Goal: Transaction & Acquisition: Book appointment/travel/reservation

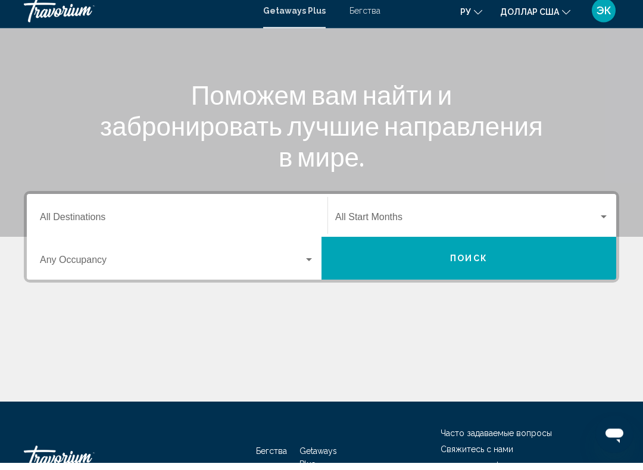
click at [605, 220] on div "Виджет поиска" at bounding box center [603, 225] width 11 height 10
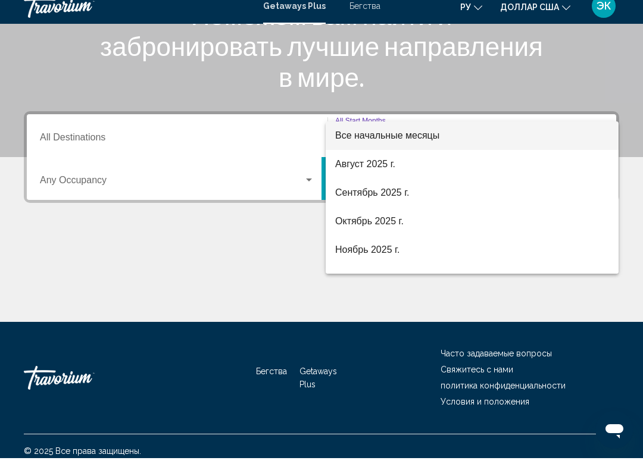
scroll to position [198, 0]
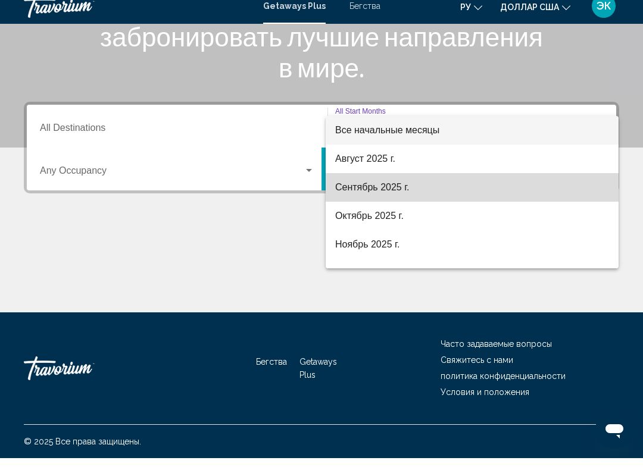
click at [412, 199] on span "Сентябрь 2025 г." at bounding box center [472, 199] width 274 height 29
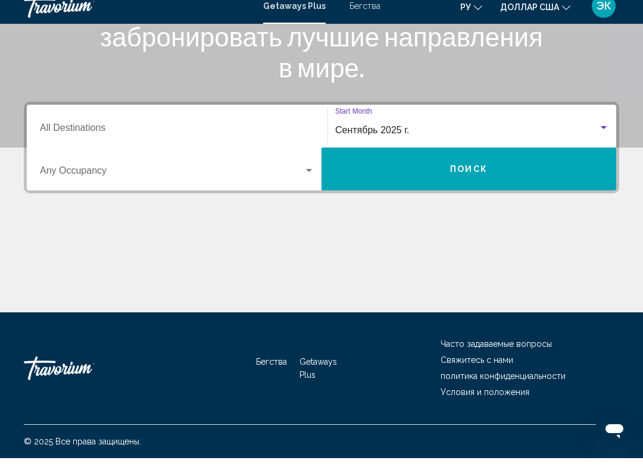
click at [312, 178] on div "Виджет поиска" at bounding box center [309, 183] width 11 height 10
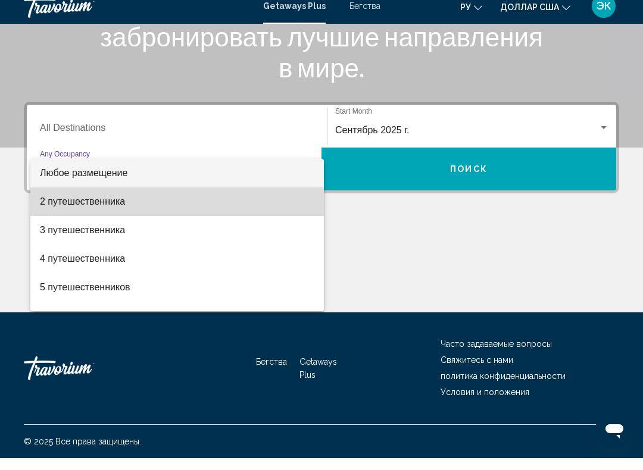
click at [261, 199] on span "2 путешественника" at bounding box center [177, 213] width 274 height 29
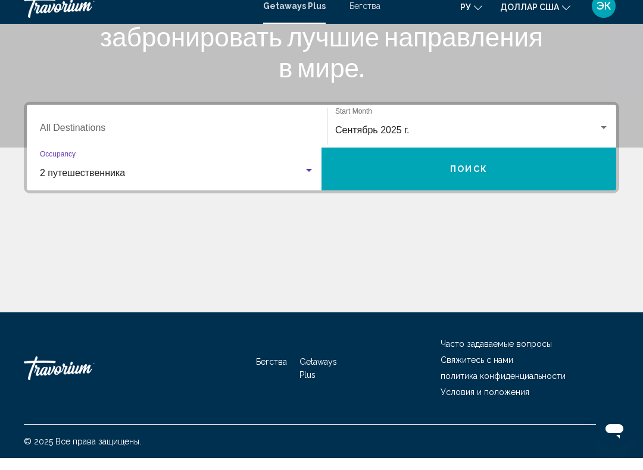
click at [427, 171] on button "Поиск" at bounding box center [468, 181] width 295 height 43
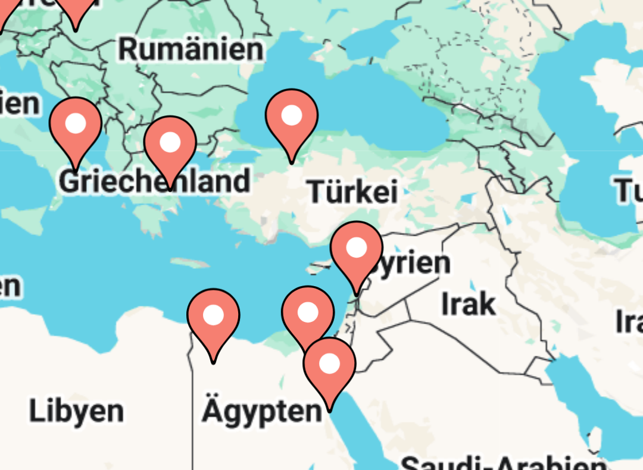
click at [75, 119] on div "Um den Modus zum Ziehen mit der Tastatur zu aktivieren, drückst du Alt + Eingab…" at bounding box center [321, 297] width 595 height 357
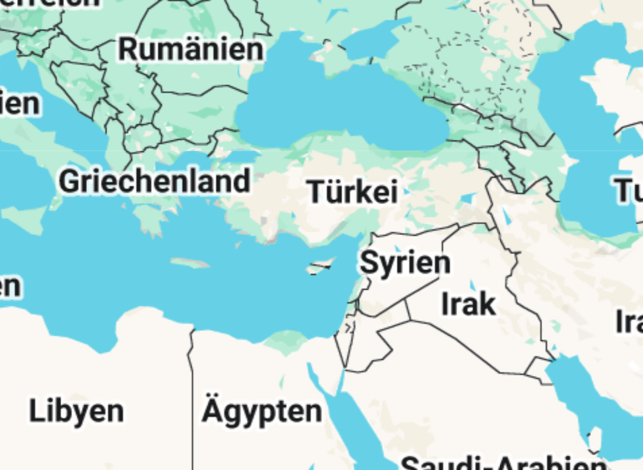
type input "**********"
click at [74, 119] on div "Основное содержание" at bounding box center [321, 297] width 595 height 357
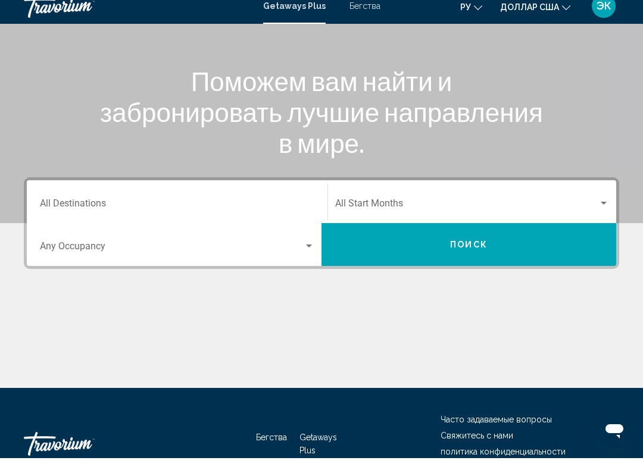
scroll to position [137, 0]
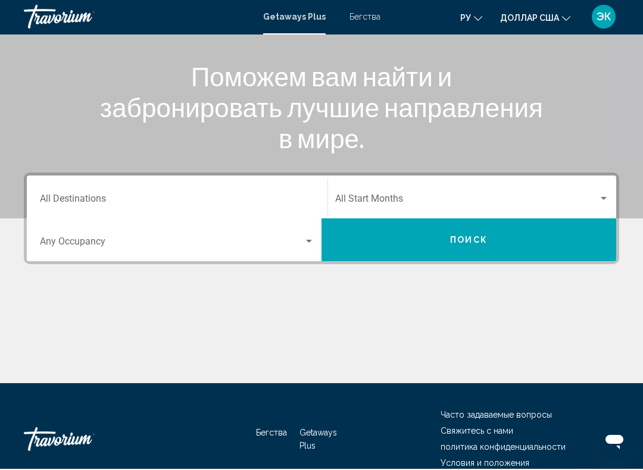
click at [602, 204] on div "Search widget" at bounding box center [472, 202] width 274 height 11
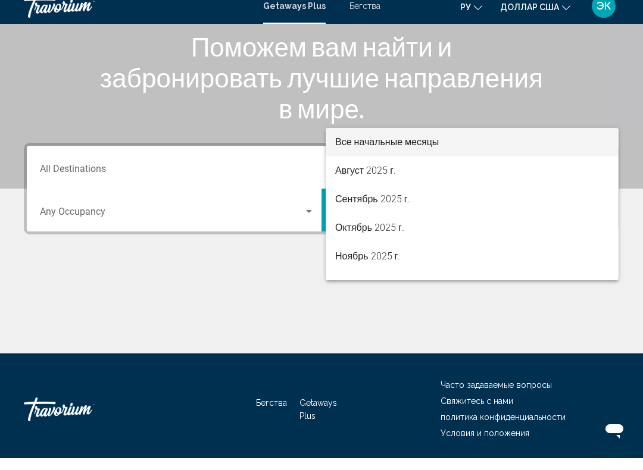
scroll to position [198, 0]
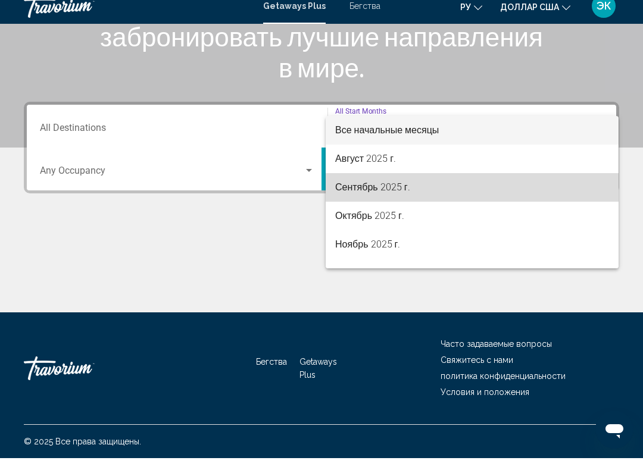
click at [401, 193] on font "Сентябрь 2025 г." at bounding box center [372, 198] width 75 height 11
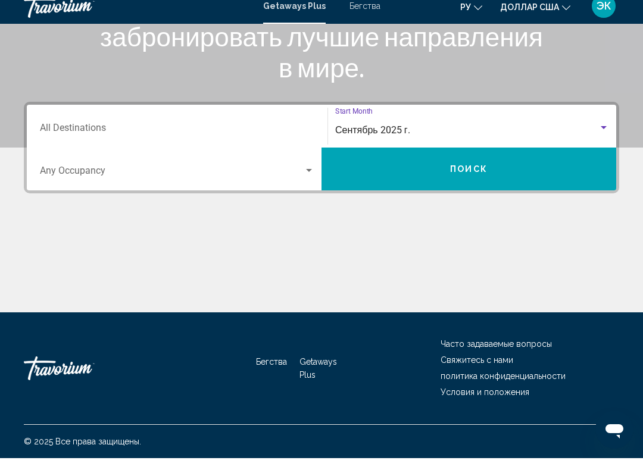
click at [305, 178] on div "Search widget" at bounding box center [309, 183] width 11 height 10
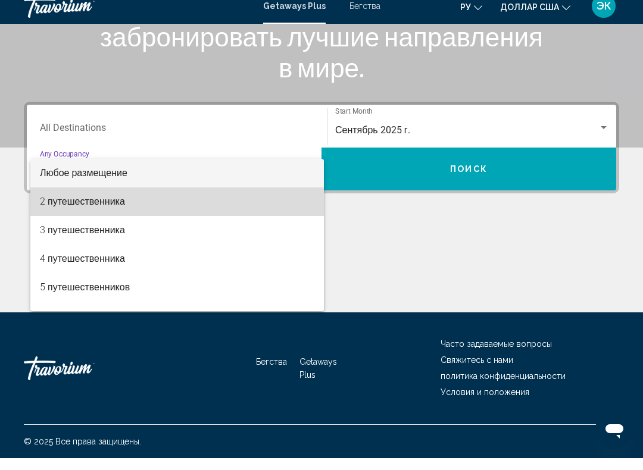
click at [252, 199] on span "2 путешественника" at bounding box center [177, 213] width 274 height 29
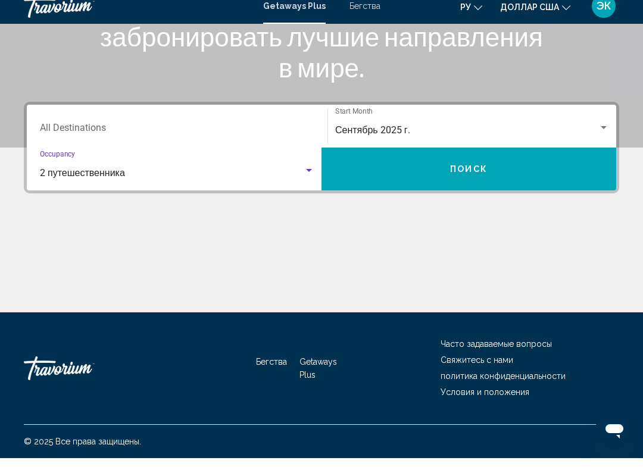
click at [502, 173] on button "Поиск" at bounding box center [468, 181] width 295 height 43
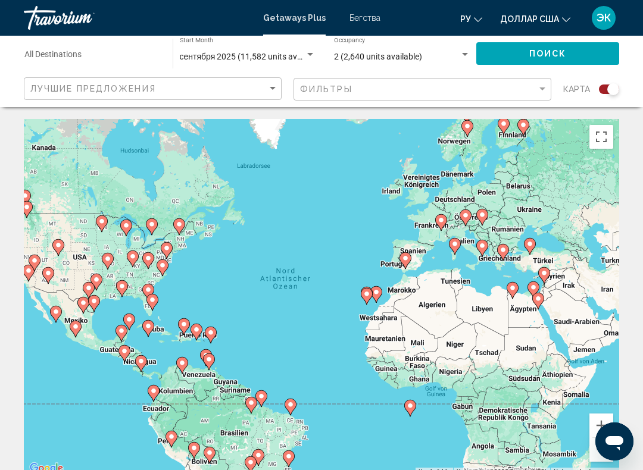
click at [547, 83] on div "Фильтры" at bounding box center [424, 90] width 248 height 22
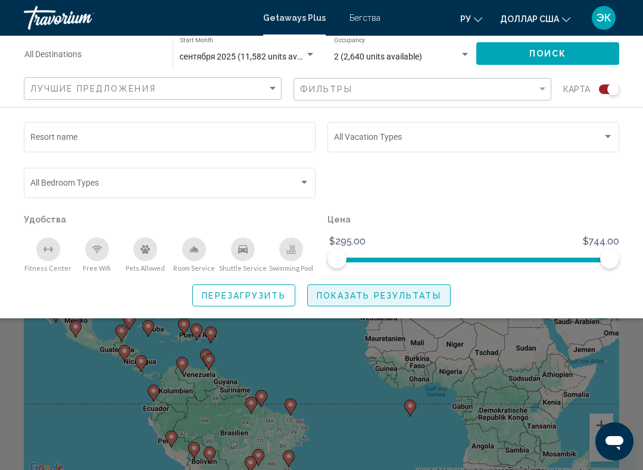
click at [412, 301] on button "Показать результаты" at bounding box center [378, 296] width 143 height 22
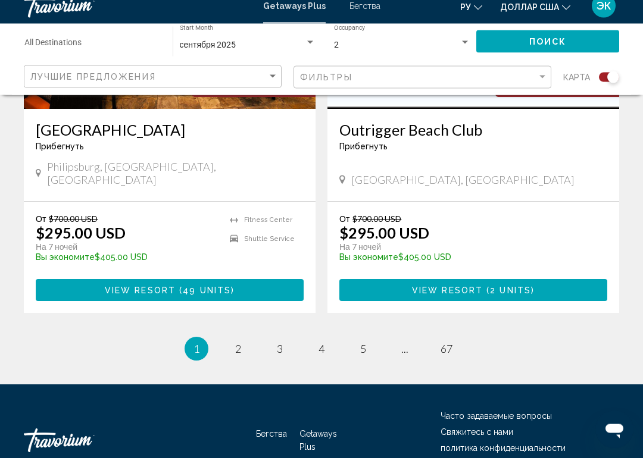
scroll to position [2705, 0]
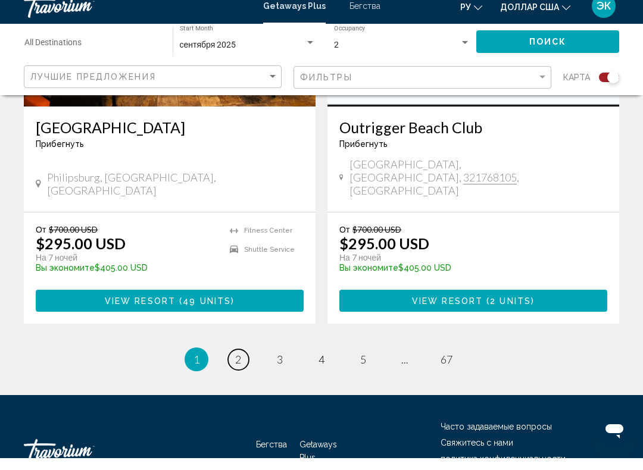
click at [241, 365] on span "2" at bounding box center [238, 371] width 6 height 13
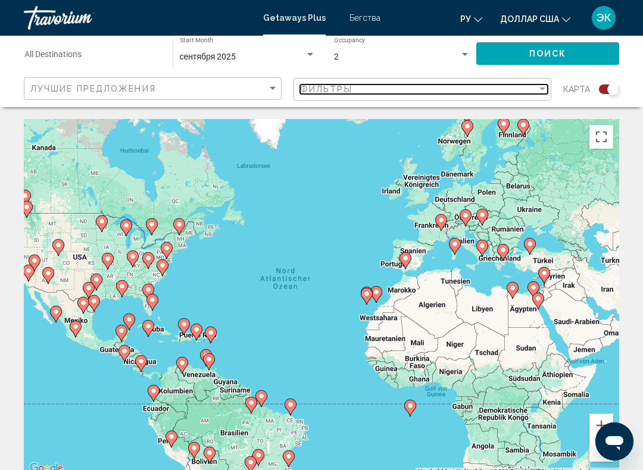
click at [543, 93] on div "Filter" at bounding box center [542, 90] width 11 height 10
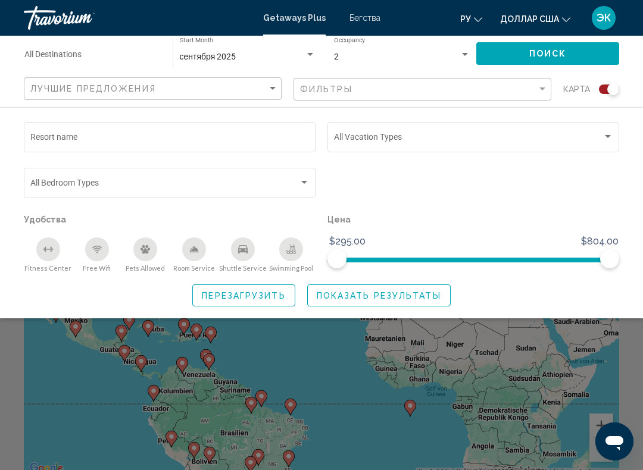
click at [608, 137] on div "Search widget" at bounding box center [608, 136] width 6 height 3
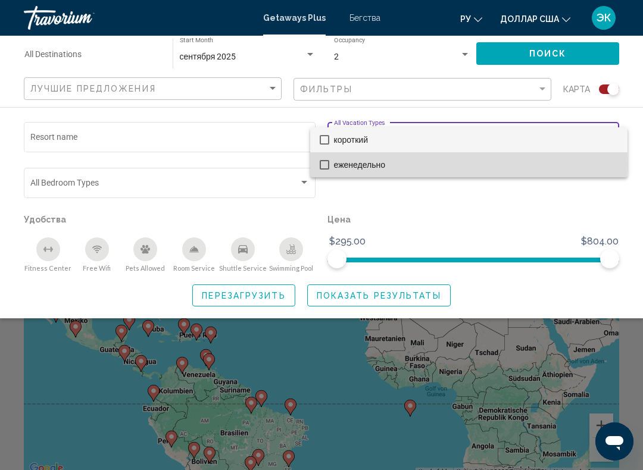
click at [326, 163] on mat-pseudo-checkbox at bounding box center [325, 165] width 10 height 10
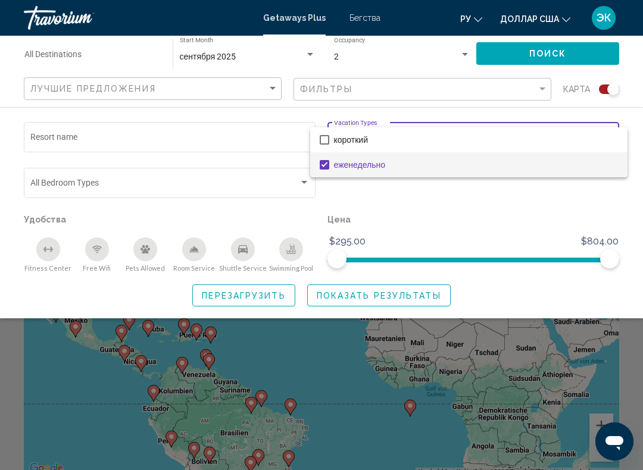
click at [417, 294] on div at bounding box center [321, 235] width 643 height 470
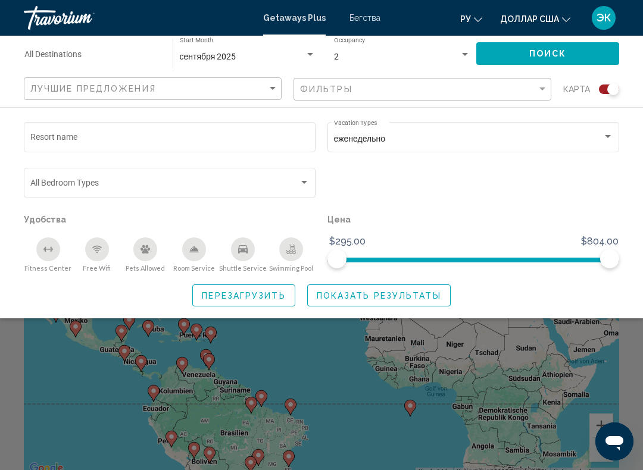
click at [407, 296] on span "Показать результаты" at bounding box center [379, 296] width 124 height 10
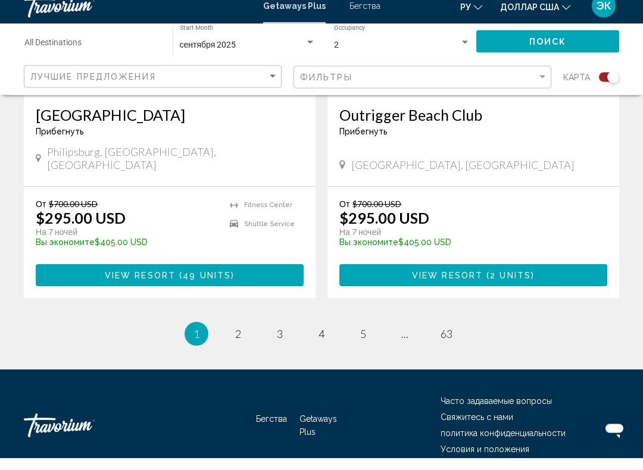
scroll to position [2705, 0]
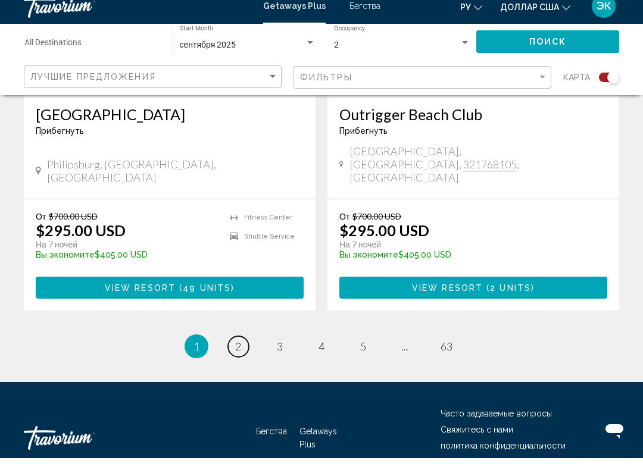
click at [231, 348] on link "page 2" at bounding box center [238, 358] width 21 height 21
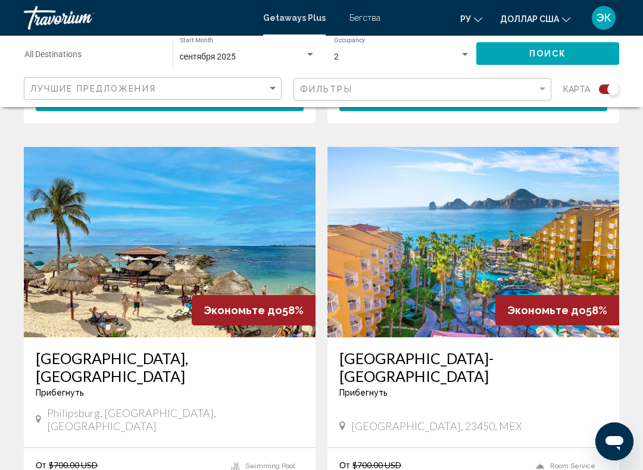
scroll to position [1207, 0]
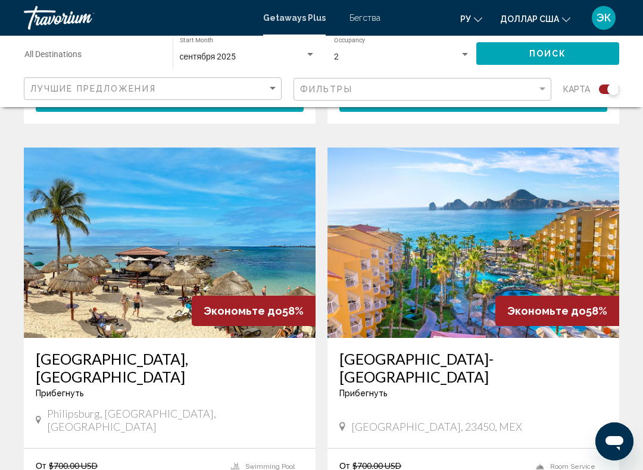
click at [486, 292] on img "Основное содержание" at bounding box center [473, 243] width 292 height 190
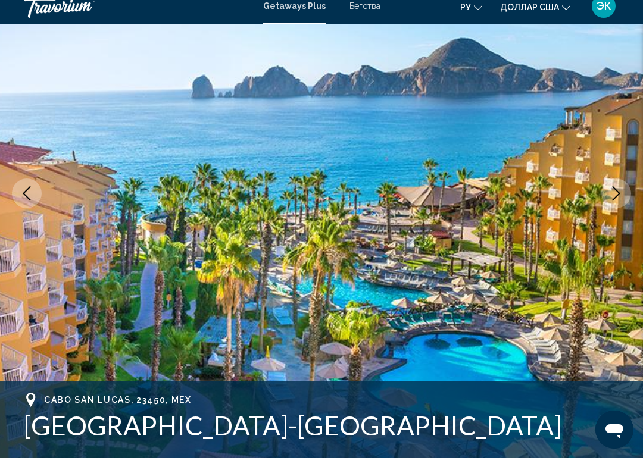
scroll to position [126, 0]
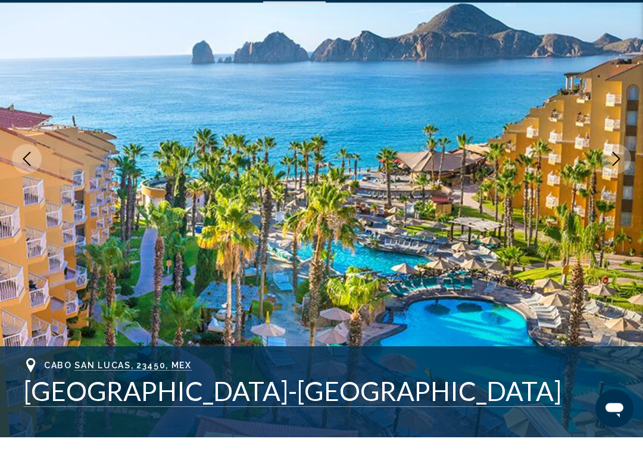
click at [621, 185] on icon "Next image" at bounding box center [616, 192] width 14 height 14
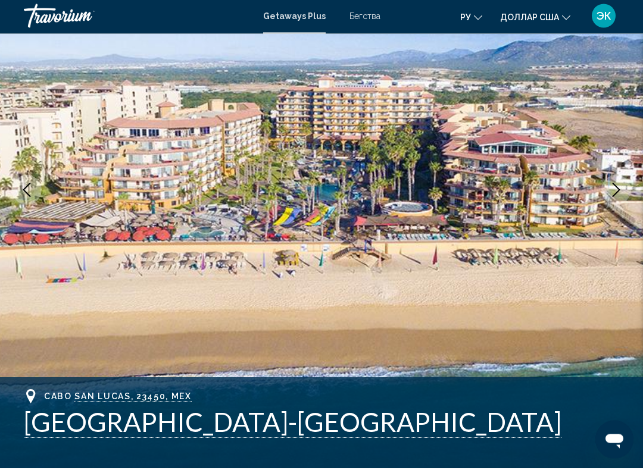
scroll to position [123, 0]
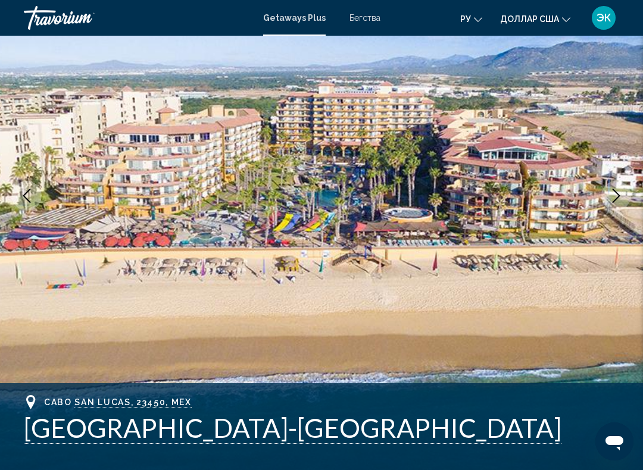
click at [615, 202] on icon "Next image" at bounding box center [616, 196] width 14 height 14
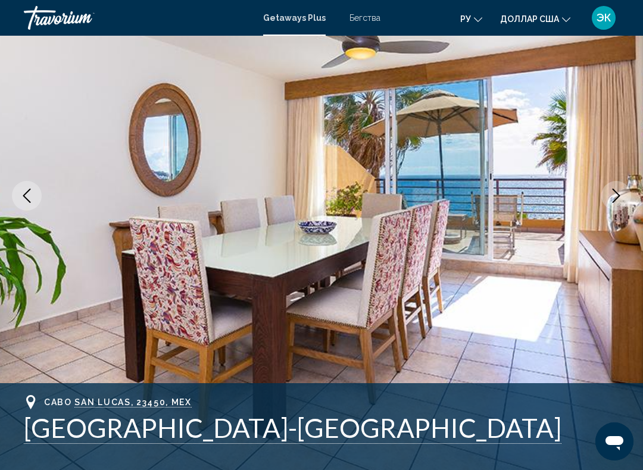
click at [607, 202] on button "Next image" at bounding box center [616, 196] width 30 height 30
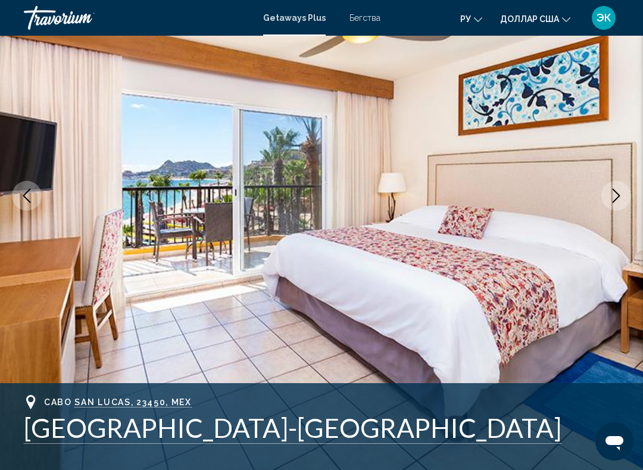
click at [607, 204] on button "Next image" at bounding box center [616, 196] width 30 height 30
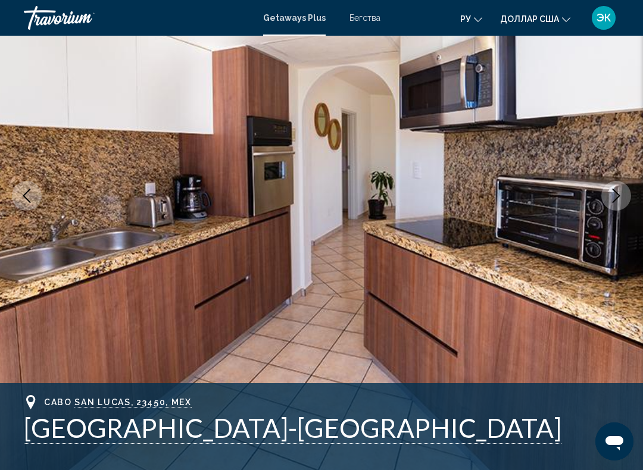
click at [610, 201] on icon "Next image" at bounding box center [616, 196] width 14 height 14
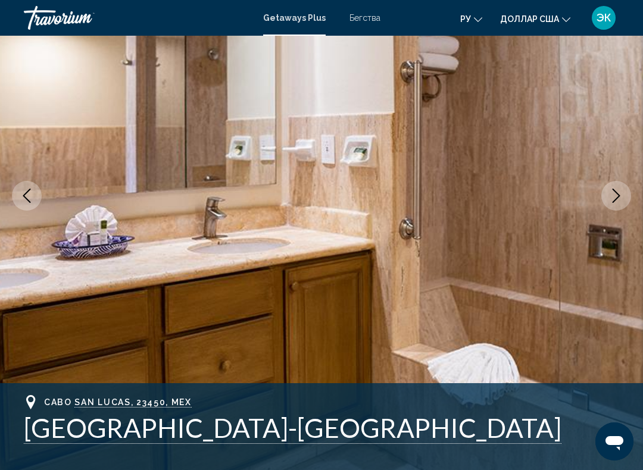
click at [610, 204] on button "Next image" at bounding box center [616, 196] width 30 height 30
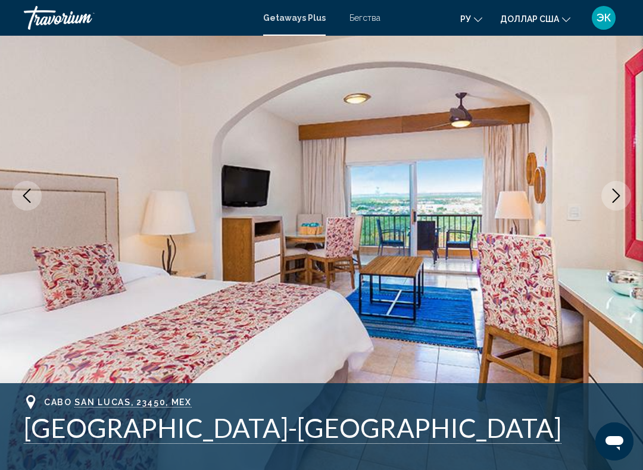
click at [611, 202] on icon "Next image" at bounding box center [616, 196] width 14 height 14
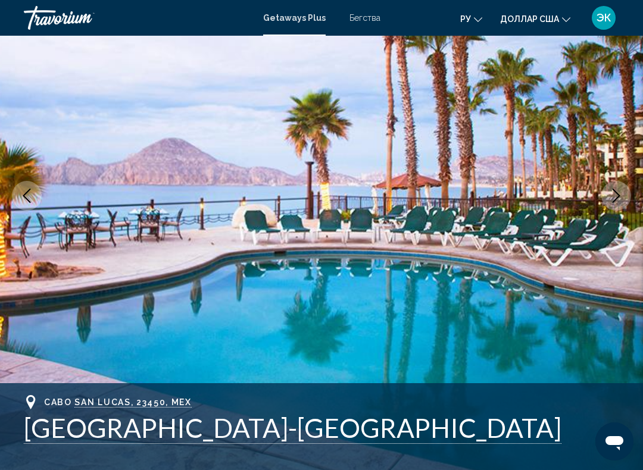
click at [608, 199] on button "Next image" at bounding box center [616, 196] width 30 height 30
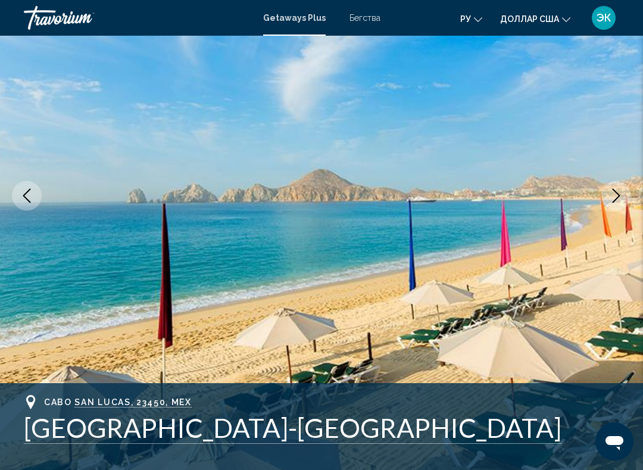
click at [612, 201] on icon "Next image" at bounding box center [616, 196] width 14 height 14
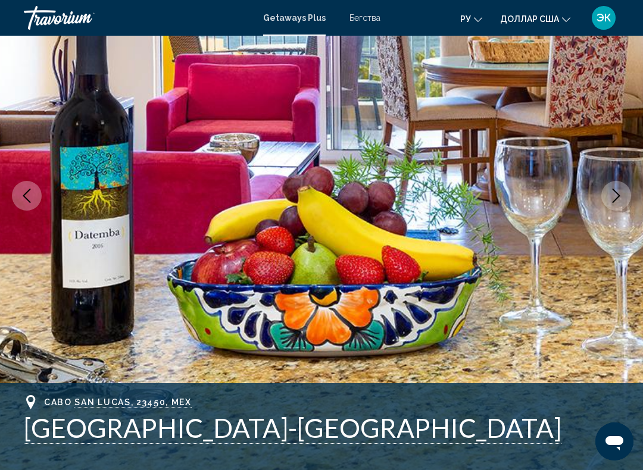
click at [611, 208] on button "Next image" at bounding box center [616, 196] width 30 height 30
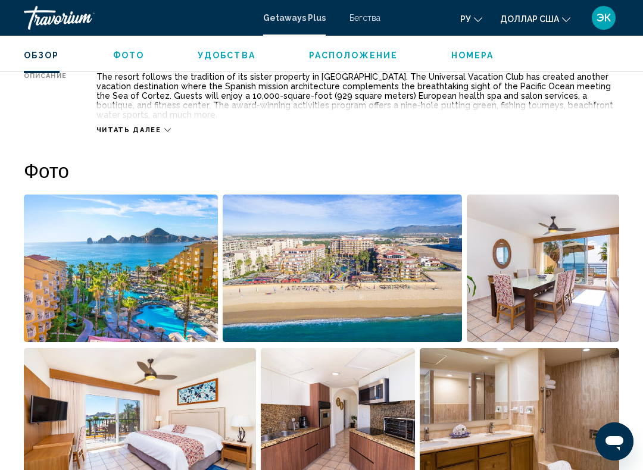
scroll to position [670, 0]
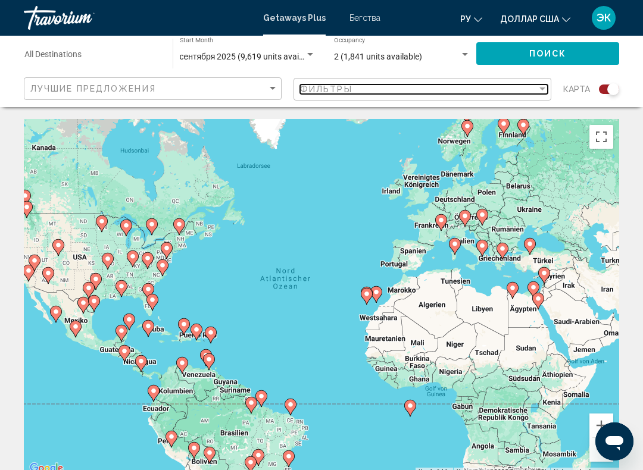
click at [533, 93] on div "Фильтры" at bounding box center [418, 90] width 237 height 10
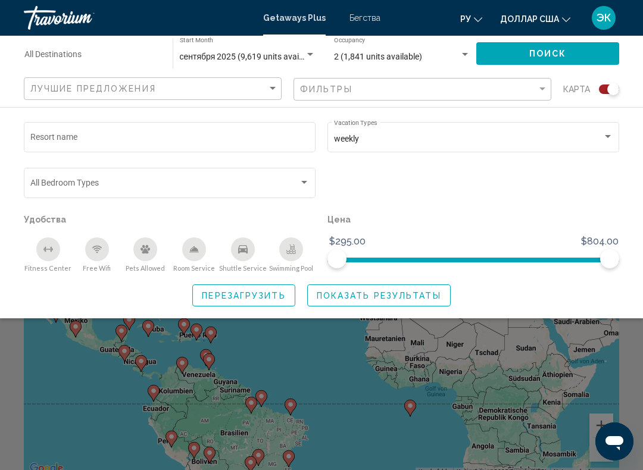
click at [612, 140] on div "Search widget" at bounding box center [607, 137] width 11 height 10
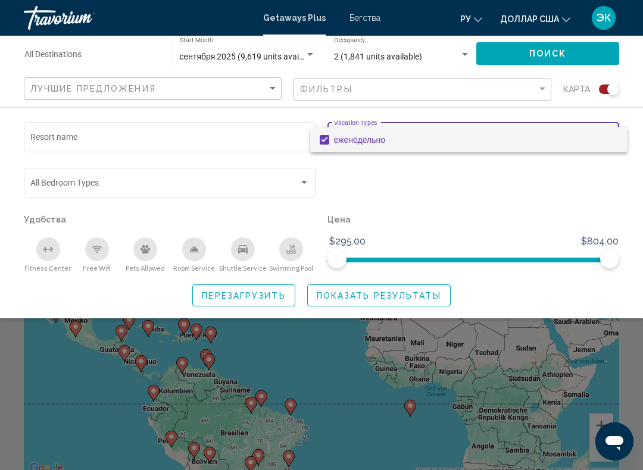
click at [539, 198] on div at bounding box center [321, 235] width 643 height 470
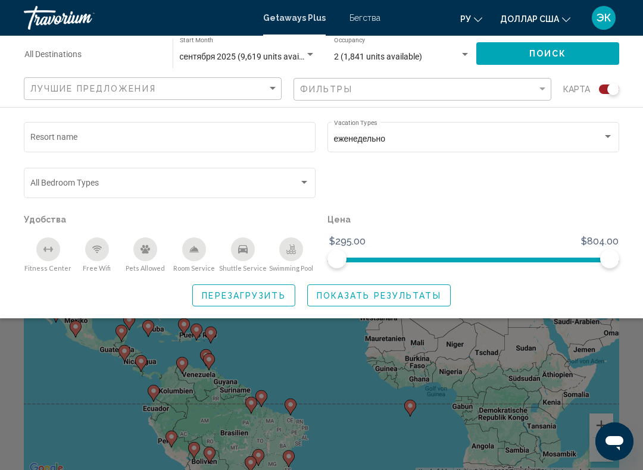
click at [71, 52] on input "Destination All Destinations" at bounding box center [92, 57] width 136 height 10
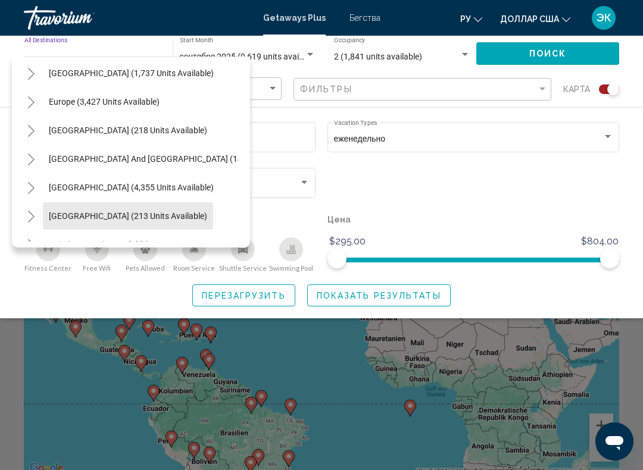
scroll to position [119, 5]
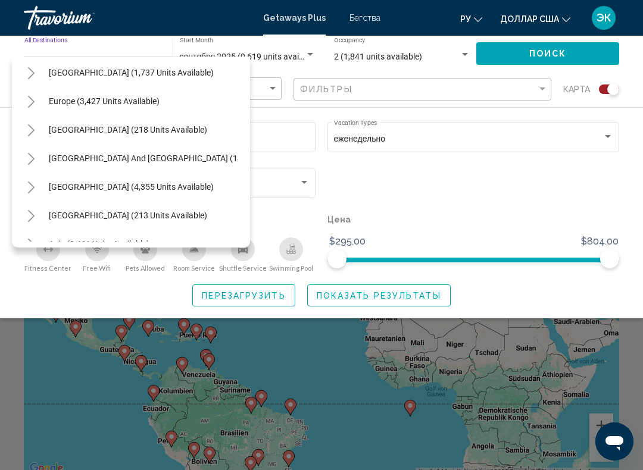
click at [147, 103] on span "Europe (3,427 units available)" at bounding box center [104, 101] width 111 height 10
type input "**********"
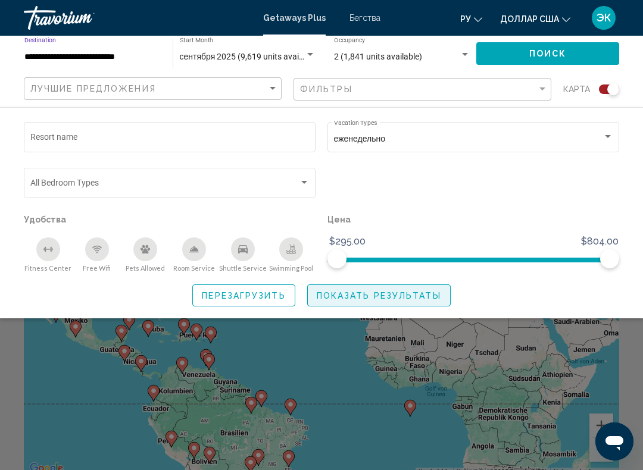
click at [420, 301] on span "Показать результаты" at bounding box center [379, 296] width 124 height 10
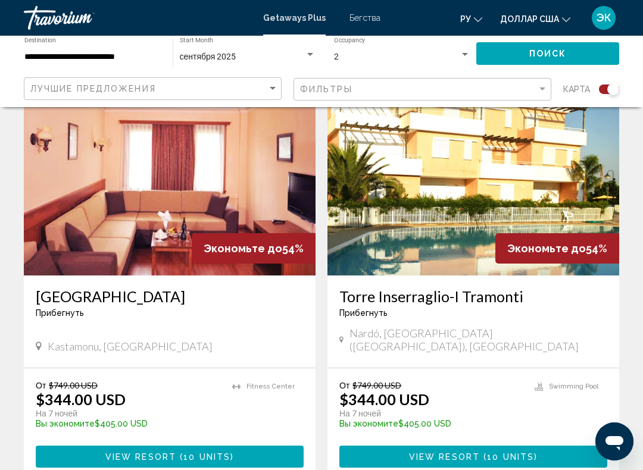
scroll to position [1273, 0]
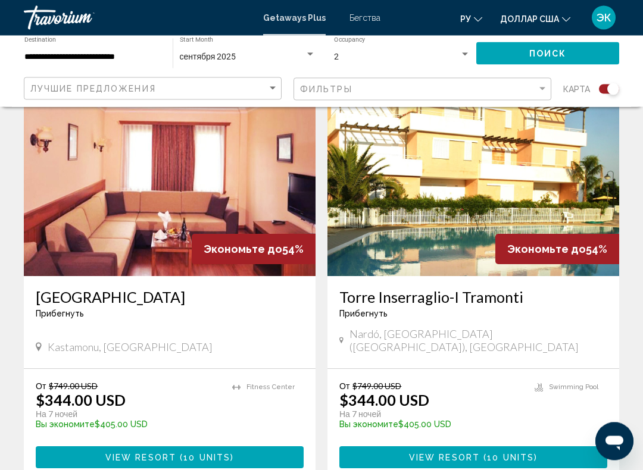
click at [254, 204] on img "Основное содержание" at bounding box center [170, 181] width 292 height 190
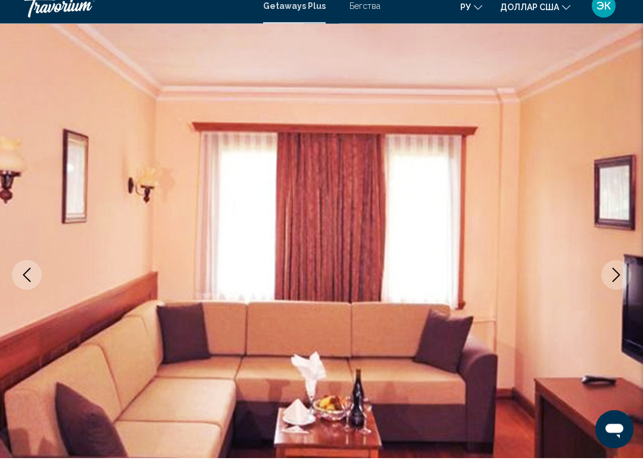
scroll to position [32, 0]
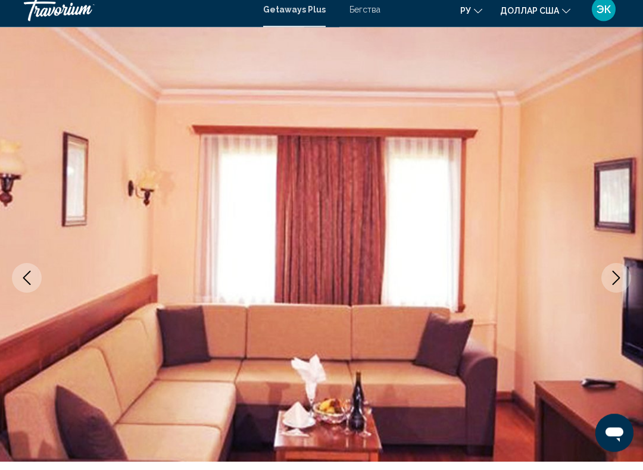
click at [615, 280] on icon "Next image" at bounding box center [616, 287] width 14 height 14
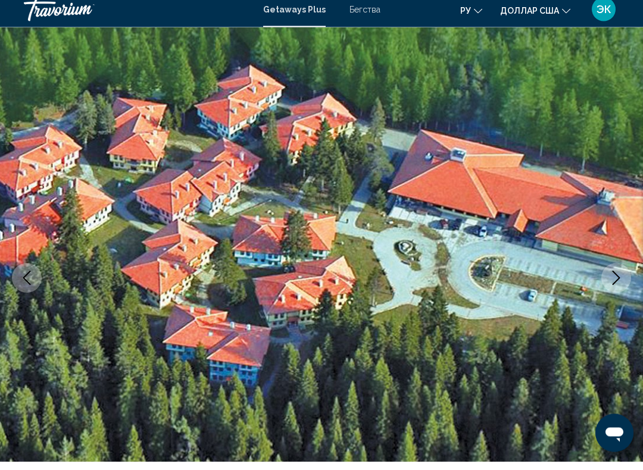
click at [610, 280] on icon "Next image" at bounding box center [616, 287] width 14 height 14
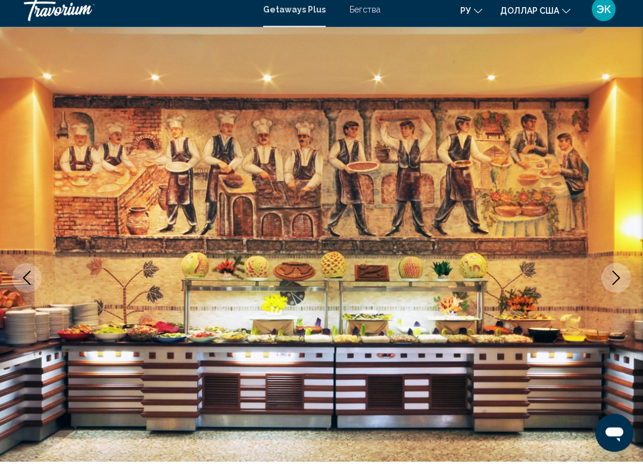
click at [613, 289] on button "Next image" at bounding box center [616, 287] width 30 height 30
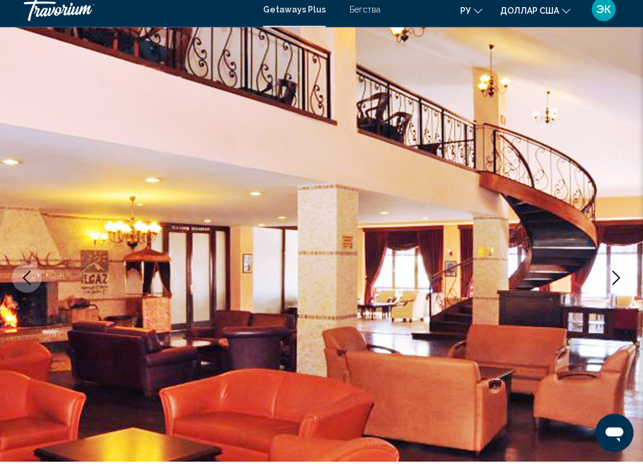
click at [610, 289] on button "Next image" at bounding box center [616, 287] width 30 height 30
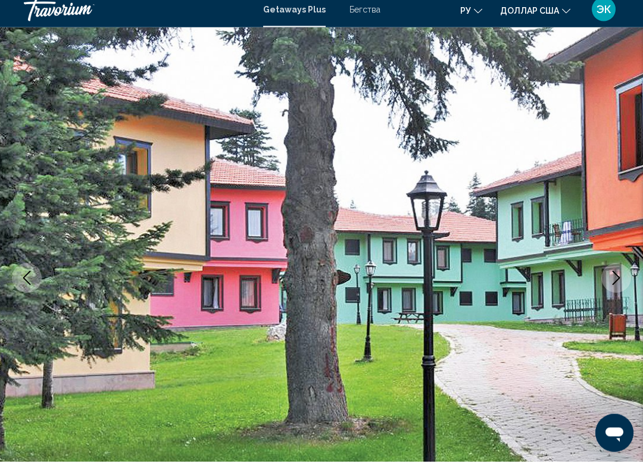
click at [611, 284] on icon "Next image" at bounding box center [616, 287] width 14 height 14
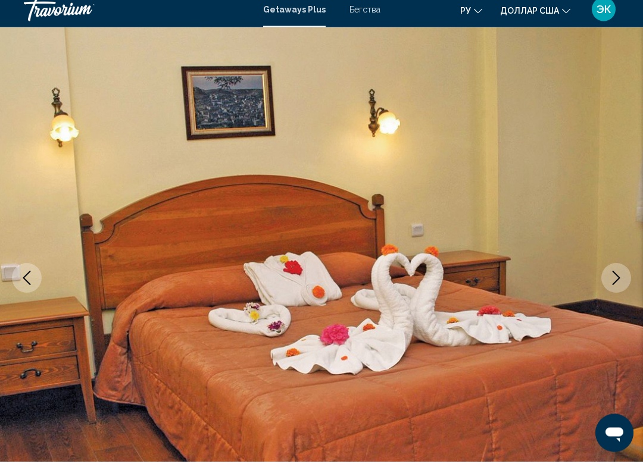
click at [610, 282] on icon "Next image" at bounding box center [616, 287] width 14 height 14
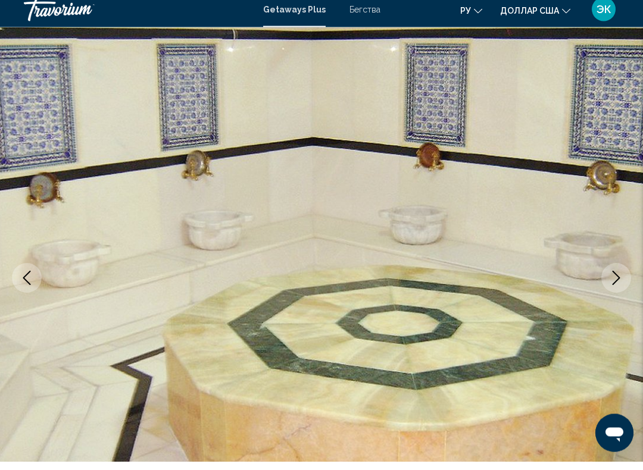
click at [610, 286] on button "Next image" at bounding box center [616, 287] width 30 height 30
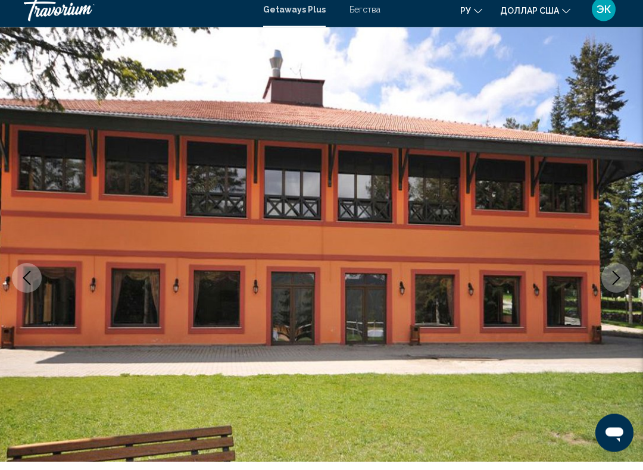
click at [611, 280] on icon "Next image" at bounding box center [616, 287] width 14 height 14
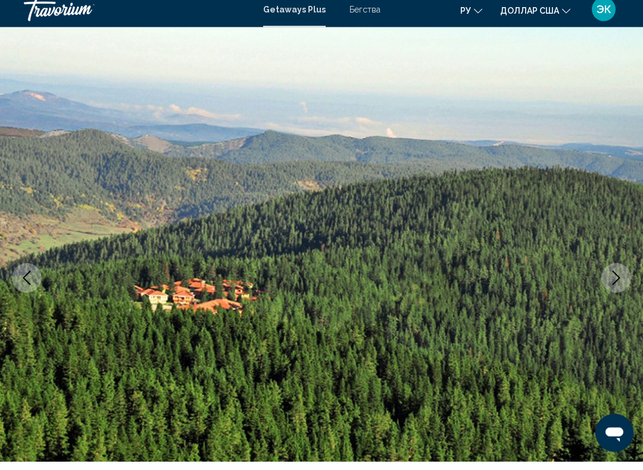
click at [610, 283] on icon "Next image" at bounding box center [616, 287] width 14 height 14
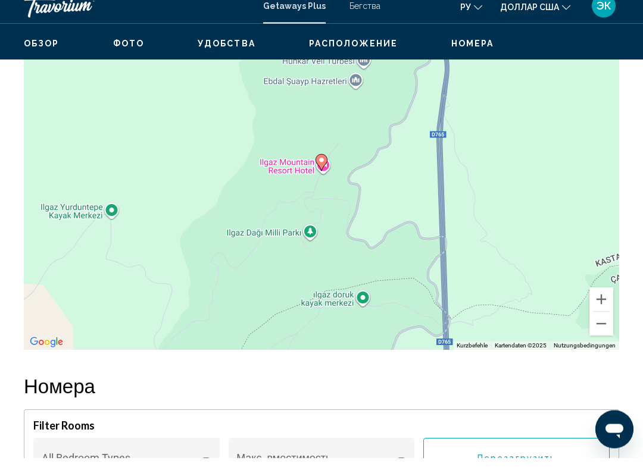
scroll to position [1738, 0]
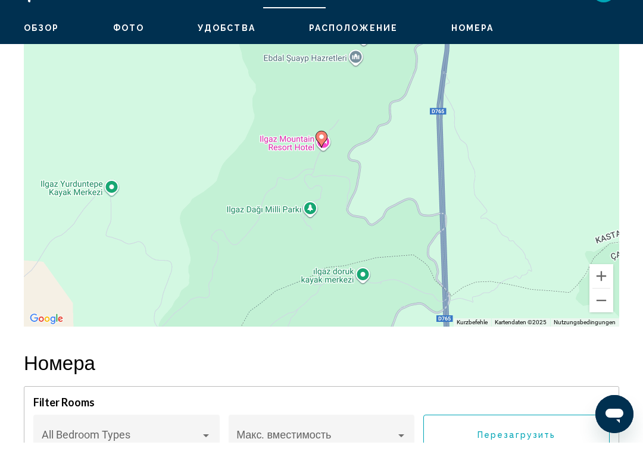
click at [602, 316] on button "Verkleinern" at bounding box center [601, 328] width 24 height 24
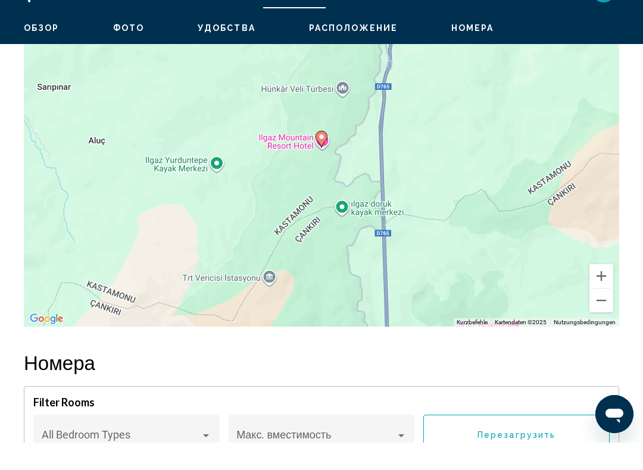
click at [596, 316] on button "Verkleinern" at bounding box center [601, 328] width 24 height 24
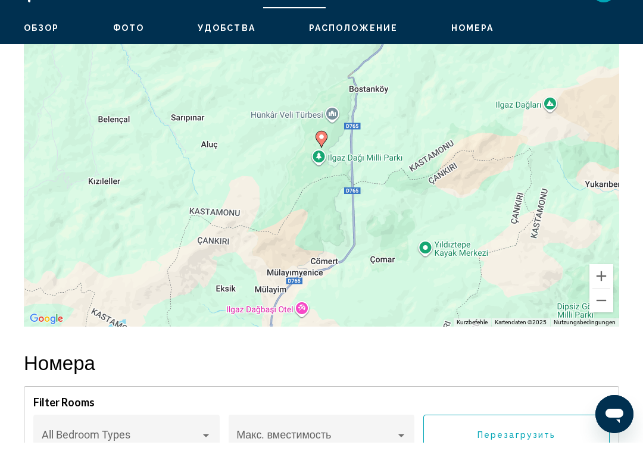
click at [595, 316] on button "Verkleinern" at bounding box center [601, 328] width 24 height 24
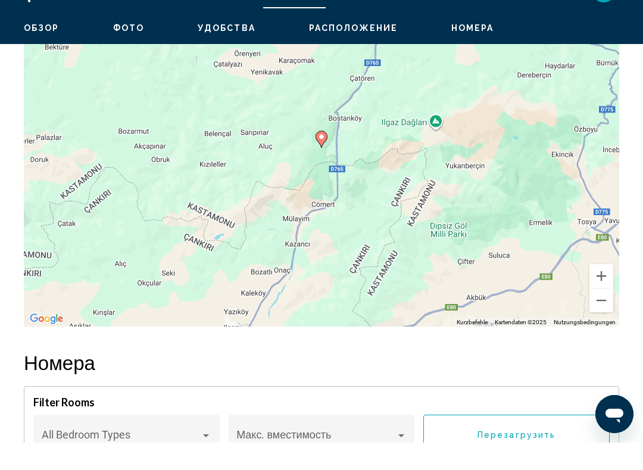
click at [595, 316] on button "Verkleinern" at bounding box center [601, 328] width 24 height 24
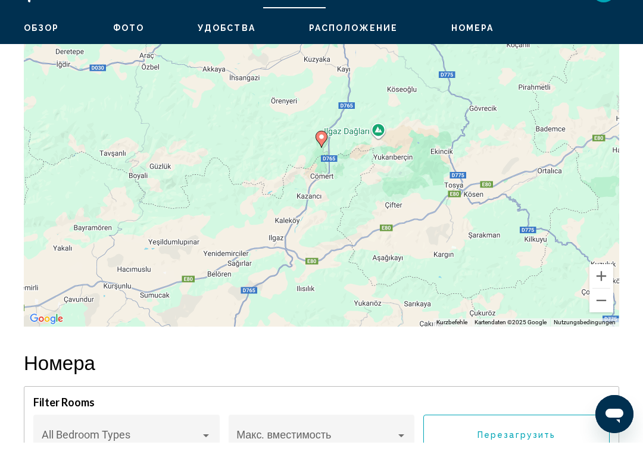
click at [595, 316] on button "Verkleinern" at bounding box center [601, 328] width 24 height 24
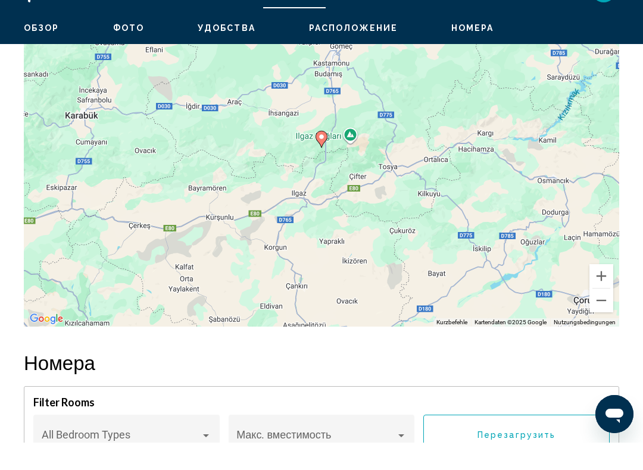
click at [598, 316] on button "Verkleinern" at bounding box center [601, 328] width 24 height 24
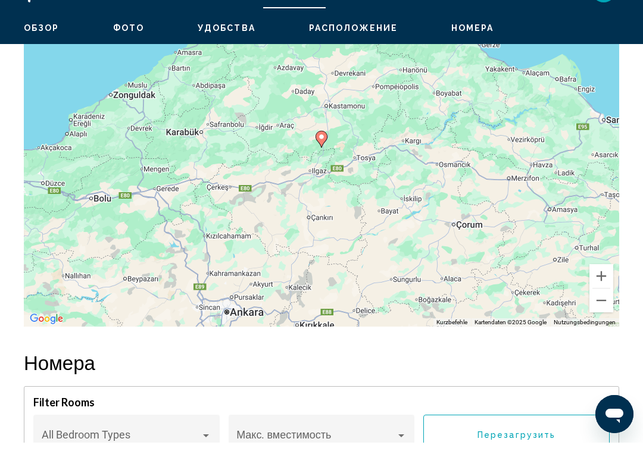
click at [598, 316] on button "Verkleinern" at bounding box center [601, 328] width 24 height 24
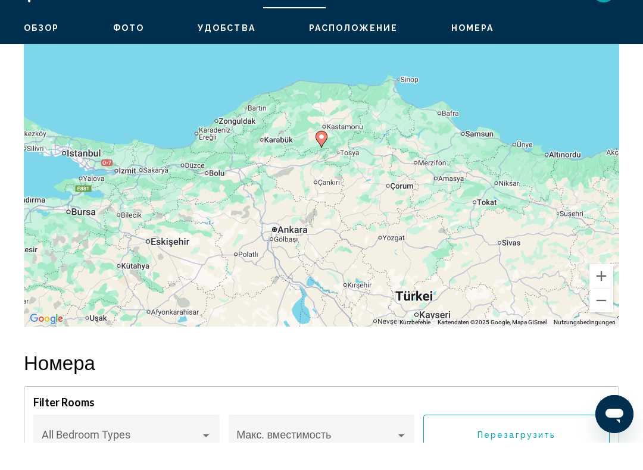
click at [596, 316] on button "Verkleinern" at bounding box center [601, 328] width 24 height 24
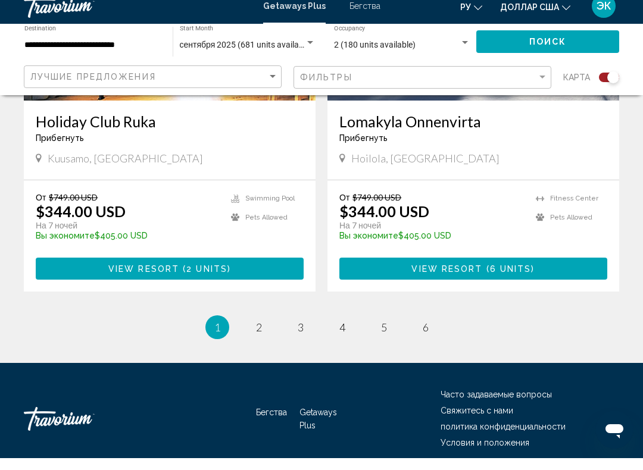
scroll to position [2687, 0]
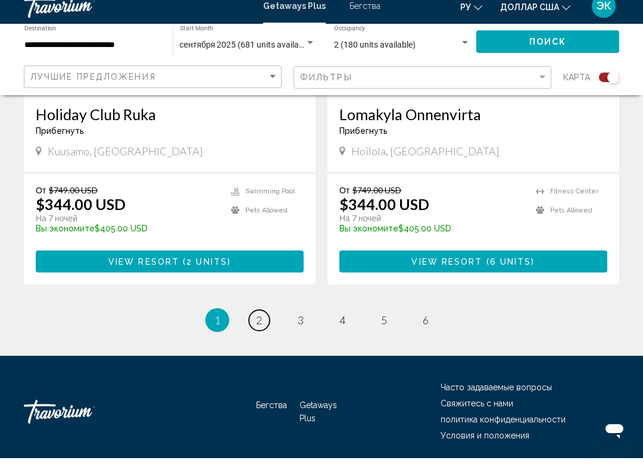
click at [258, 326] on span "2" at bounding box center [259, 332] width 6 height 13
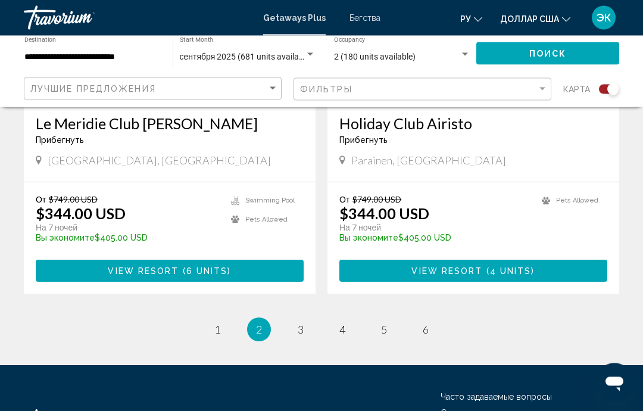
scroll to position [2672, 0]
click at [301, 323] on span "3" at bounding box center [301, 329] width 6 height 13
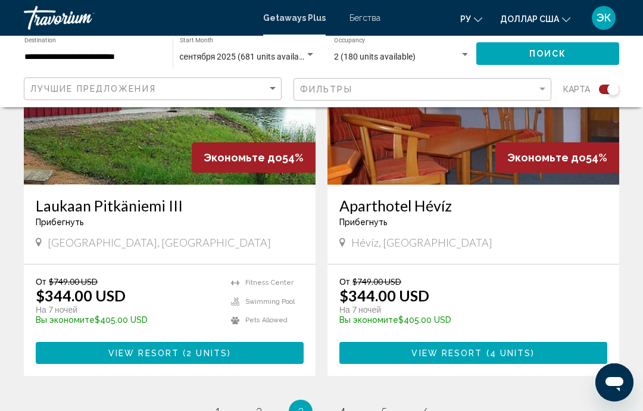
scroll to position [2633, 0]
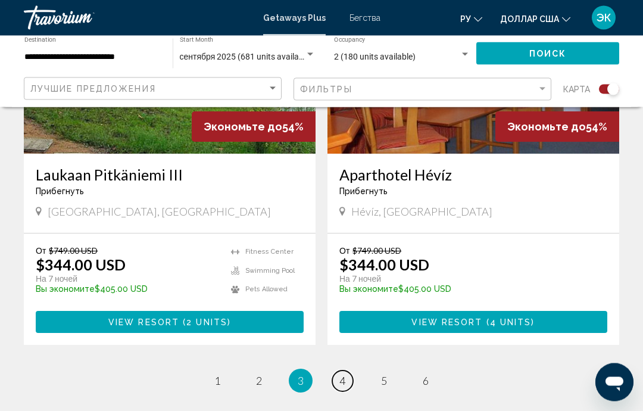
click at [339, 374] on span "4" at bounding box center [342, 380] width 6 height 13
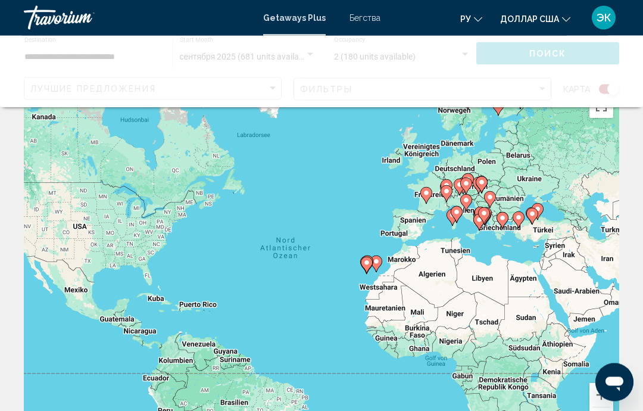
scroll to position [27, 0]
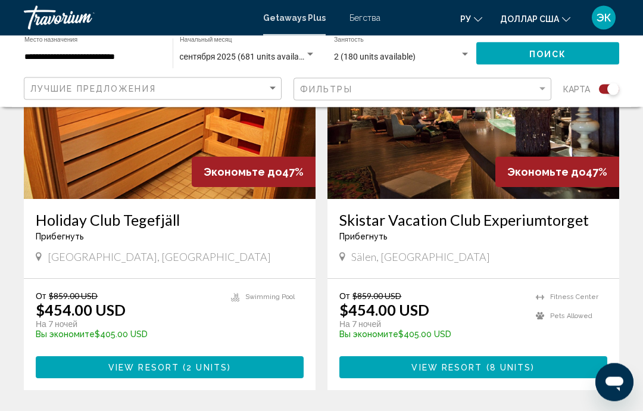
scroll to position [2593, 0]
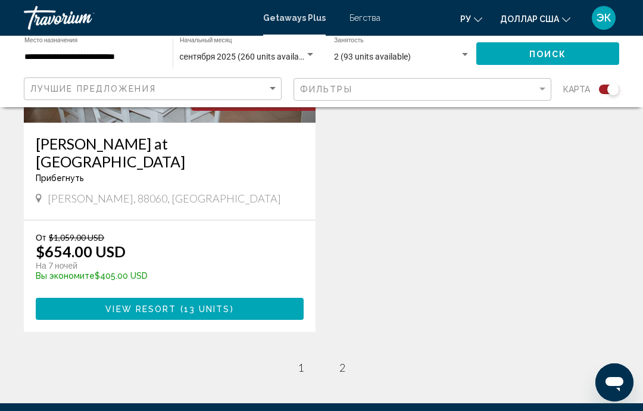
scroll to position [603, 0]
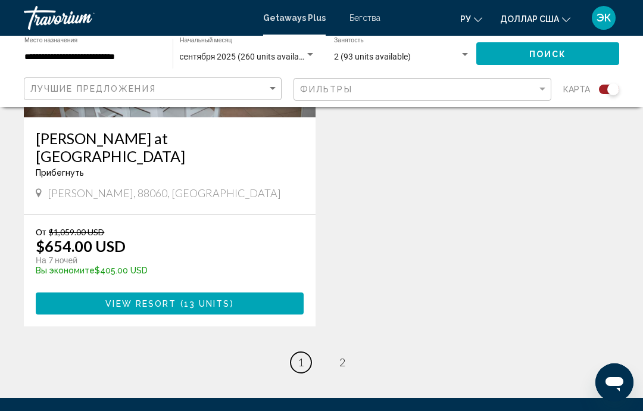
click at [299, 355] on span "1" at bounding box center [301, 361] width 6 height 13
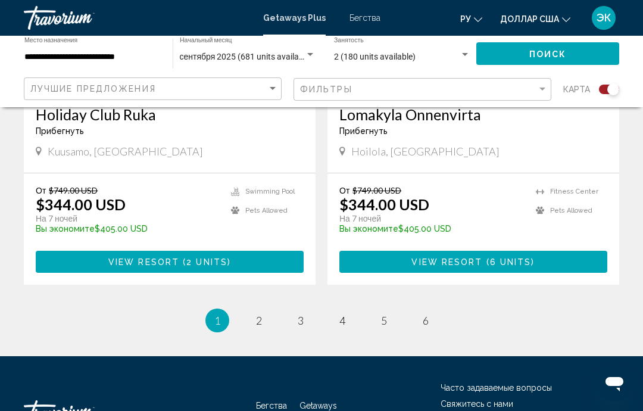
scroll to position [2681, 0]
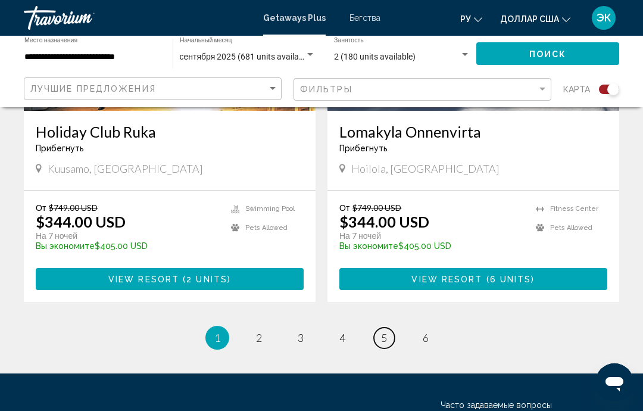
click at [381, 331] on span "5" at bounding box center [384, 337] width 6 height 13
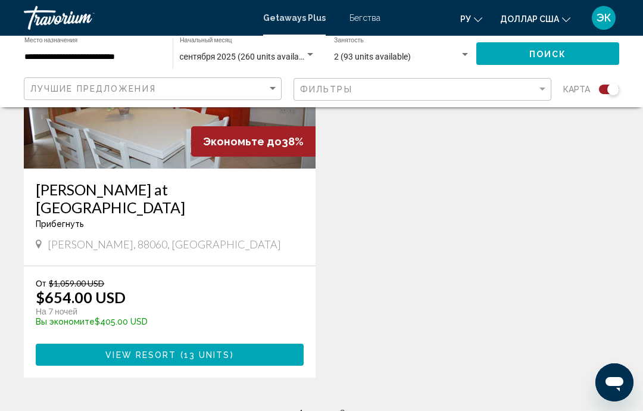
scroll to position [528, 0]
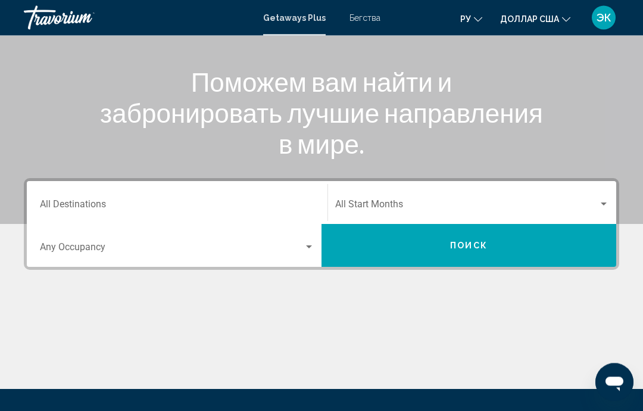
scroll to position [191, 0]
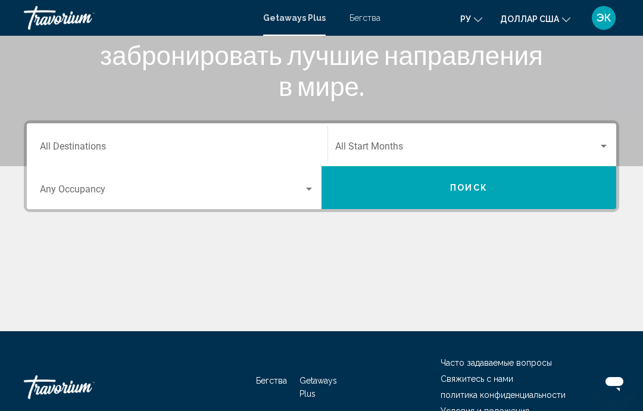
click at [604, 143] on div "Search widget" at bounding box center [603, 147] width 11 height 10
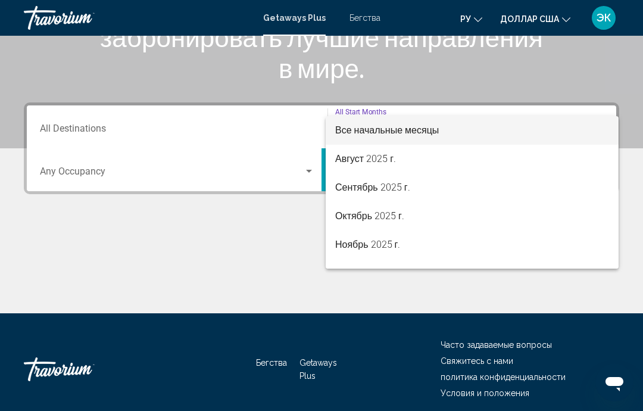
scroll to position [210, 0]
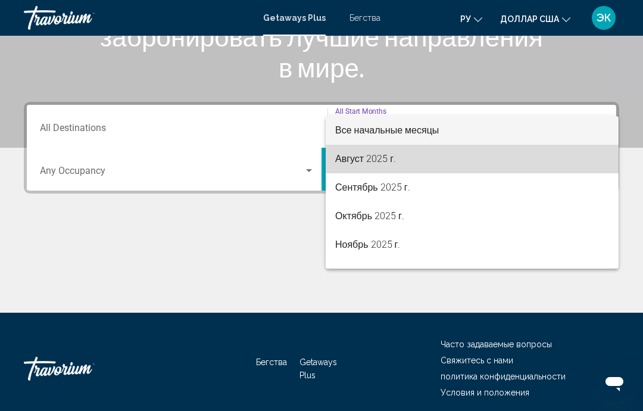
click at [387, 151] on span "Август 2025 г." at bounding box center [472, 159] width 274 height 29
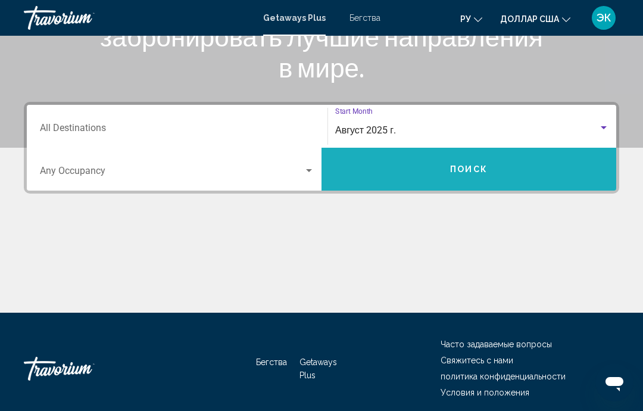
click at [457, 177] on button "Поиск" at bounding box center [468, 169] width 295 height 43
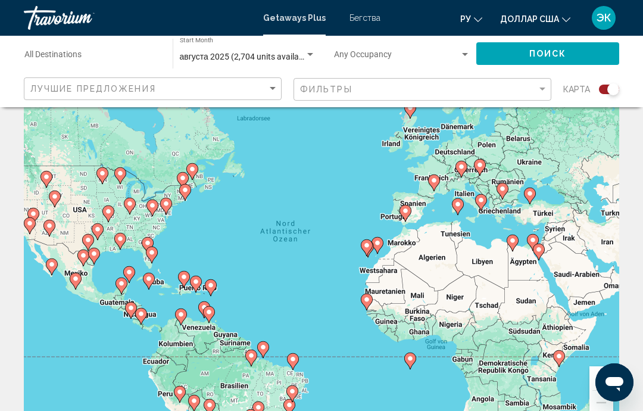
click at [460, 54] on div "Search widget" at bounding box center [465, 55] width 11 height 10
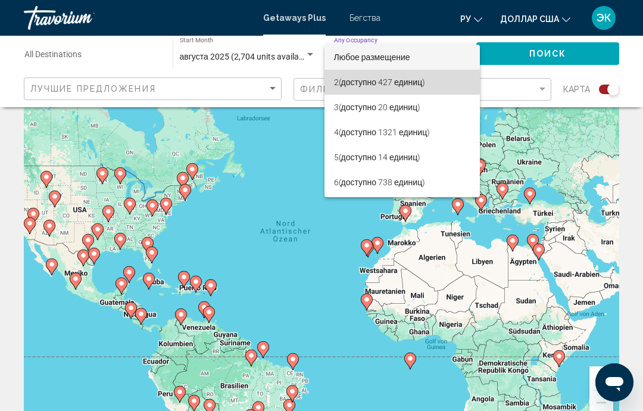
click at [385, 72] on span "2 (доступно 427 единиц)" at bounding box center [402, 82] width 136 height 25
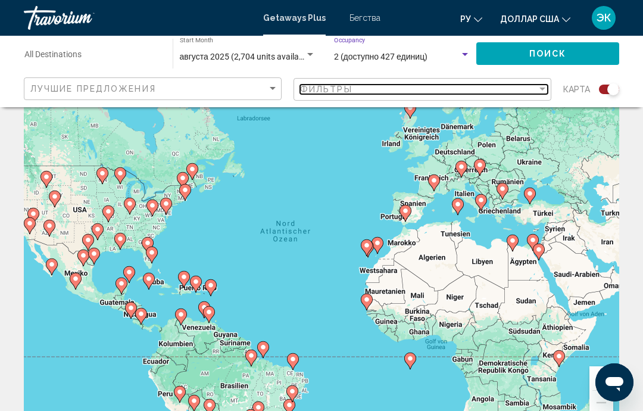
click at [537, 87] on div "Filter" at bounding box center [542, 90] width 11 height 10
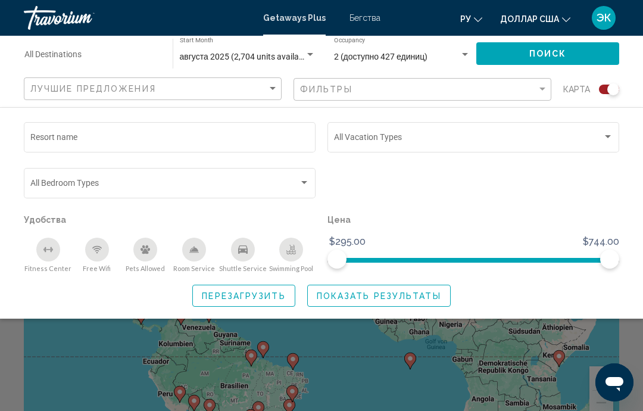
click at [604, 141] on div "Search widget" at bounding box center [607, 137] width 11 height 10
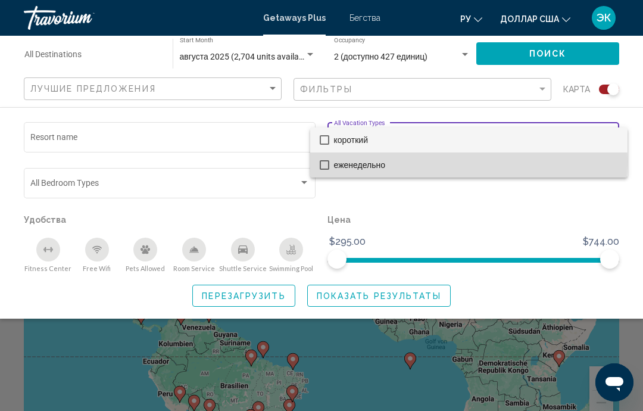
click at [330, 160] on mat-option "еженедельно" at bounding box center [468, 164] width 317 height 25
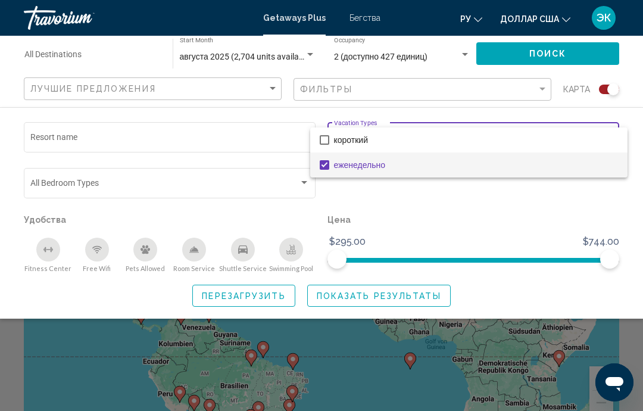
click at [74, 54] on div at bounding box center [321, 205] width 643 height 411
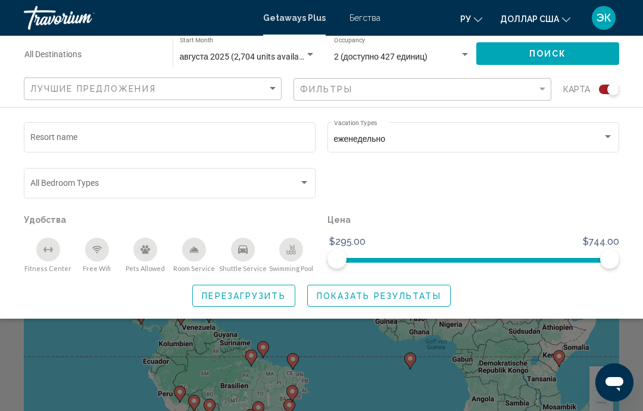
click at [54, 52] on input "Destination All Destinations" at bounding box center [92, 57] width 136 height 10
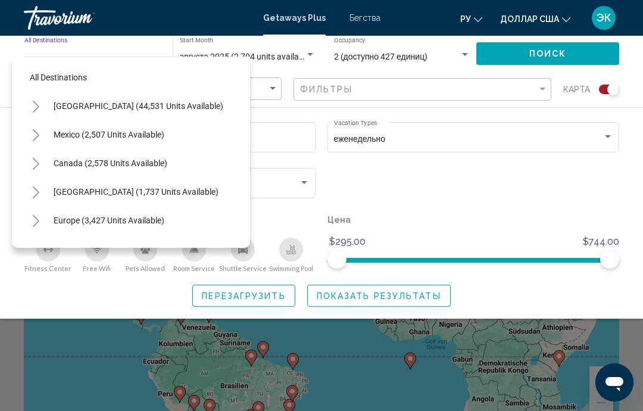
click at [140, 223] on span "Europe (3,427 units available)" at bounding box center [109, 220] width 111 height 10
type input "**********"
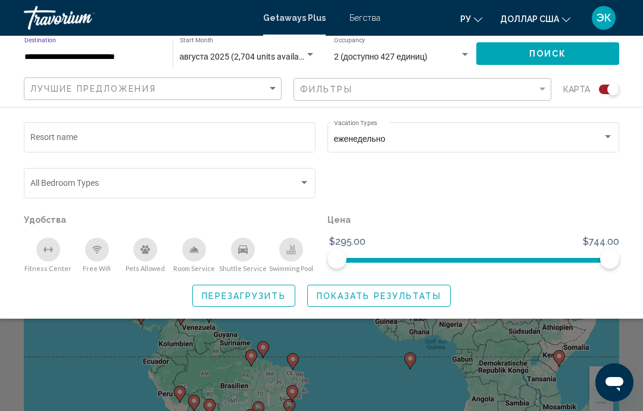
click at [408, 293] on span "Показать результаты" at bounding box center [379, 296] width 124 height 10
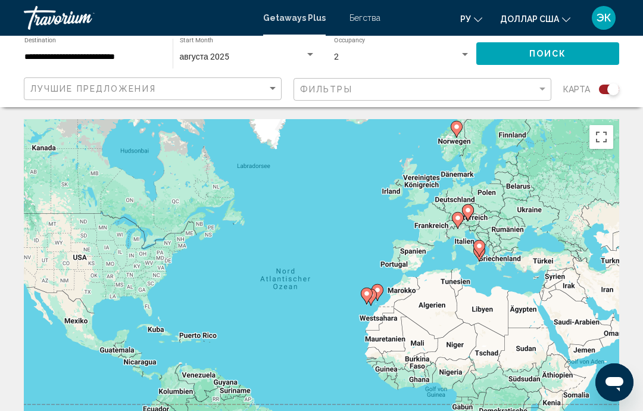
click at [362, 19] on font "Бегства" at bounding box center [364, 18] width 31 height 10
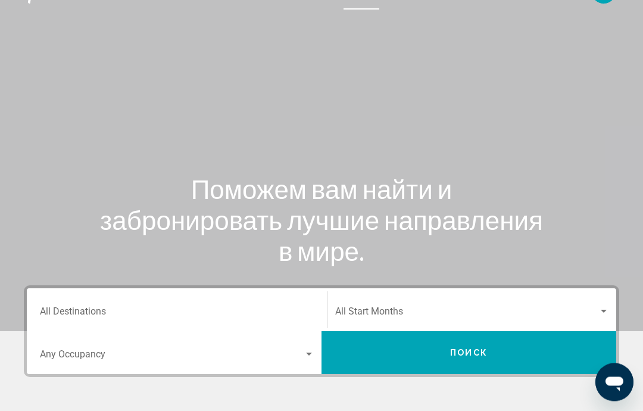
scroll to position [28, 0]
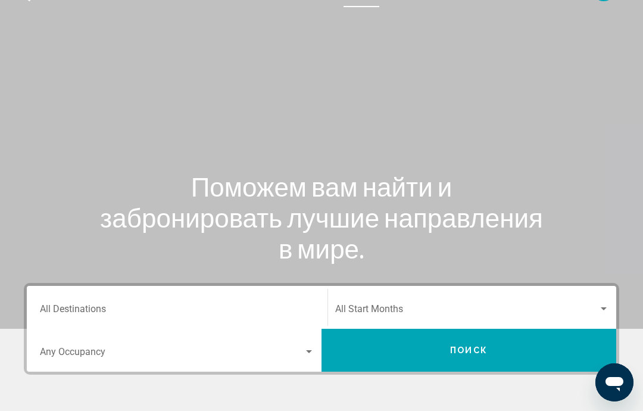
click at [91, 315] on input "Destination All Destinations" at bounding box center [177, 311] width 274 height 11
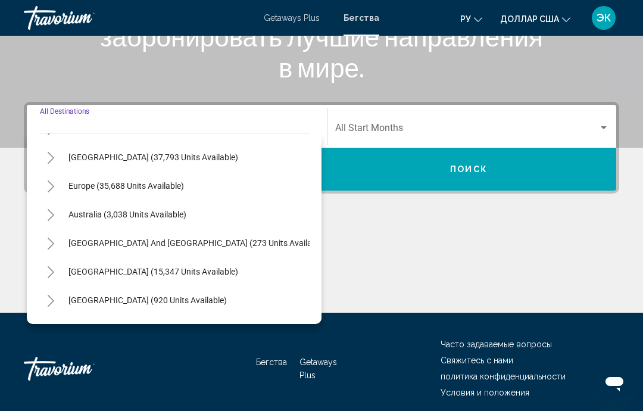
scroll to position [110, 0]
click at [153, 190] on span "Europe (35,688 units available)" at bounding box center [125, 187] width 115 height 10
type input "**********"
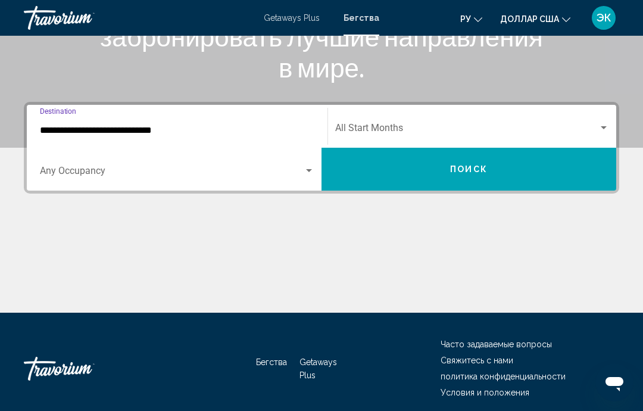
click at [297, 172] on span "Search widget" at bounding box center [172, 173] width 264 height 11
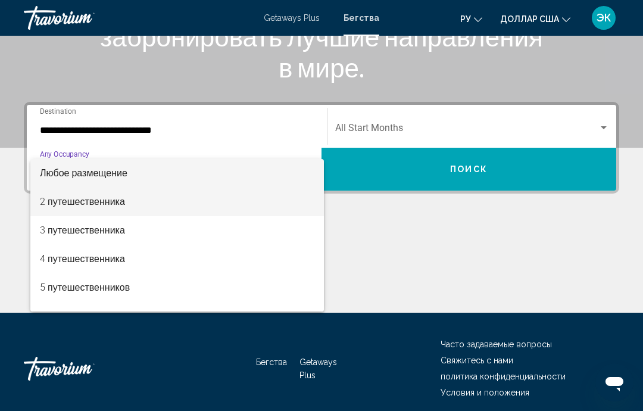
click at [104, 201] on font "2 путешественника" at bounding box center [82, 201] width 85 height 11
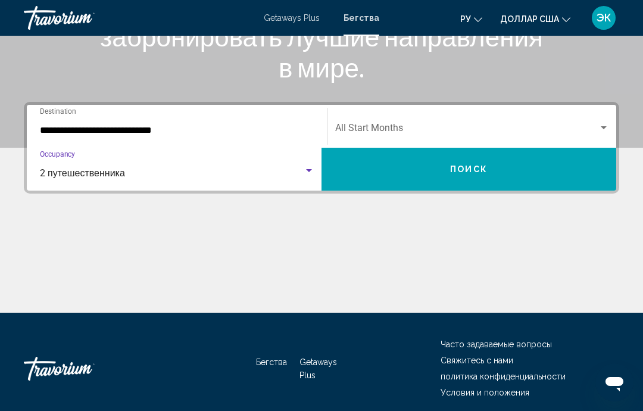
click at [602, 130] on div "Search widget" at bounding box center [603, 128] width 11 height 10
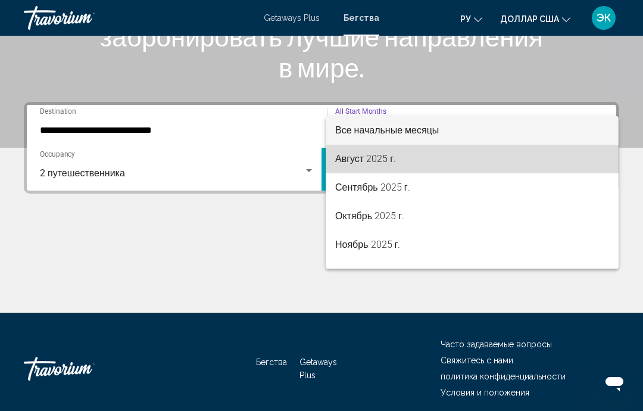
click at [424, 154] on span "Август 2025 г." at bounding box center [472, 159] width 274 height 29
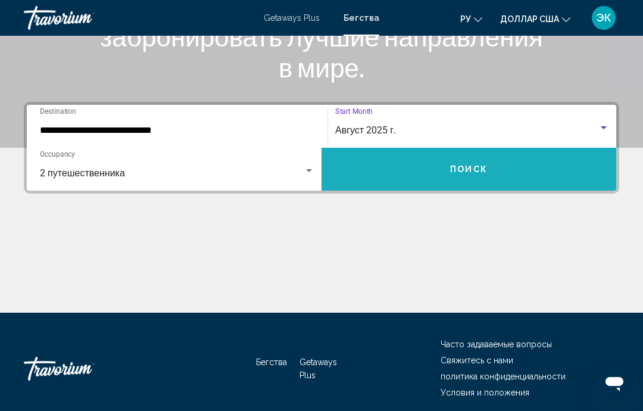
click at [480, 177] on button "Поиск" at bounding box center [468, 169] width 295 height 43
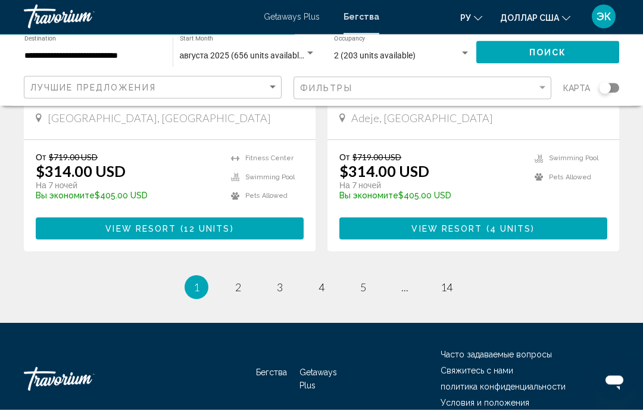
scroll to position [2330, 0]
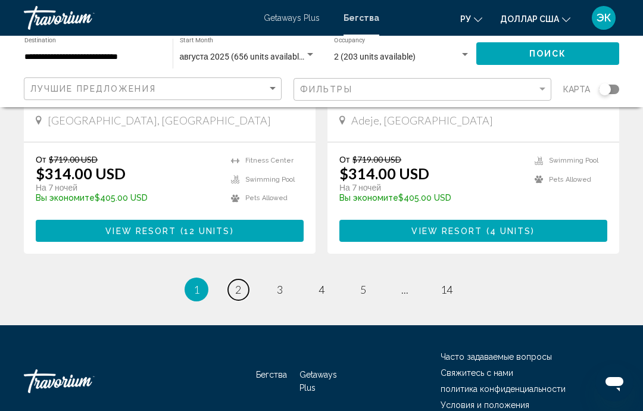
click at [240, 283] on span "2" at bounding box center [238, 289] width 6 height 13
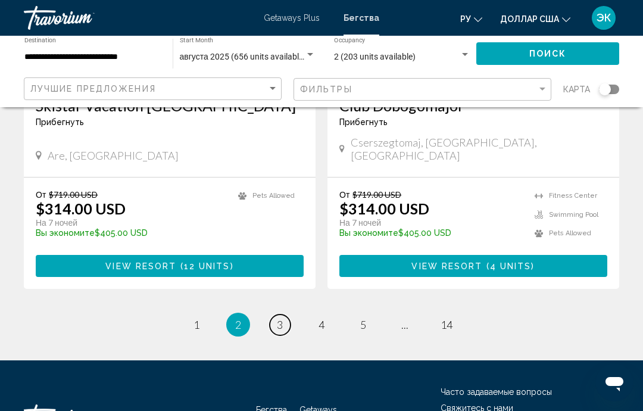
click at [280, 318] on span "3" at bounding box center [280, 324] width 6 height 13
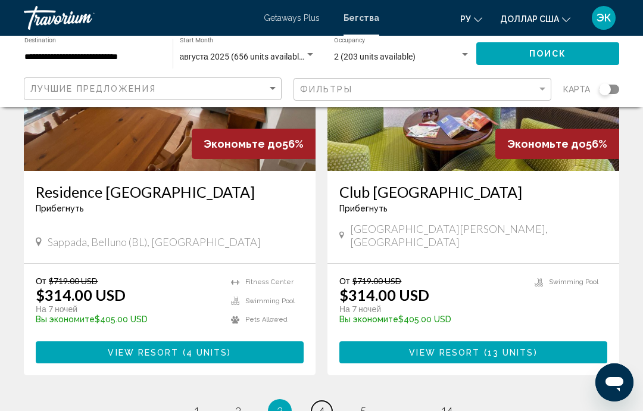
click at [326, 401] on link "page 4" at bounding box center [321, 411] width 21 height 21
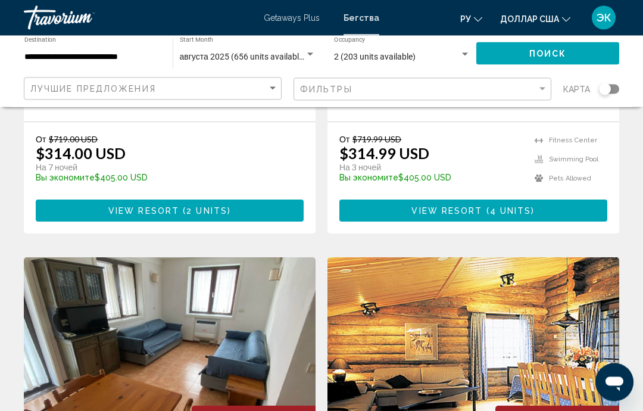
scroll to position [309, 0]
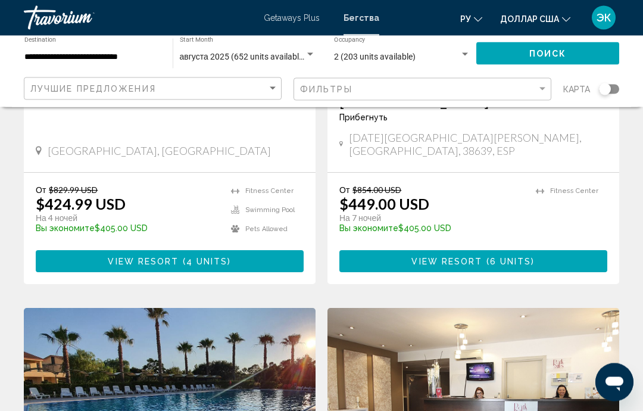
scroll to position [289, 0]
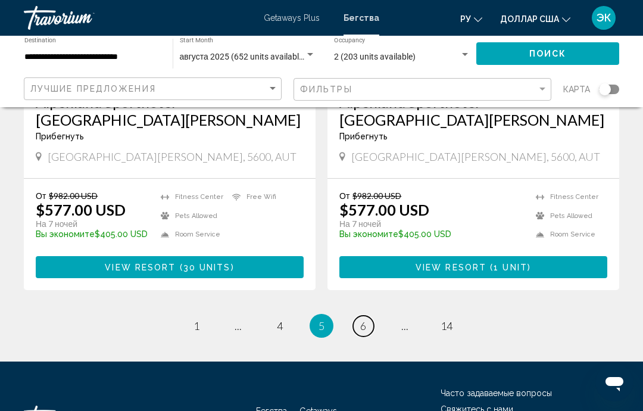
click at [361, 319] on span "6" at bounding box center [363, 325] width 6 height 13
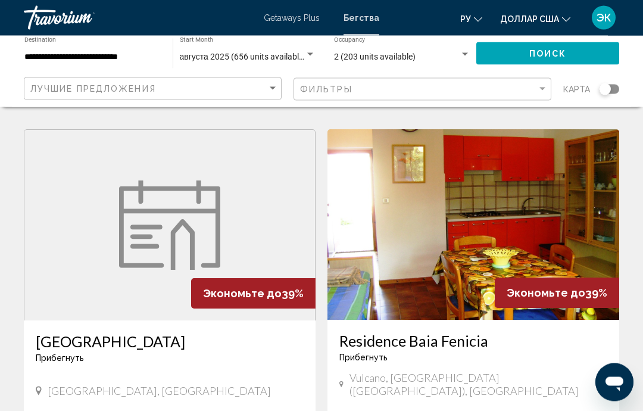
scroll to position [1693, 0]
click at [213, 192] on img "Основное содержание" at bounding box center [169, 224] width 101 height 89
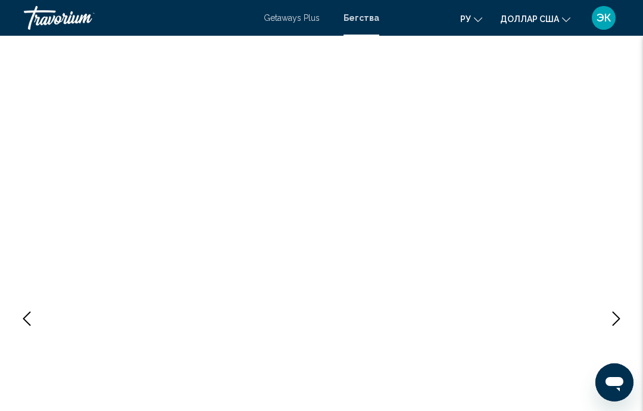
scroll to position [1, 0]
click at [617, 324] on icon "Next image" at bounding box center [616, 318] width 14 height 14
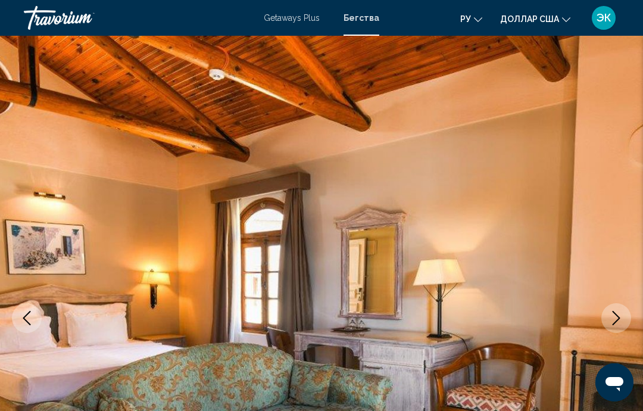
click at [608, 318] on button "Next image" at bounding box center [616, 318] width 30 height 30
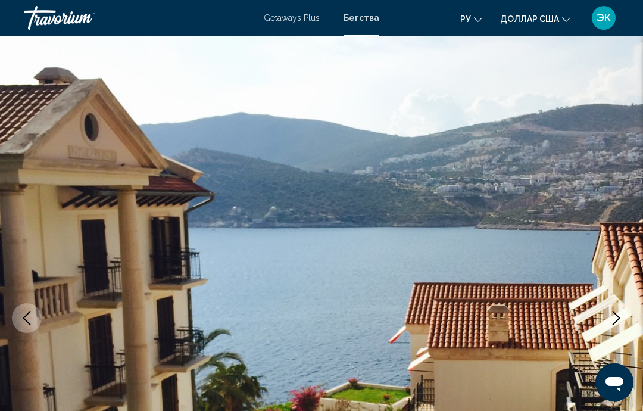
click at [608, 315] on button "Next image" at bounding box center [616, 318] width 30 height 30
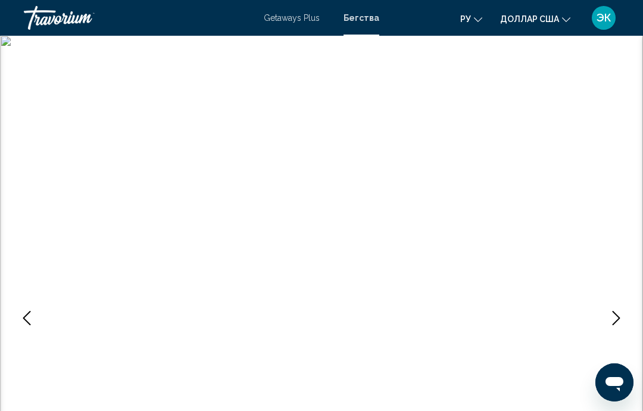
click at [610, 318] on icon "Next image" at bounding box center [616, 318] width 14 height 14
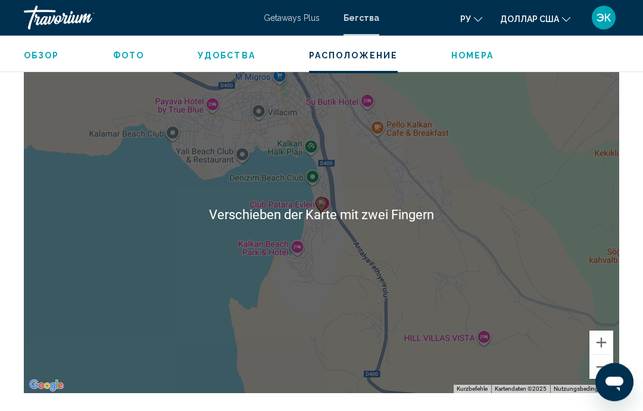
scroll to position [1676, 0]
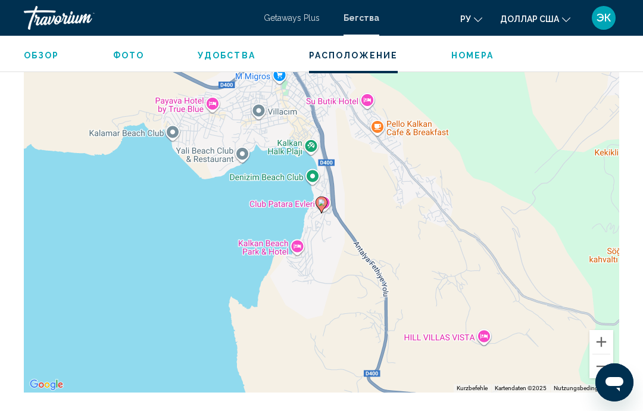
click at [601, 365] on button "Verkleinern" at bounding box center [601, 366] width 24 height 24
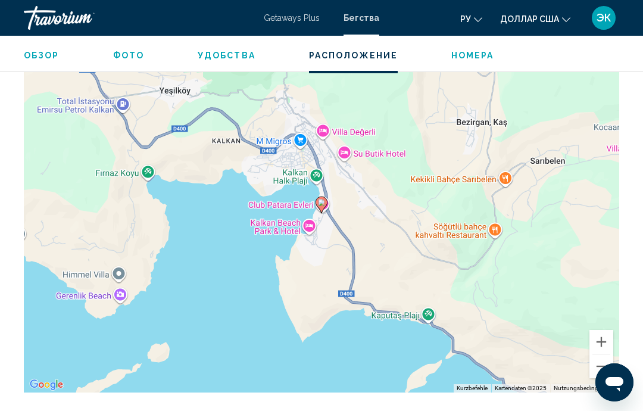
click at [599, 367] on button "Verkleinern" at bounding box center [601, 366] width 24 height 24
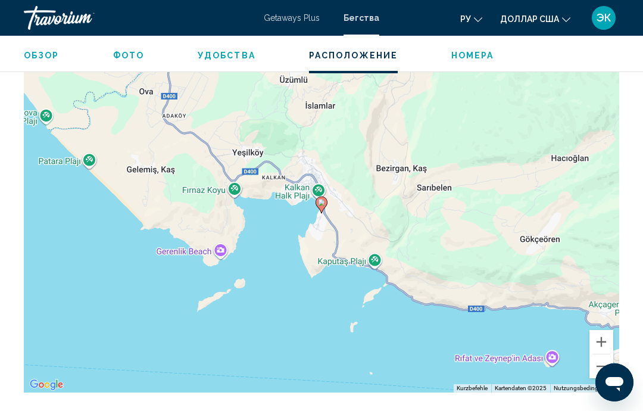
click at [599, 370] on button "Verkleinern" at bounding box center [601, 366] width 24 height 24
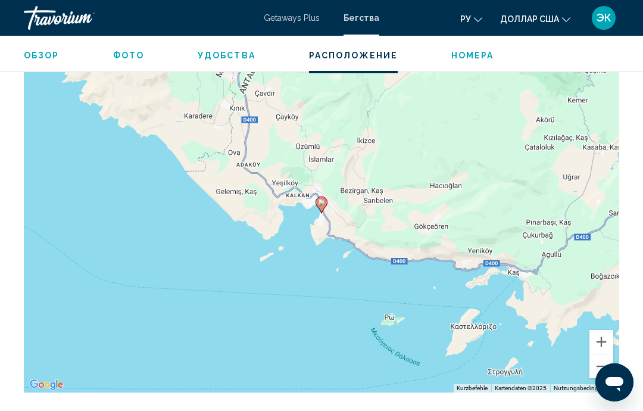
click at [601, 370] on button "Verkleinern" at bounding box center [601, 366] width 24 height 24
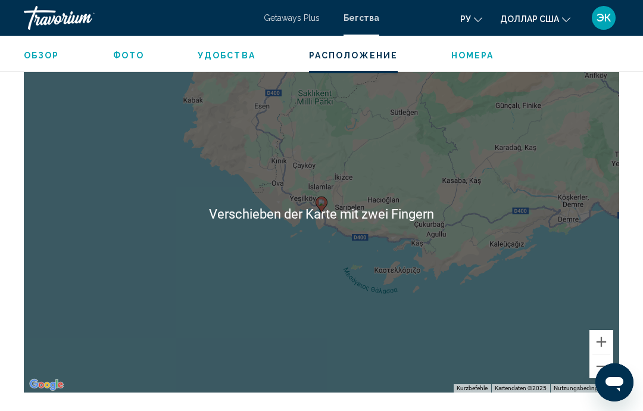
scroll to position [1688, 0]
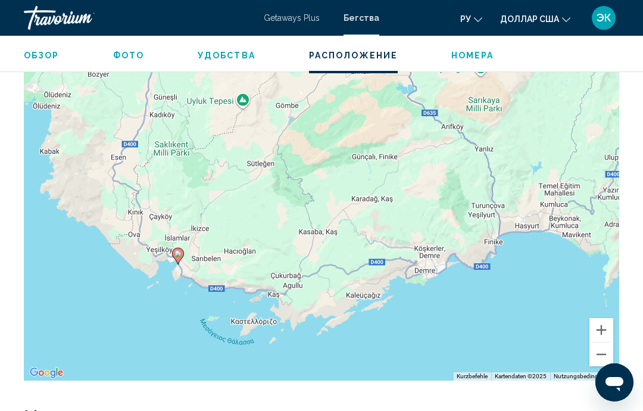
click at [595, 350] on button "Verkleinern" at bounding box center [601, 354] width 24 height 24
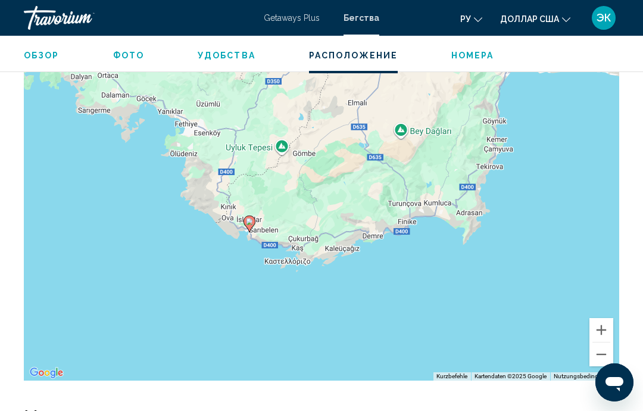
click at [601, 352] on button "Verkleinern" at bounding box center [601, 354] width 24 height 24
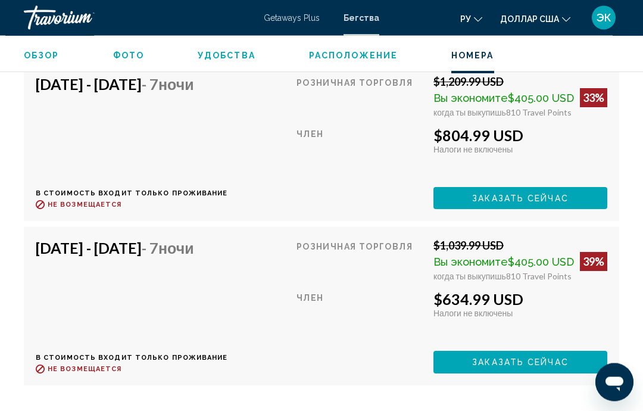
scroll to position [2195, 0]
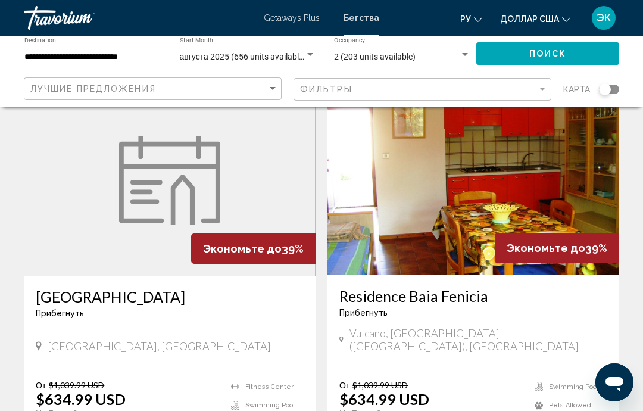
scroll to position [1740, 0]
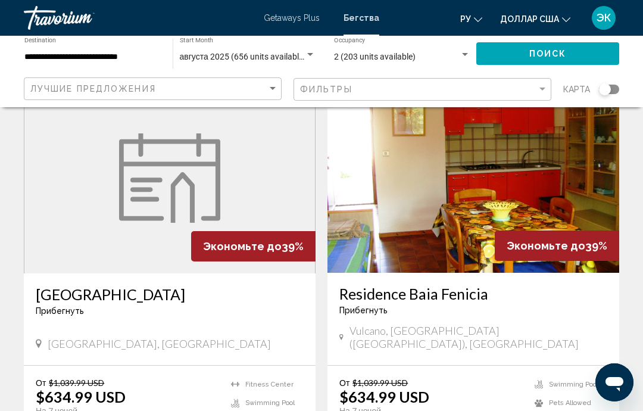
click at [132, 182] on img "Основное содержание" at bounding box center [169, 177] width 101 height 89
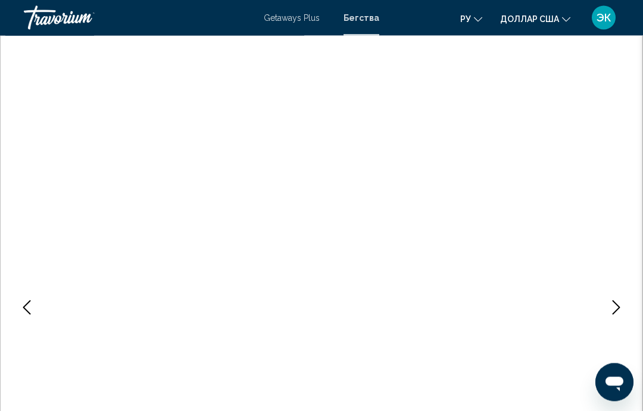
scroll to position [11, 0]
click at [619, 304] on icon "Next image" at bounding box center [616, 307] width 14 height 14
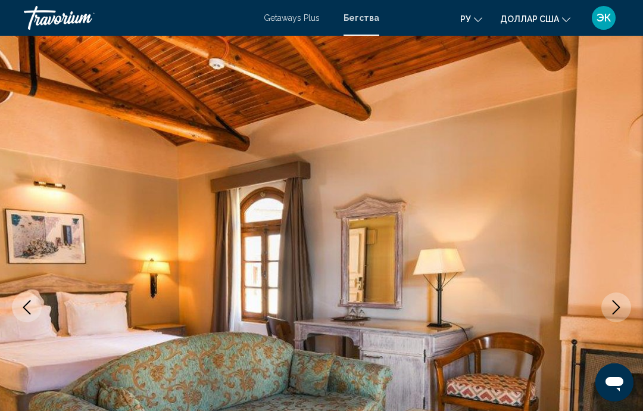
click at [617, 311] on icon "Next image" at bounding box center [616, 307] width 14 height 14
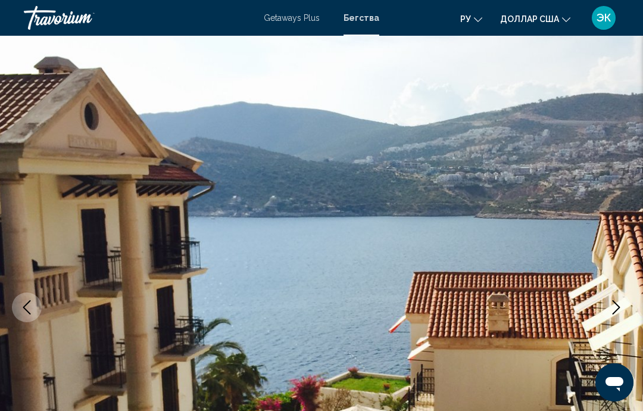
click at [614, 307] on icon "Next image" at bounding box center [616, 307] width 14 height 14
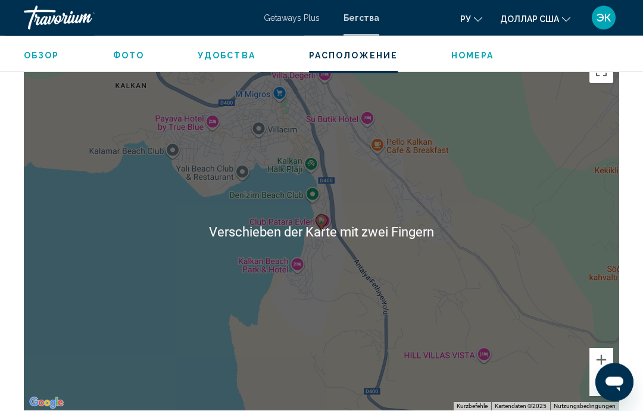
scroll to position [1658, 0]
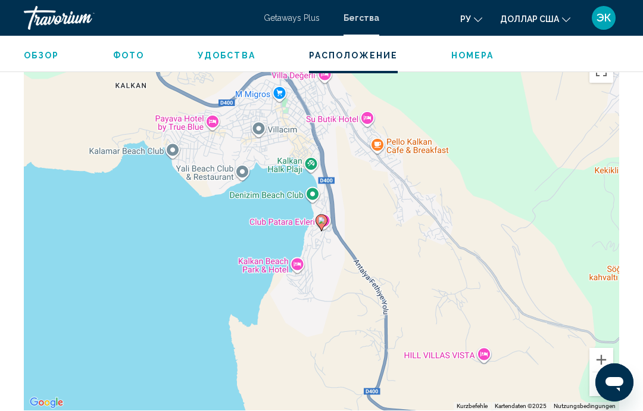
click at [600, 379] on button "Verkleinern" at bounding box center [601, 384] width 24 height 24
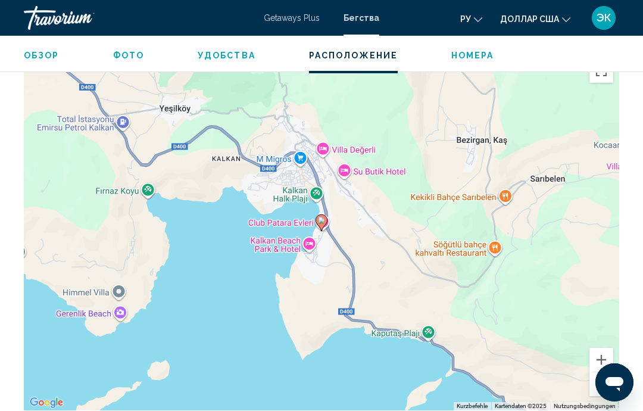
click at [604, 383] on button "Verkleinern" at bounding box center [601, 384] width 24 height 24
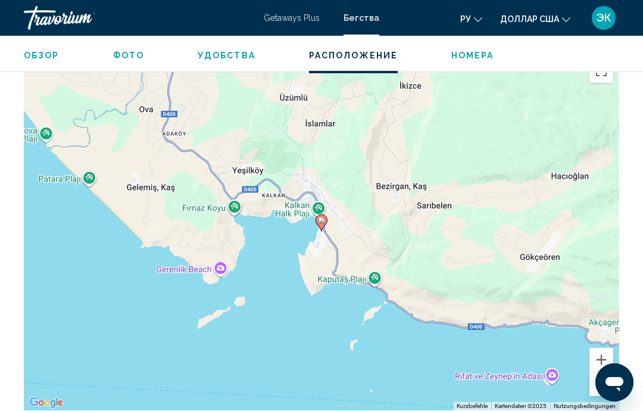
click at [603, 383] on button "Verkleinern" at bounding box center [601, 384] width 24 height 24
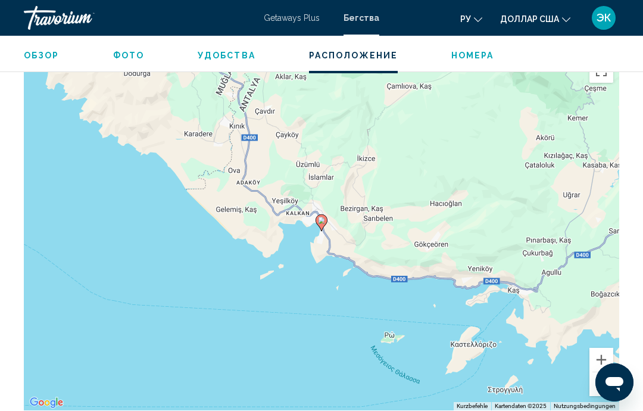
click at [601, 379] on button "Verkleinern" at bounding box center [601, 384] width 24 height 24
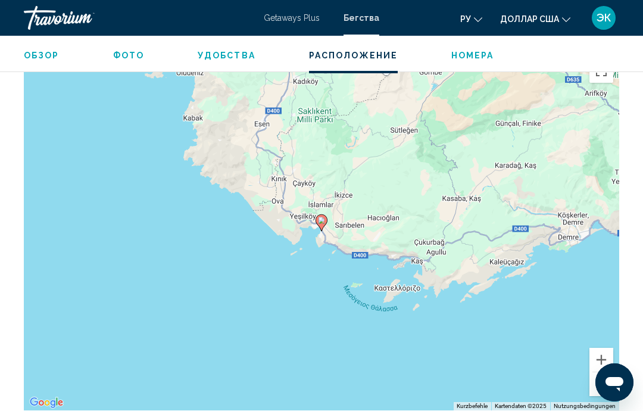
click at [603, 381] on button "Verkleinern" at bounding box center [601, 384] width 24 height 24
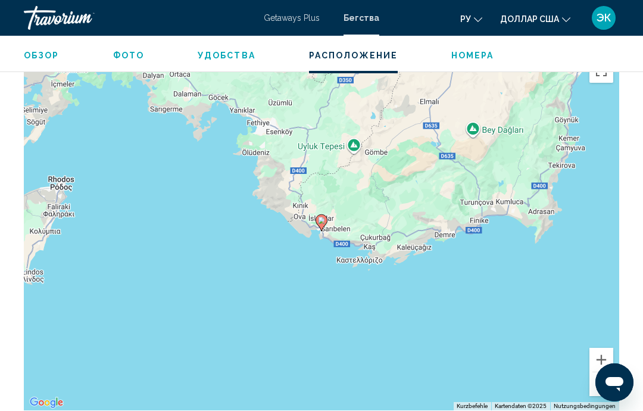
click at [602, 382] on button "Verkleinern" at bounding box center [601, 384] width 24 height 24
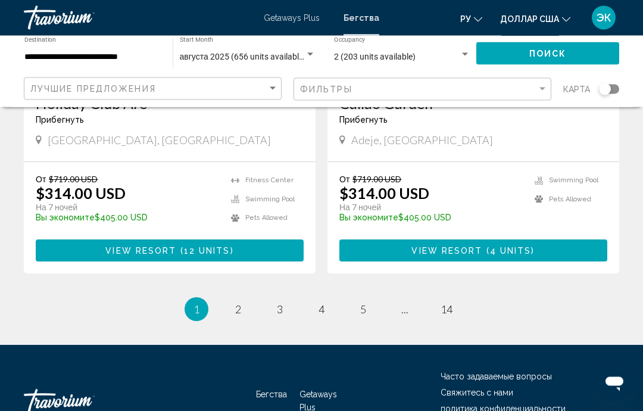
scroll to position [2310, 0]
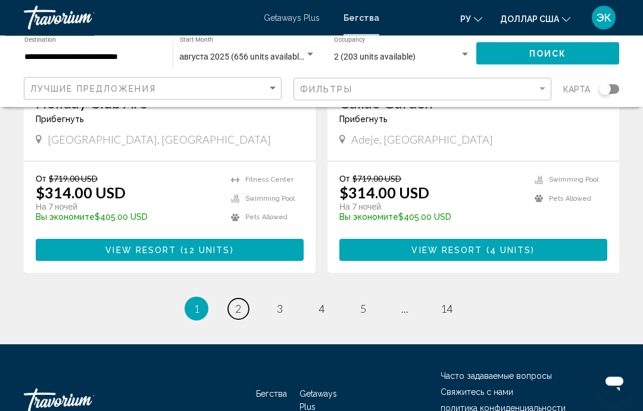
click at [245, 299] on link "page 2" at bounding box center [238, 309] width 21 height 21
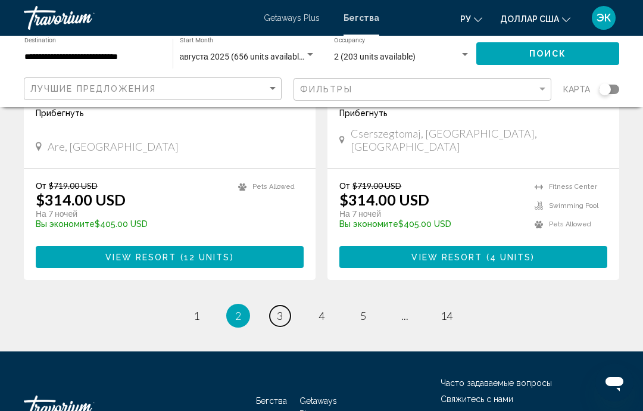
click at [280, 309] on span "3" at bounding box center [280, 315] width 6 height 13
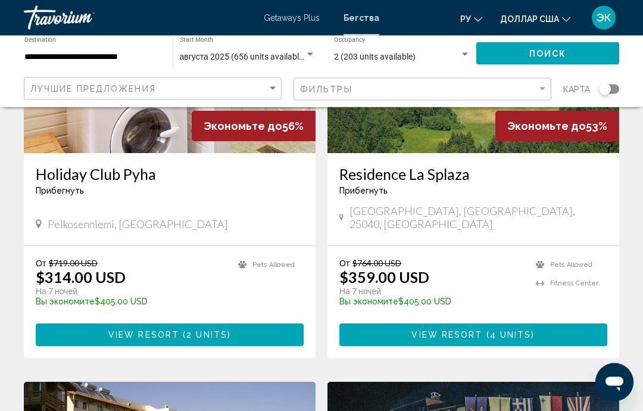
scroll to position [1846, 0]
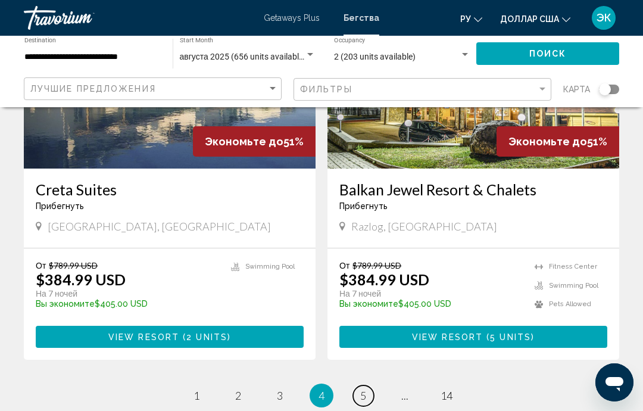
click at [367, 385] on link "page 5" at bounding box center [363, 395] width 21 height 21
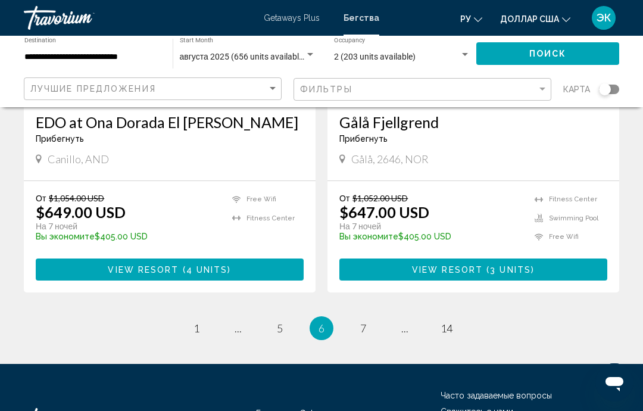
scroll to position [2317, 0]
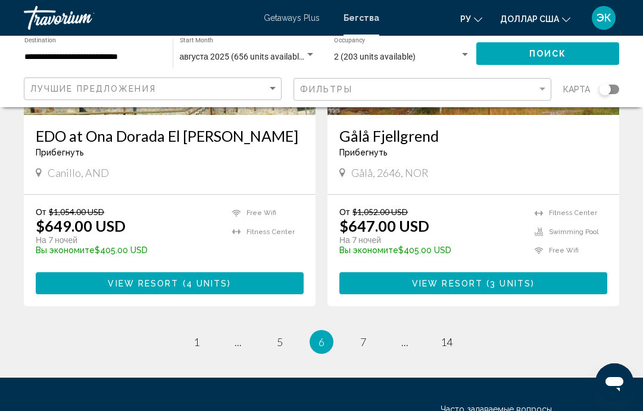
click at [350, 330] on ul "6 / 14 page 1 page ... page 5 You're on page 6 page 7 page ... page 14" at bounding box center [321, 342] width 595 height 24
click at [371, 332] on link "page 7" at bounding box center [363, 342] width 21 height 21
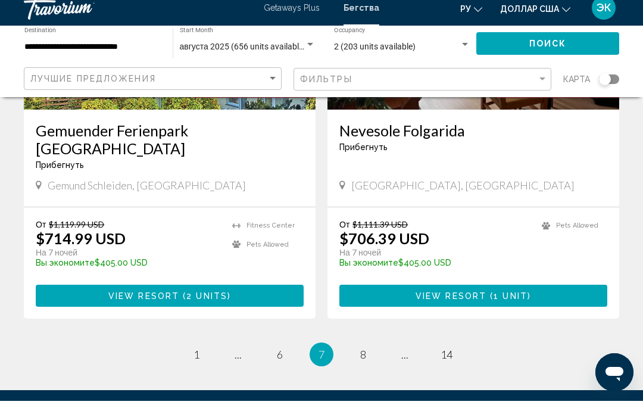
scroll to position [2330, 0]
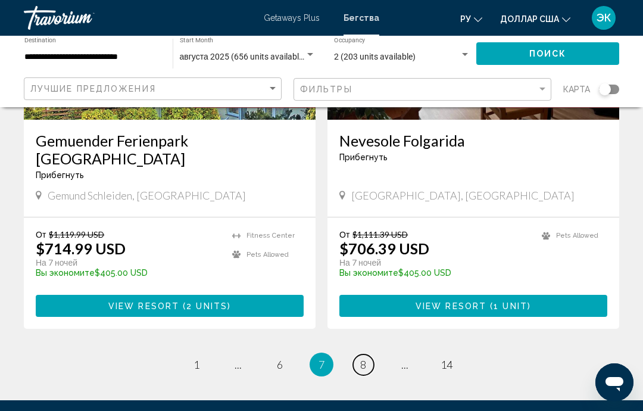
click at [358, 354] on link "page 8" at bounding box center [363, 364] width 21 height 21
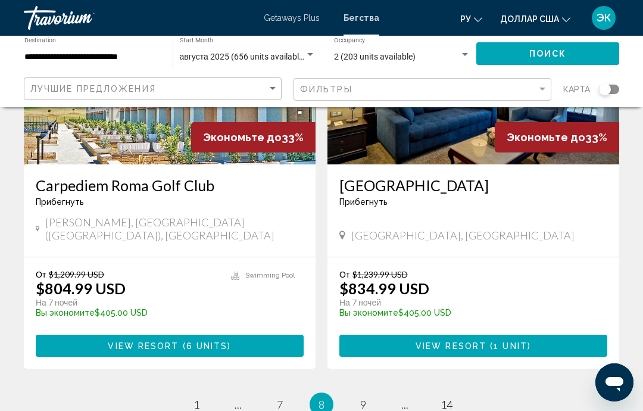
scroll to position [2330, 0]
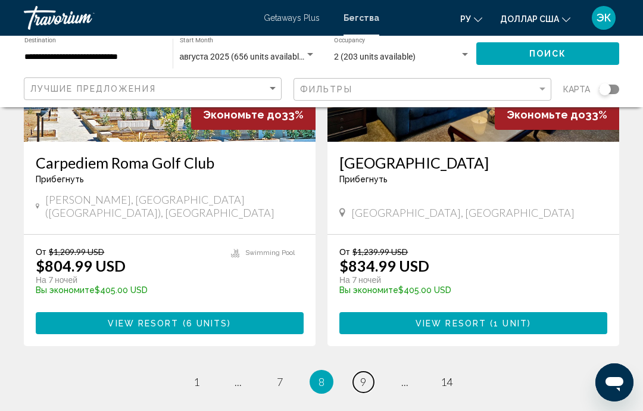
click at [362, 375] on span "9" at bounding box center [363, 381] width 6 height 13
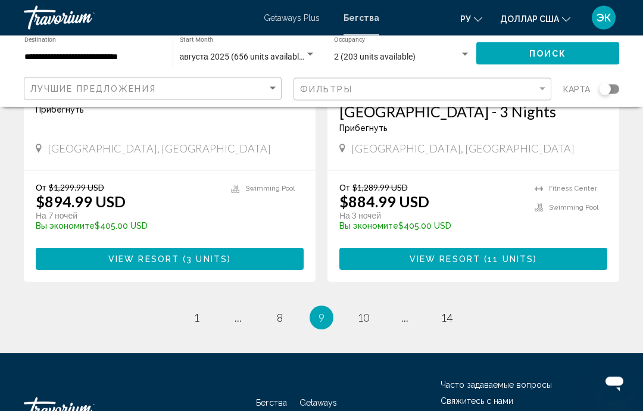
scroll to position [2348, 0]
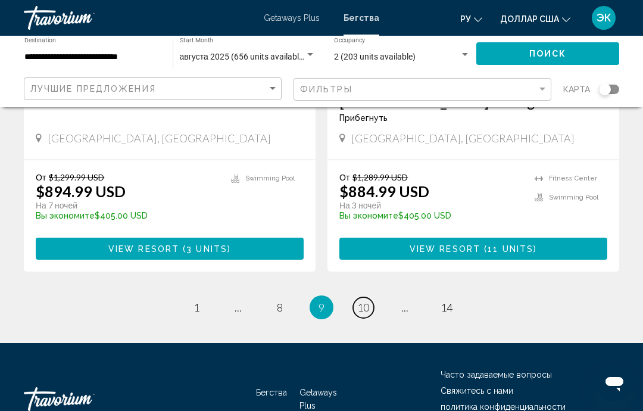
click at [365, 301] on span "10" at bounding box center [363, 307] width 12 height 13
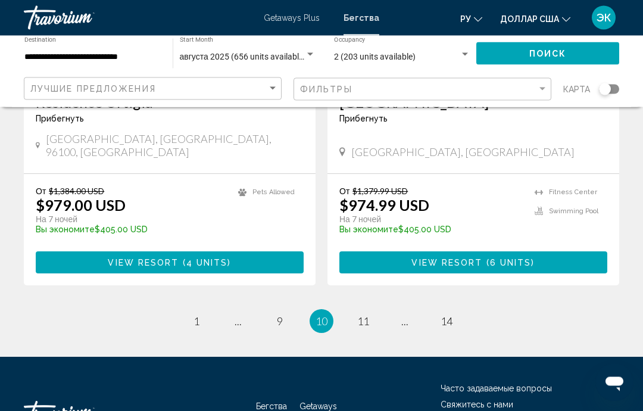
scroll to position [2348, 0]
click at [360, 314] on span "11" at bounding box center [363, 320] width 12 height 13
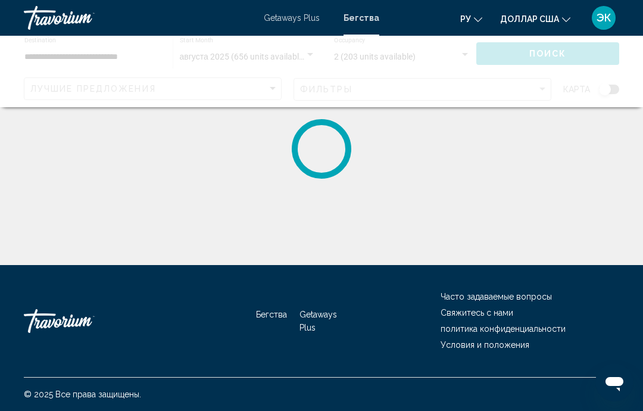
scroll to position [48, 0]
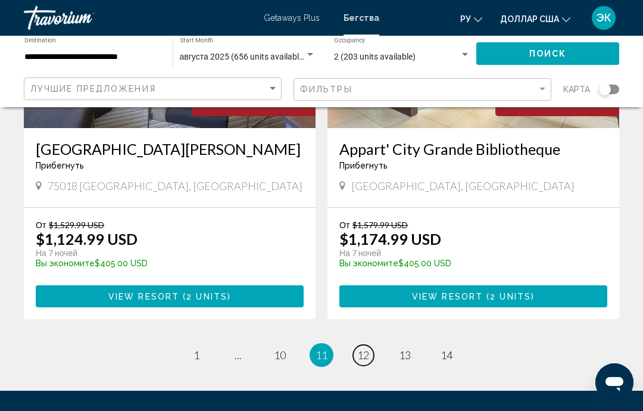
click at [364, 348] on span "12" at bounding box center [363, 354] width 12 height 13
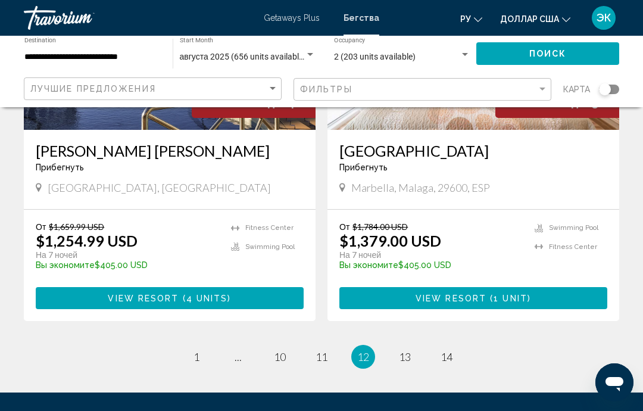
scroll to position [2383, 0]
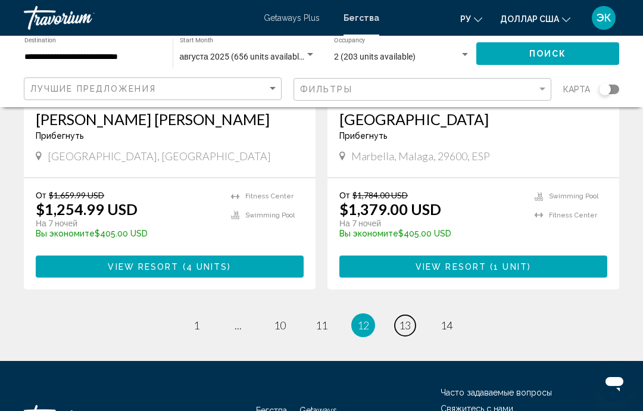
click at [402, 318] on span "13" at bounding box center [405, 324] width 12 height 13
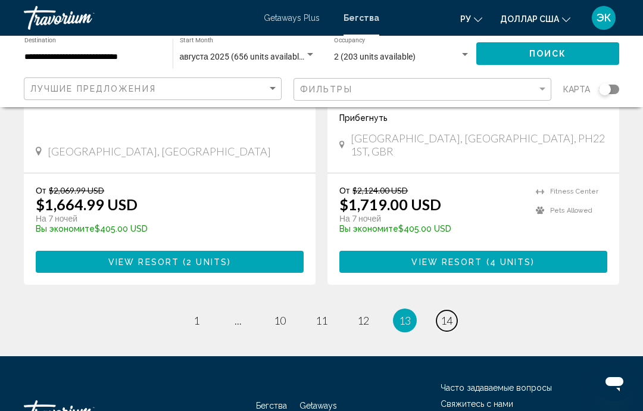
click at [442, 314] on span "14" at bounding box center [446, 320] width 12 height 13
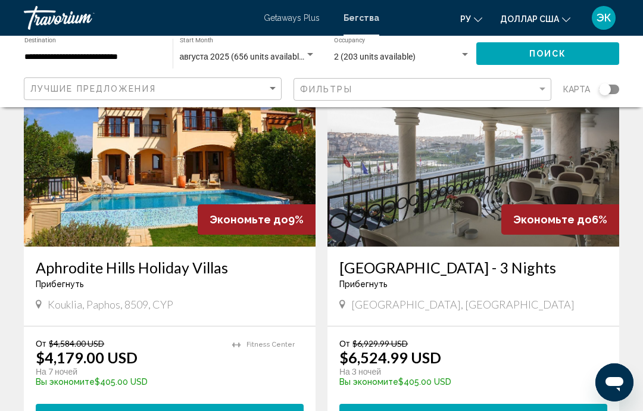
scroll to position [969, 0]
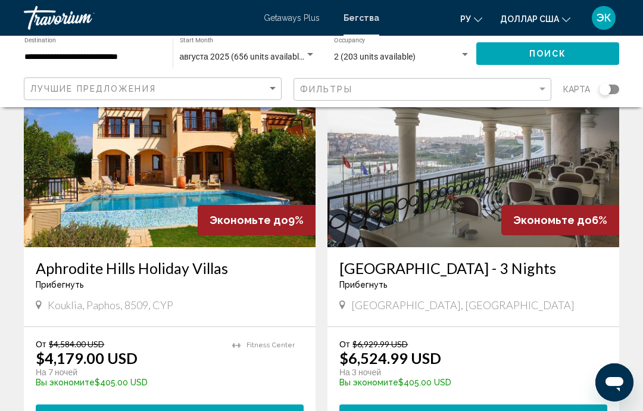
click at [454, 203] on img "Основное содержание" at bounding box center [473, 152] width 292 height 190
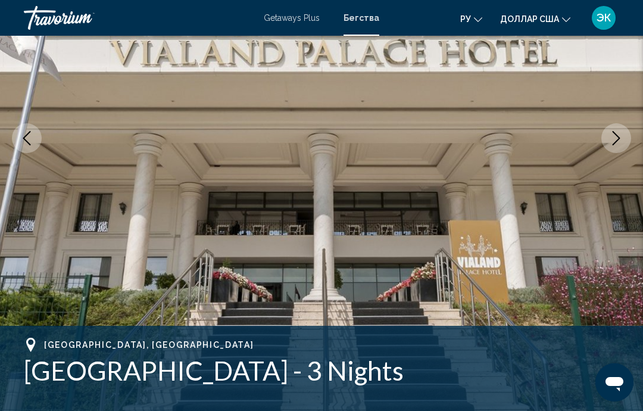
scroll to position [180, 0]
click at [618, 139] on icon "Next image" at bounding box center [616, 139] width 14 height 14
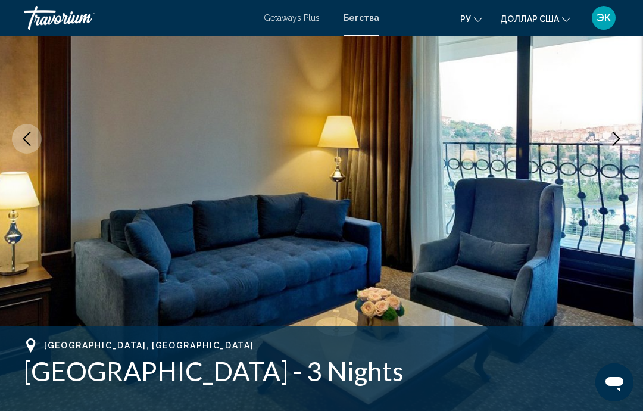
click at [616, 141] on icon "Next image" at bounding box center [616, 139] width 14 height 14
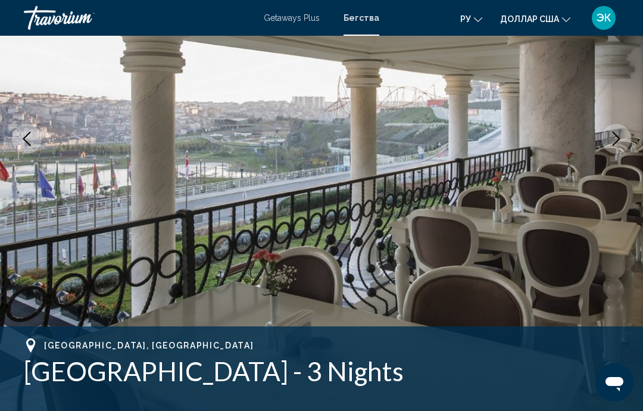
click at [612, 143] on icon "Next image" at bounding box center [616, 139] width 14 height 14
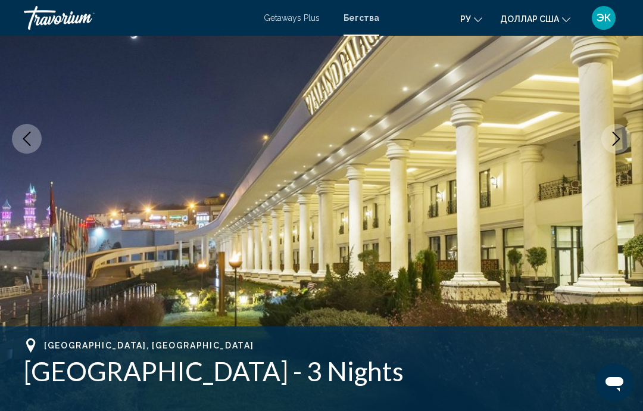
click at [613, 143] on icon "Next image" at bounding box center [616, 139] width 14 height 14
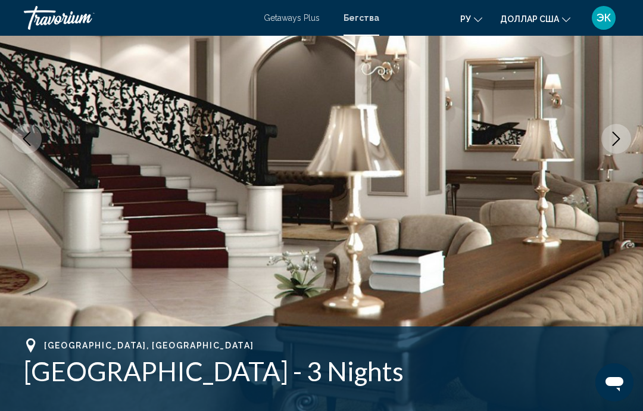
click at [606, 144] on button "Next image" at bounding box center [616, 139] width 30 height 30
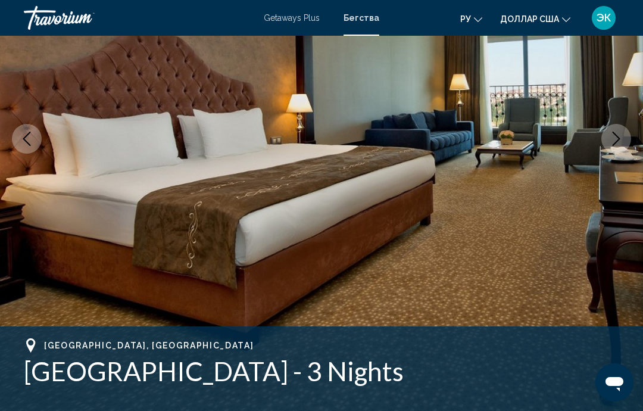
click at [606, 142] on button "Next image" at bounding box center [616, 139] width 30 height 30
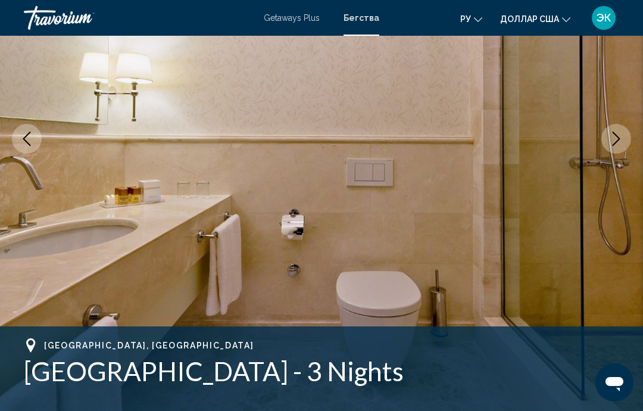
click at [609, 140] on icon "Next image" at bounding box center [616, 139] width 14 height 14
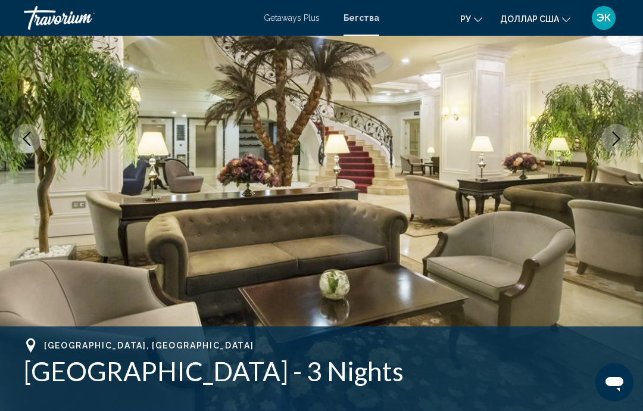
click at [611, 138] on icon "Next image" at bounding box center [616, 139] width 14 height 14
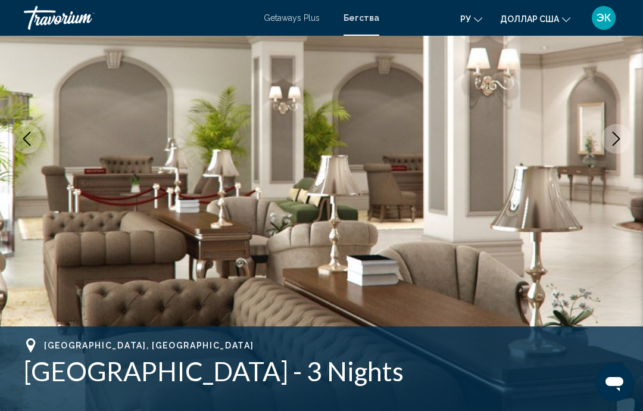
click at [614, 137] on icon "Next image" at bounding box center [616, 139] width 14 height 14
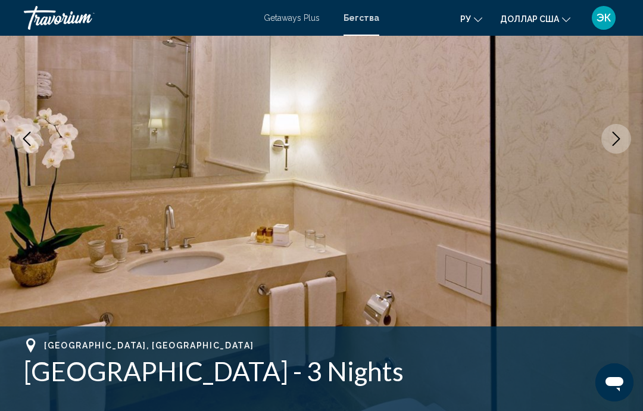
click at [607, 139] on button "Next image" at bounding box center [616, 139] width 30 height 30
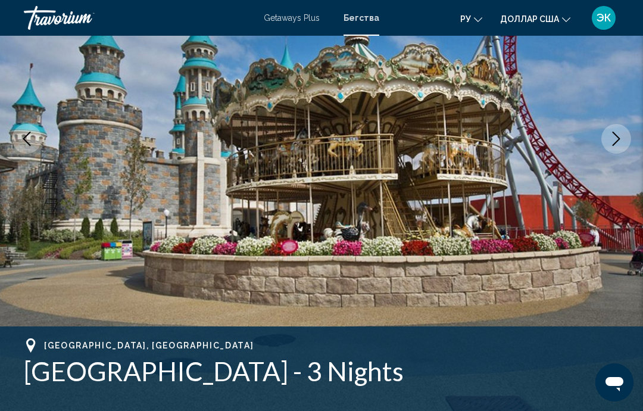
click at [612, 138] on icon "Next image" at bounding box center [616, 139] width 14 height 14
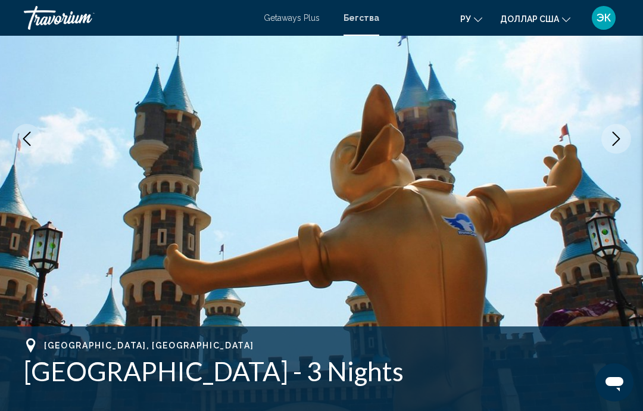
click at [612, 139] on icon "Next image" at bounding box center [616, 139] width 14 height 14
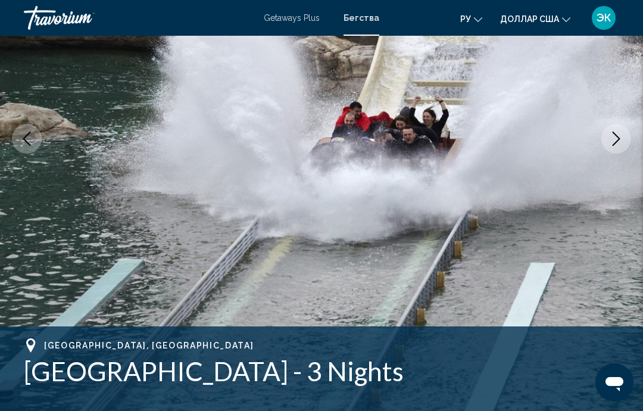
click at [605, 144] on button "Next image" at bounding box center [616, 139] width 30 height 30
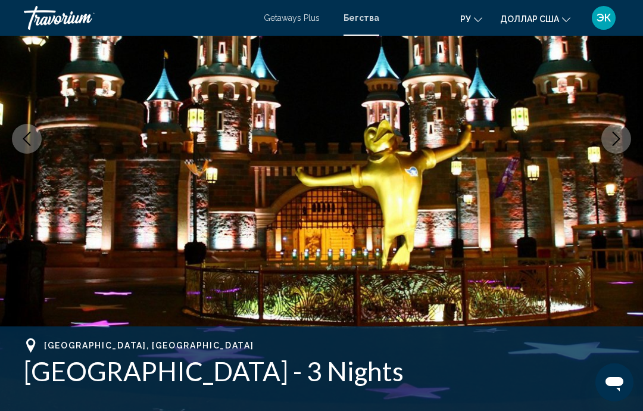
click at [611, 143] on icon "Next image" at bounding box center [616, 139] width 14 height 14
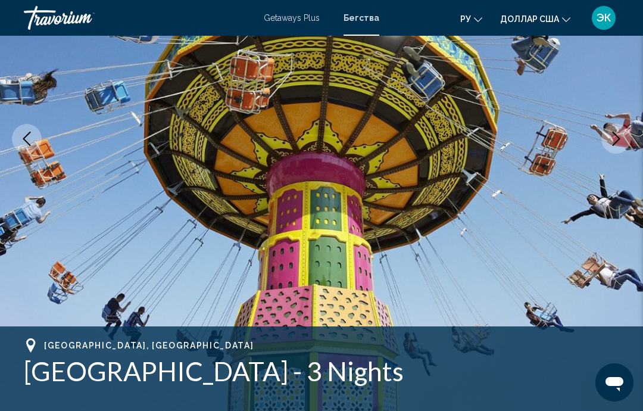
click at [608, 141] on button "Next image" at bounding box center [616, 139] width 30 height 30
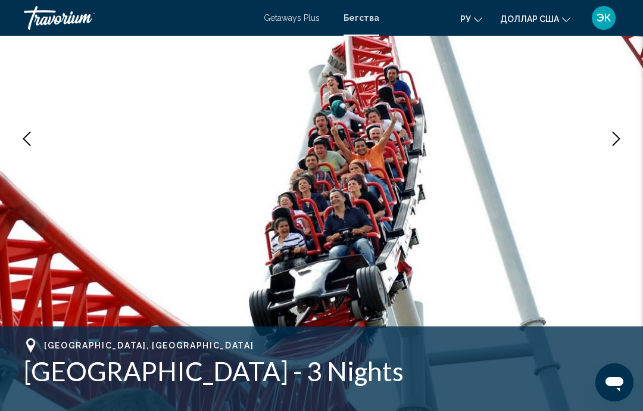
click at [610, 143] on icon "Next image" at bounding box center [616, 139] width 14 height 14
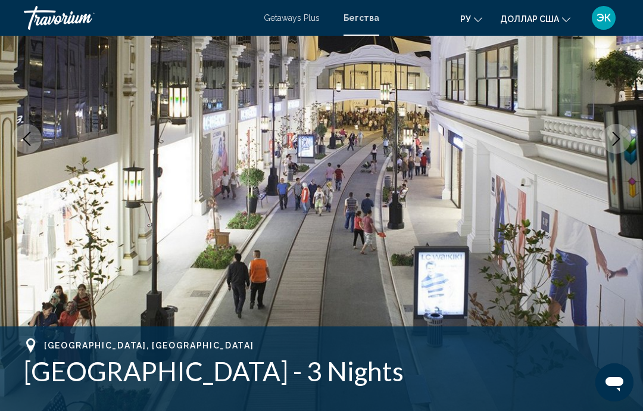
click at [612, 139] on icon "Next image" at bounding box center [616, 139] width 14 height 14
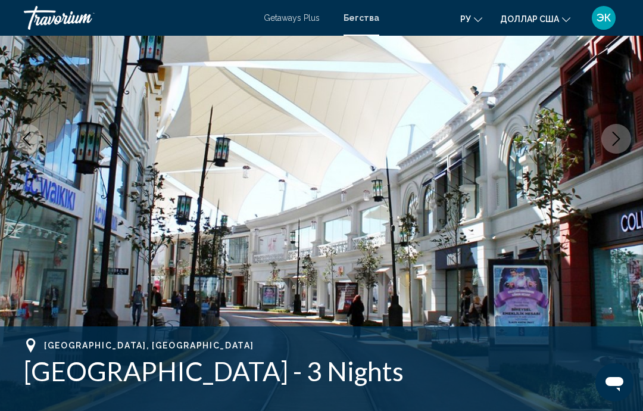
click at [608, 142] on button "Next image" at bounding box center [616, 139] width 30 height 30
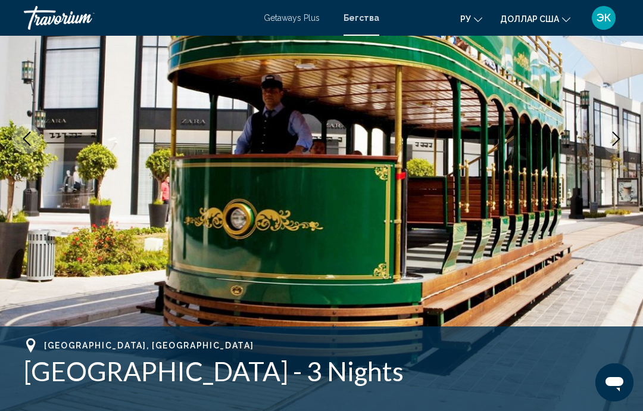
click at [615, 138] on icon "Next image" at bounding box center [616, 139] width 14 height 14
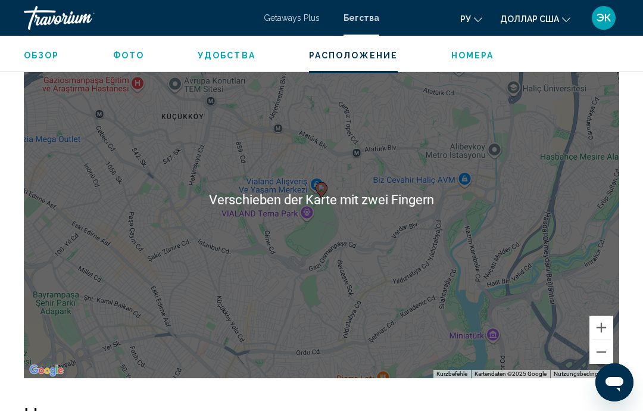
scroll to position [1569, 0]
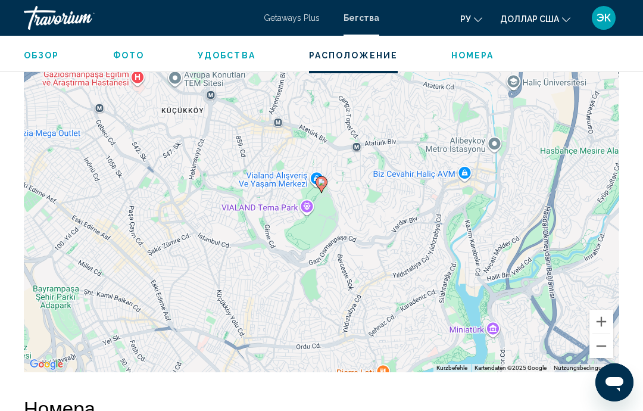
click at [598, 349] on button "Verkleinern" at bounding box center [601, 346] width 24 height 24
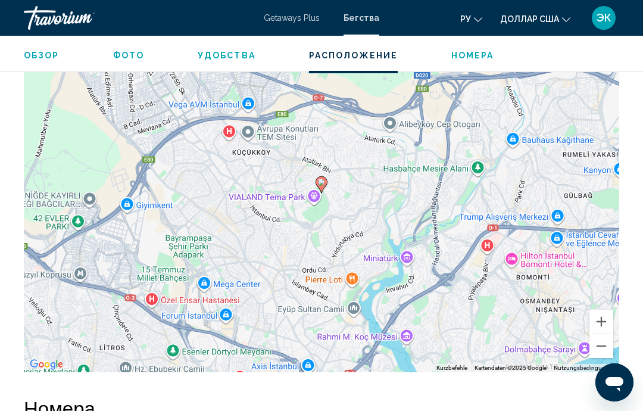
click at [596, 342] on button "Verkleinern" at bounding box center [601, 346] width 24 height 24
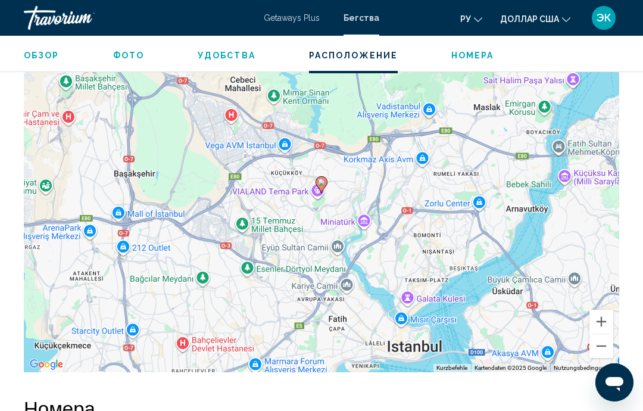
click at [597, 351] on button "Verkleinern" at bounding box center [601, 346] width 24 height 24
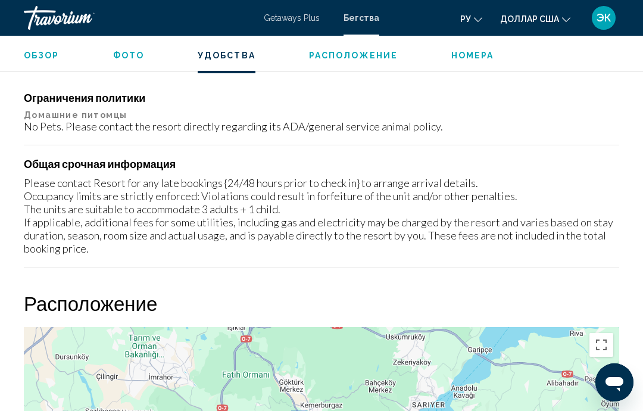
scroll to position [1256, 0]
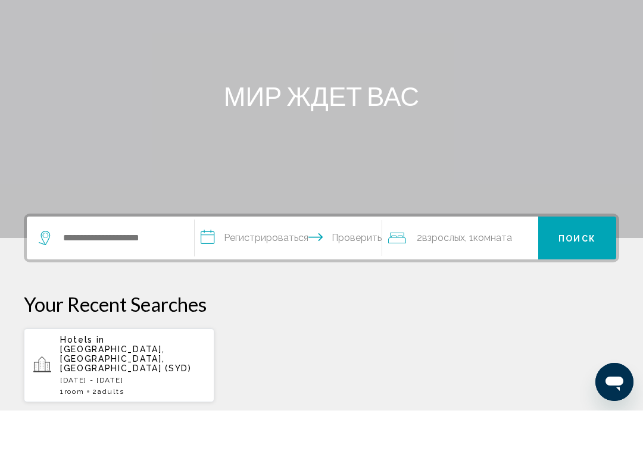
scroll to position [66, 0]
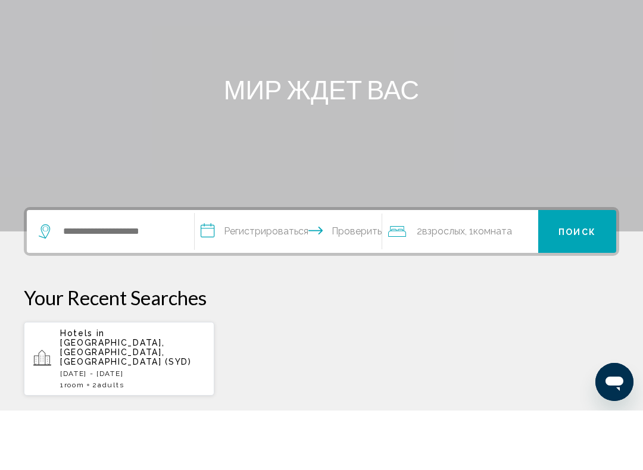
click at [285, 270] on input "**********" at bounding box center [291, 293] width 192 height 46
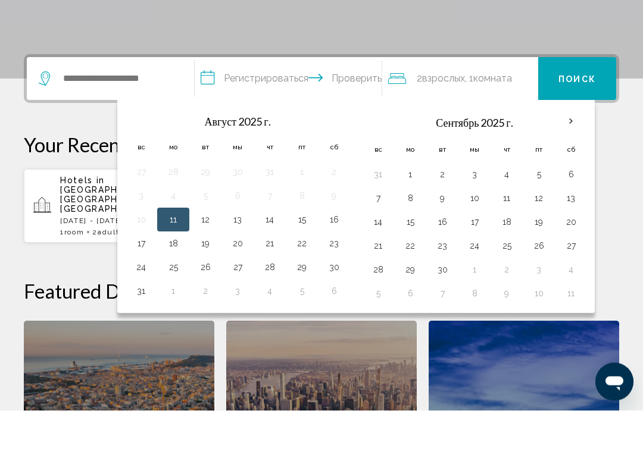
scroll to position [234, 0]
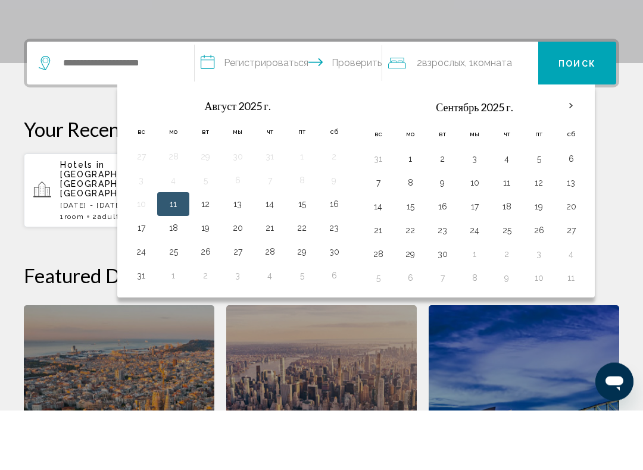
click at [214, 304] on button "26" at bounding box center [205, 312] width 19 height 17
click at [484, 211] on button "3" at bounding box center [474, 219] width 19 height 17
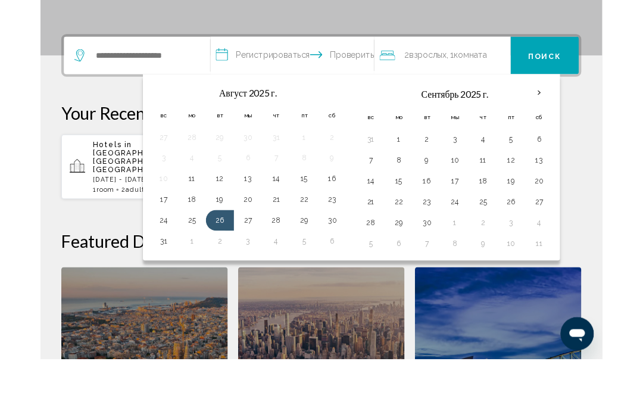
scroll to position [235, 0]
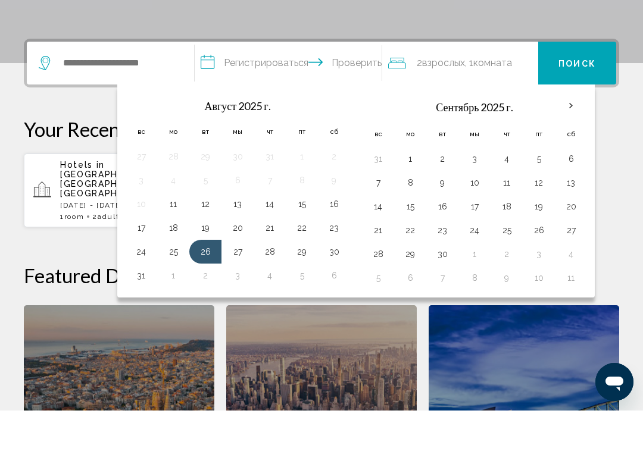
type input "**********"
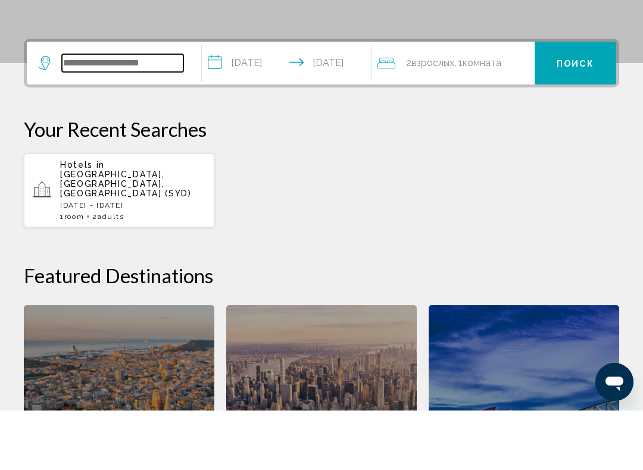
click at [162, 114] on input "Виджет поиска" at bounding box center [122, 123] width 121 height 18
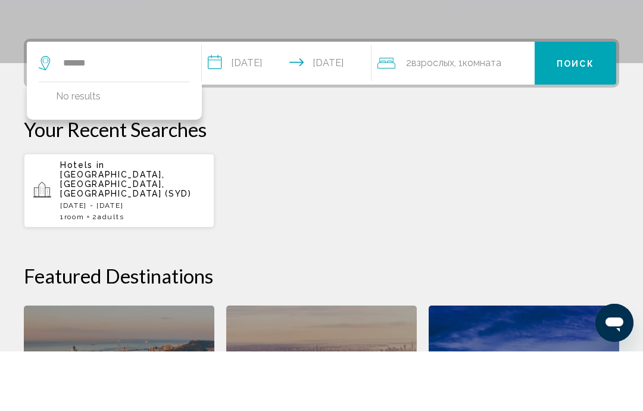
click at [572, 118] on font "Поиск" at bounding box center [575, 123] width 37 height 10
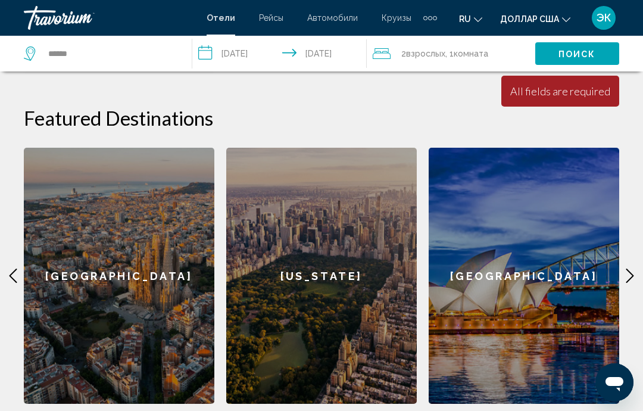
scroll to position [451, 0]
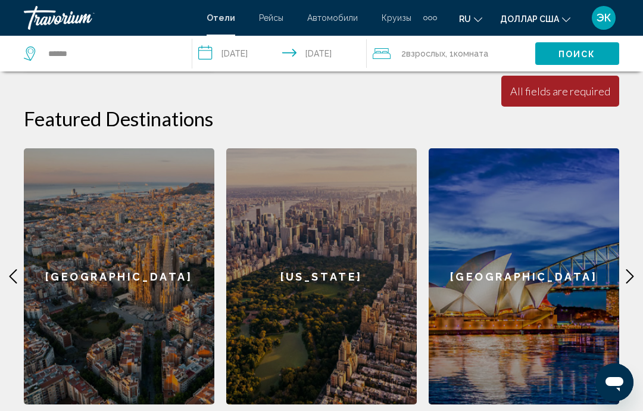
click at [630, 269] on icon "Основное содержание" at bounding box center [630, 276] width 14 height 14
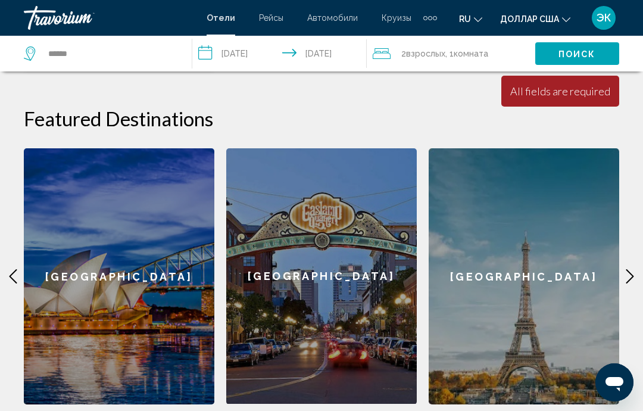
click at [628, 269] on icon "Основное содержание" at bounding box center [630, 276] width 14 height 14
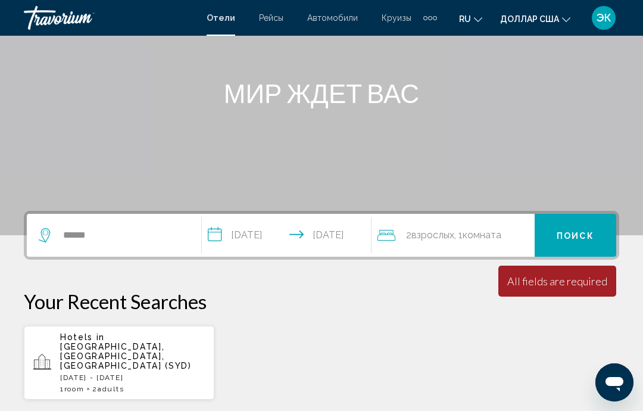
scroll to position [129, 0]
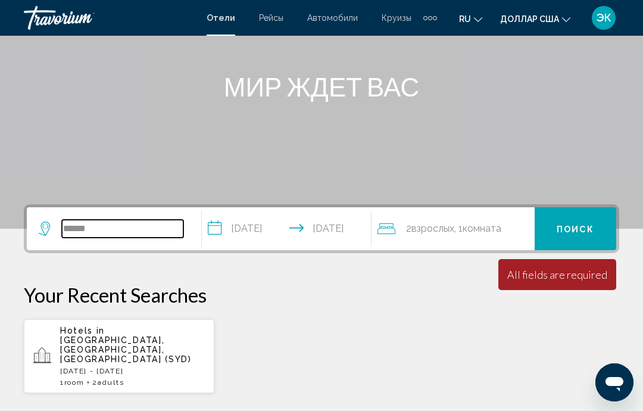
click at [158, 229] on input "******" at bounding box center [122, 229] width 121 height 18
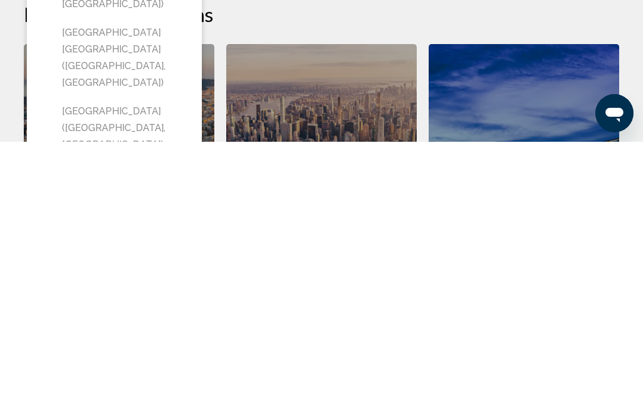
scroll to position [299, 0]
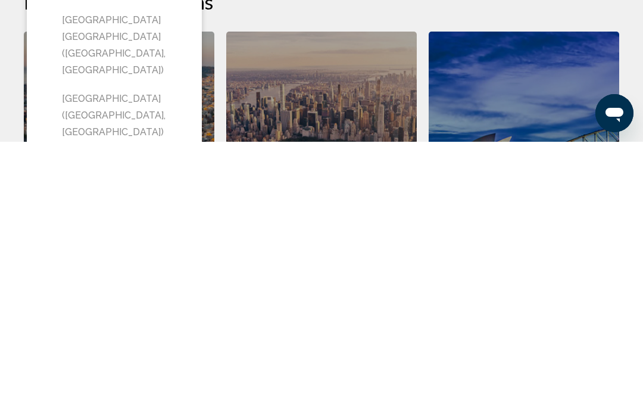
click at [141, 357] on button "[GEOGRAPHIC_DATA] ([GEOGRAPHIC_DATA], [GEOGRAPHIC_DATA])" at bounding box center [123, 385] width 134 height 56
type input "**********"
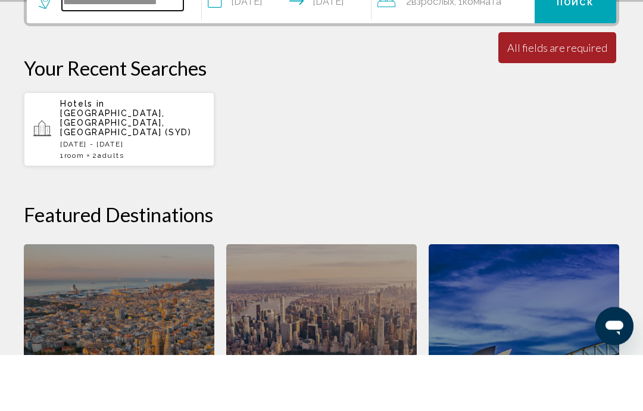
scroll to position [294, 0]
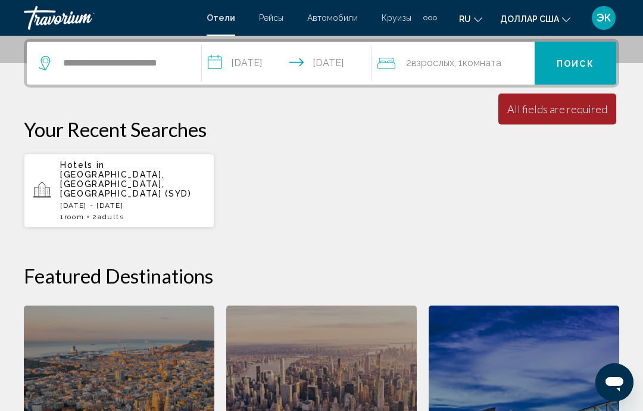
click at [583, 66] on font "Поиск" at bounding box center [575, 64] width 37 height 10
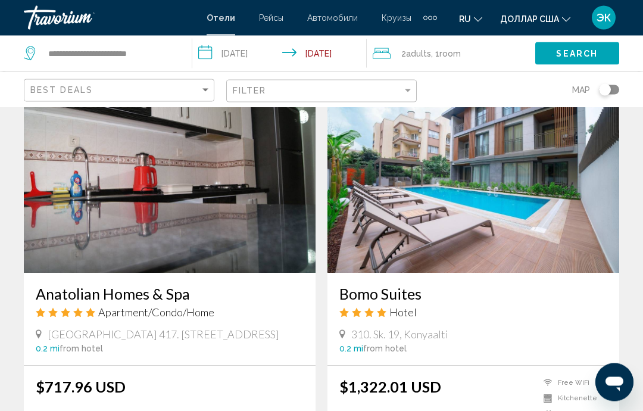
scroll to position [1755, 0]
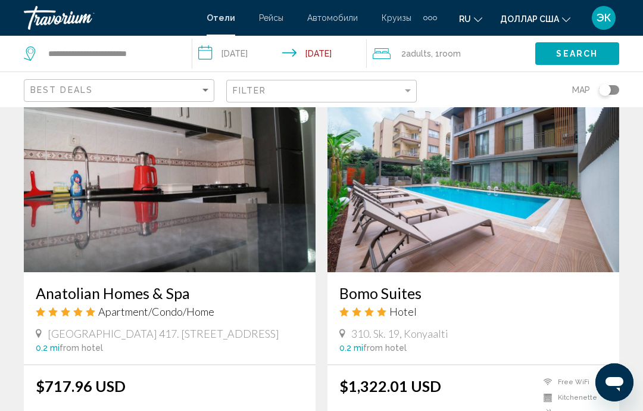
click at [218, 223] on img "Основное содержание" at bounding box center [170, 177] width 292 height 190
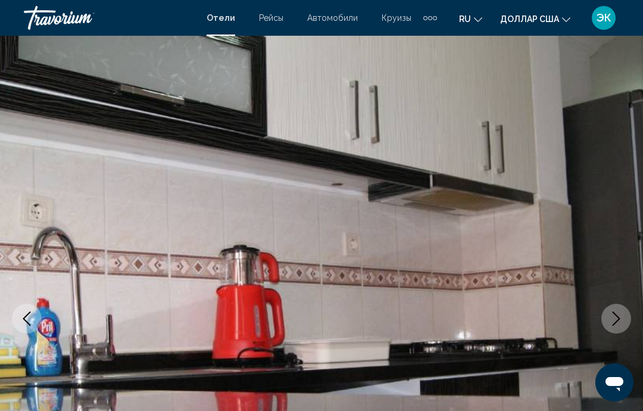
click at [609, 317] on icon "Next image" at bounding box center [616, 318] width 14 height 14
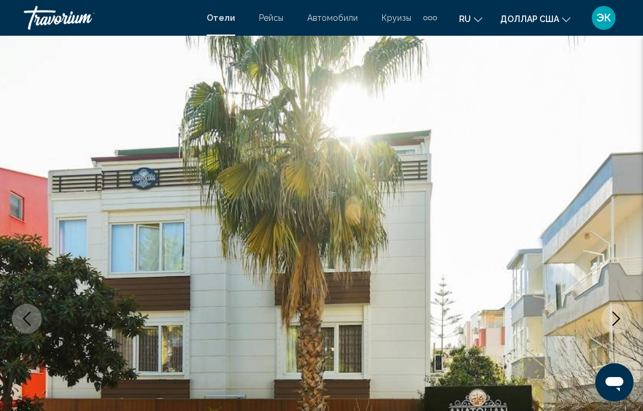
click at [617, 320] on icon "Next image" at bounding box center [616, 318] width 14 height 14
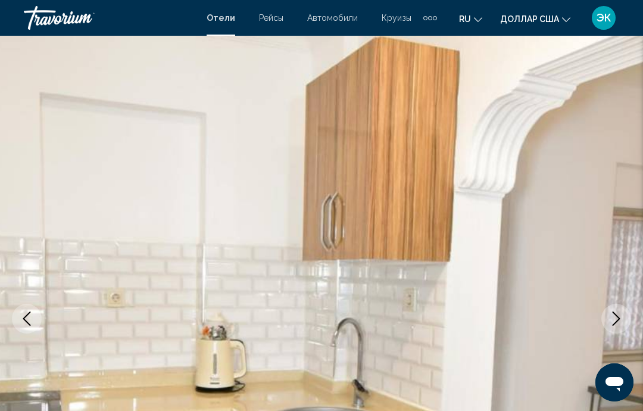
click at [614, 316] on icon "Next image" at bounding box center [616, 318] width 14 height 14
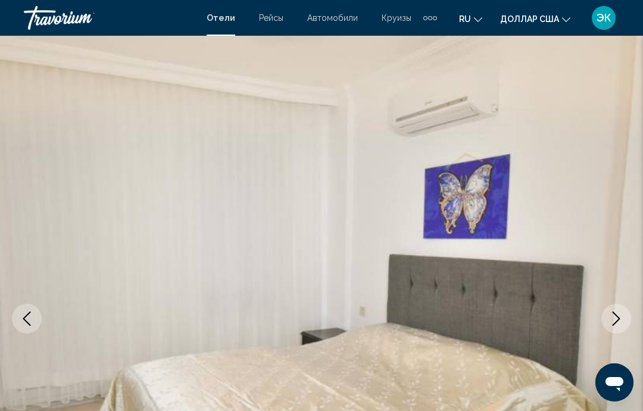
click at [613, 320] on icon "Next image" at bounding box center [616, 318] width 14 height 14
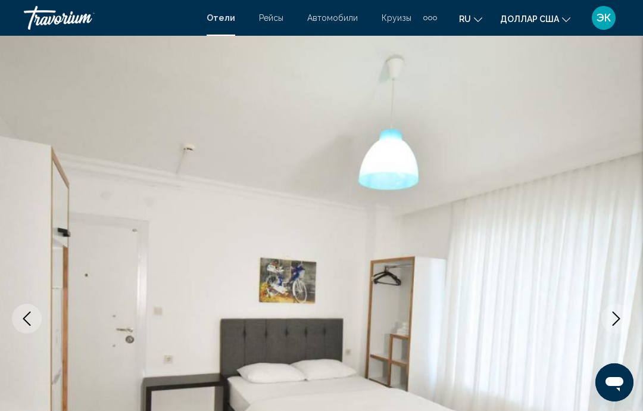
click at [612, 321] on icon "Next image" at bounding box center [616, 318] width 14 height 14
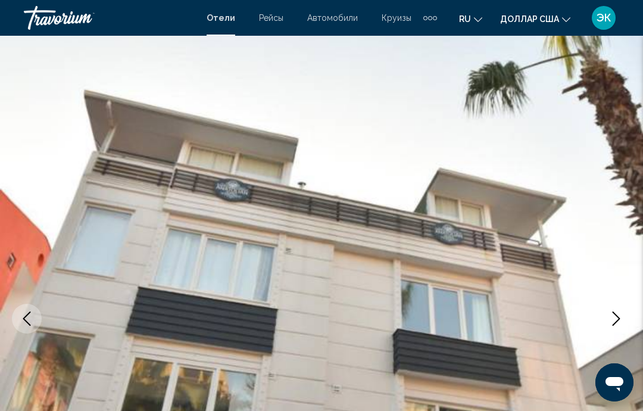
click at [612, 318] on icon "Next image" at bounding box center [616, 318] width 14 height 14
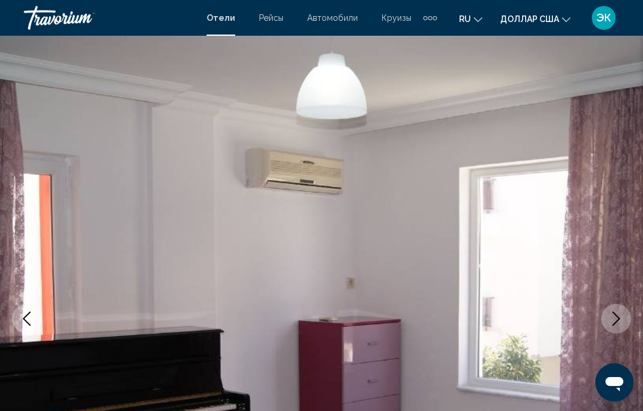
click at [611, 315] on icon "Next image" at bounding box center [616, 318] width 14 height 14
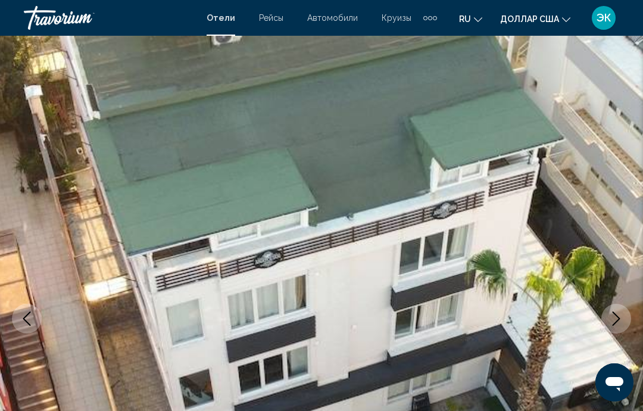
click at [612, 315] on icon "Next image" at bounding box center [616, 318] width 14 height 14
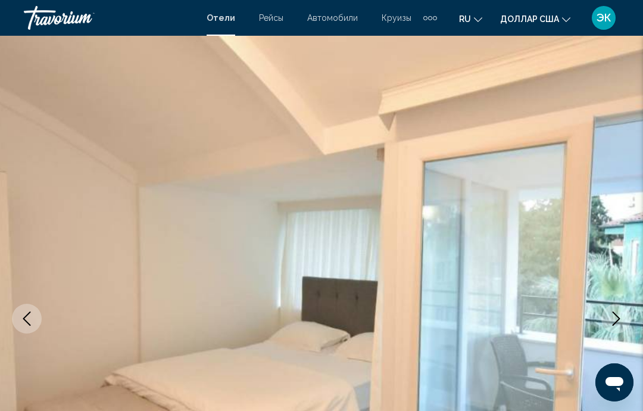
click at [611, 318] on icon "Next image" at bounding box center [616, 318] width 14 height 14
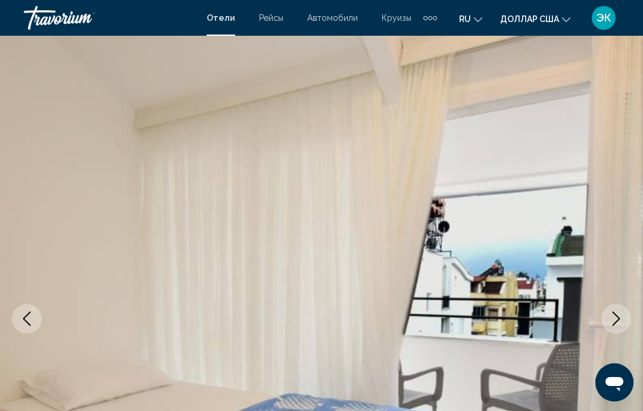
click at [610, 316] on icon "Next image" at bounding box center [616, 318] width 14 height 14
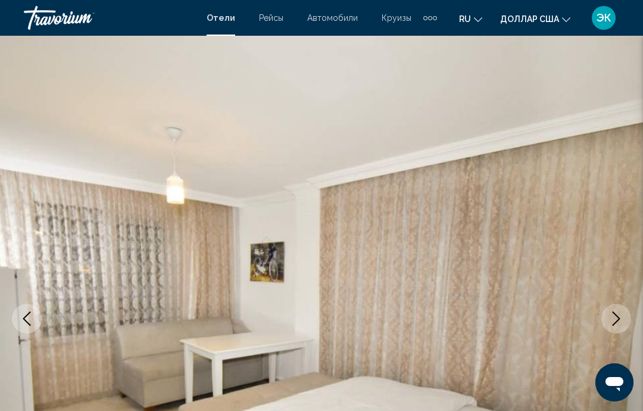
click at [608, 320] on button "Next image" at bounding box center [616, 319] width 30 height 30
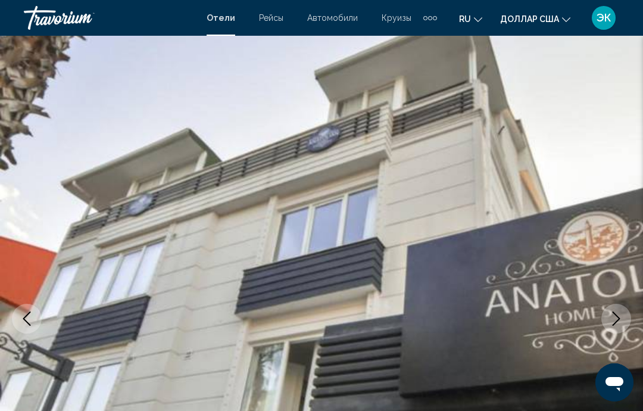
click at [610, 318] on icon "Next image" at bounding box center [616, 318] width 14 height 14
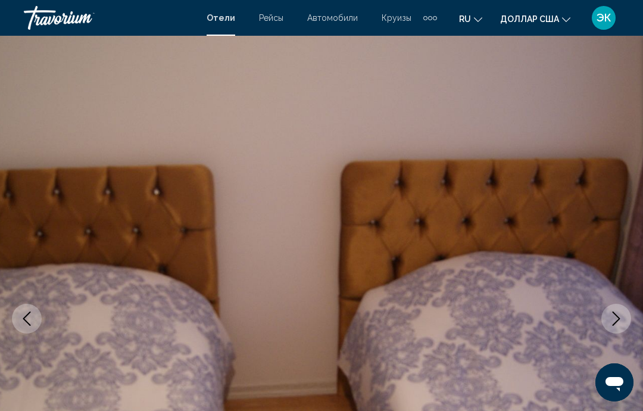
click at [611, 315] on icon "Next image" at bounding box center [616, 318] width 14 height 14
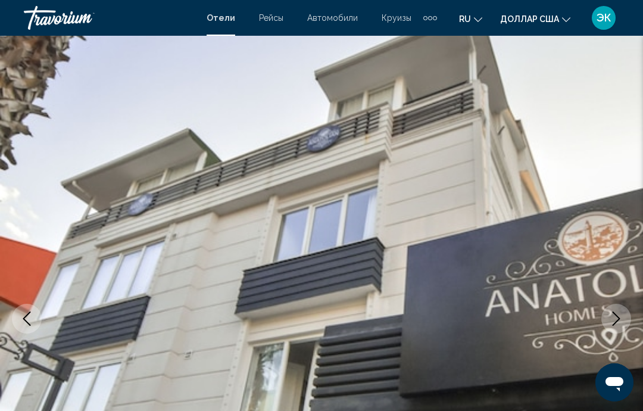
click at [611, 316] on icon "Next image" at bounding box center [616, 318] width 14 height 14
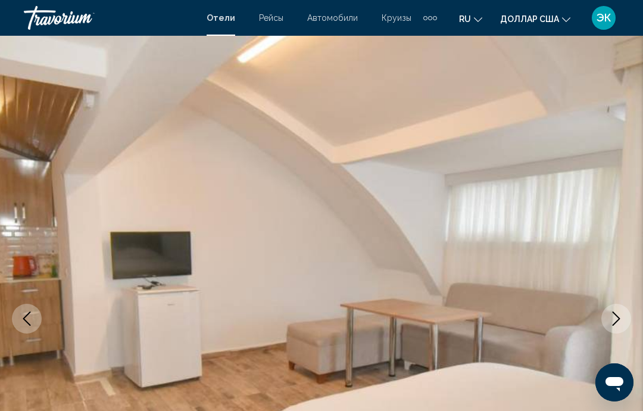
click at [611, 316] on icon "Next image" at bounding box center [616, 318] width 14 height 14
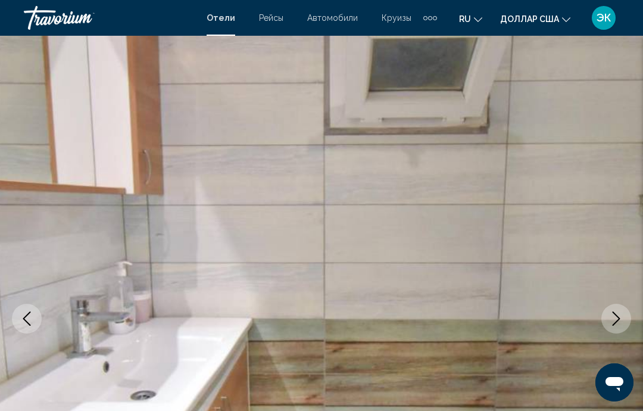
click at [612, 316] on icon "Next image" at bounding box center [616, 318] width 14 height 14
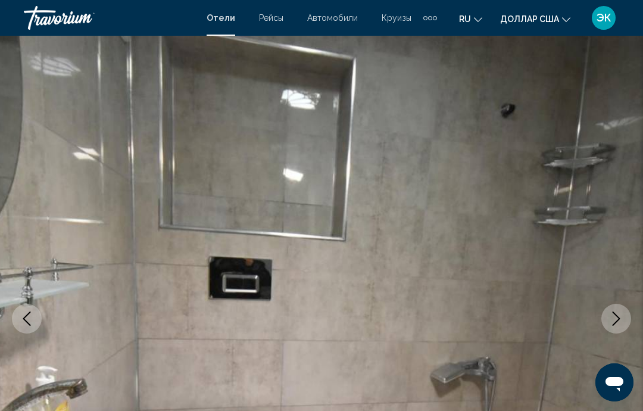
click at [610, 320] on icon "Next image" at bounding box center [616, 318] width 14 height 14
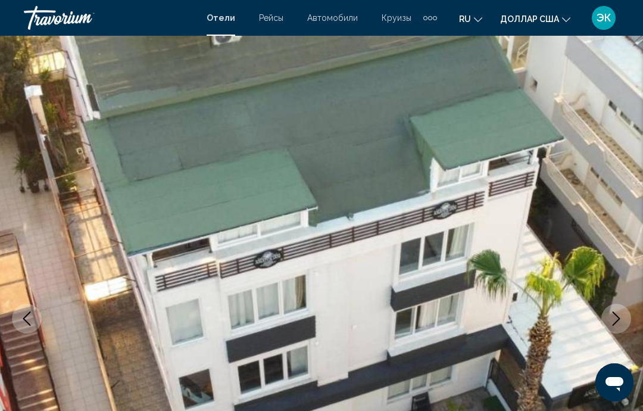
click at [611, 319] on icon "Next image" at bounding box center [616, 318] width 14 height 14
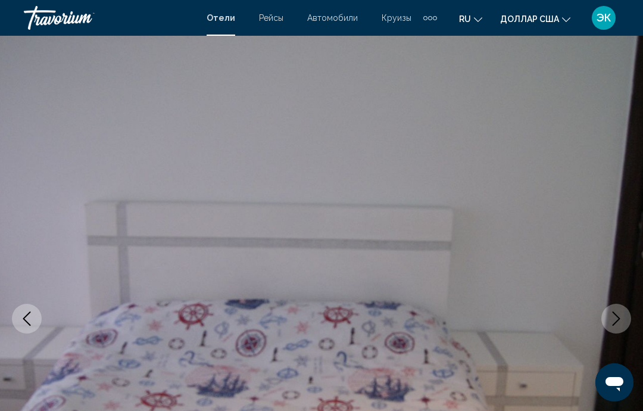
click at [611, 319] on icon "Next image" at bounding box center [616, 318] width 14 height 14
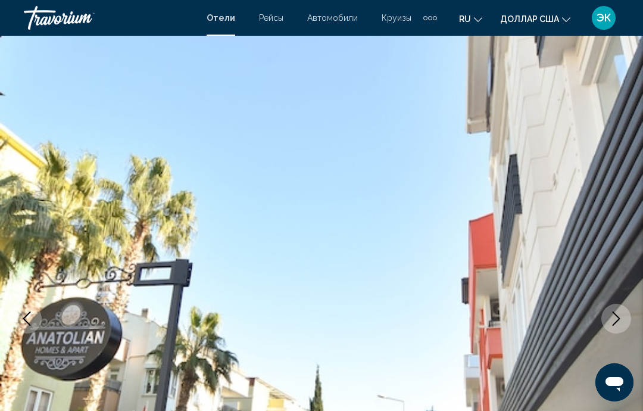
click at [611, 317] on icon "Next image" at bounding box center [616, 318] width 14 height 14
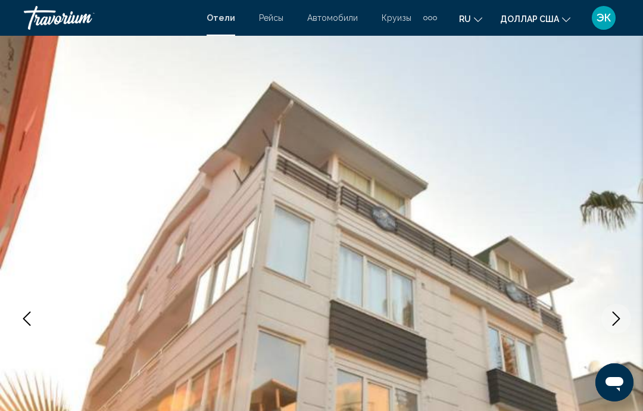
click at [612, 320] on icon "Next image" at bounding box center [616, 318] width 14 height 14
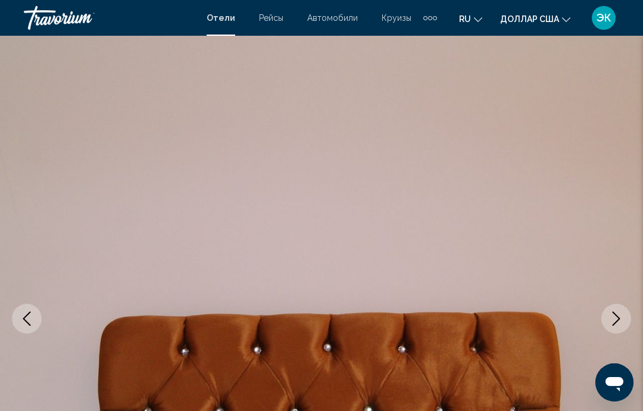
click at [614, 320] on icon "Next image" at bounding box center [616, 318] width 14 height 14
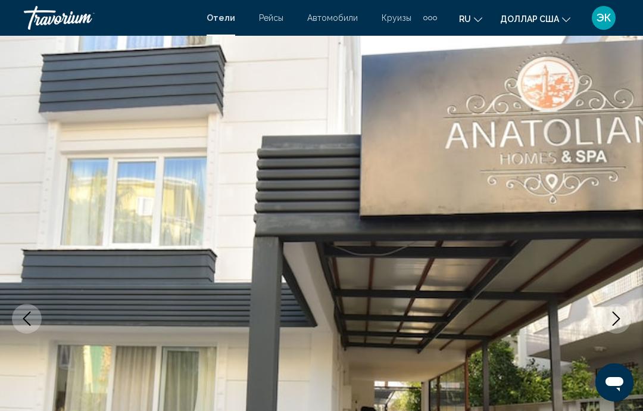
click at [612, 317] on icon "Next image" at bounding box center [616, 318] width 14 height 14
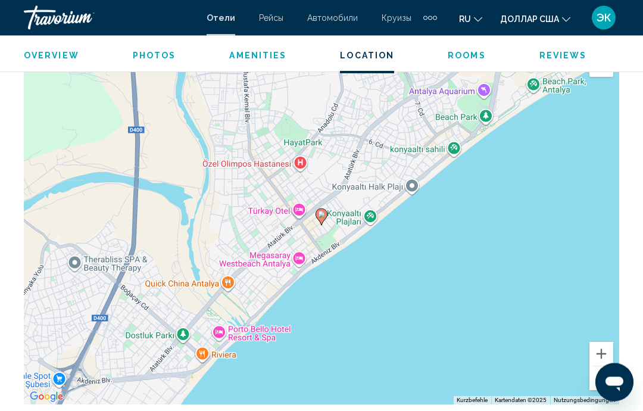
scroll to position [1290, 0]
click at [599, 379] on button "Verkleinern" at bounding box center [601, 377] width 24 height 24
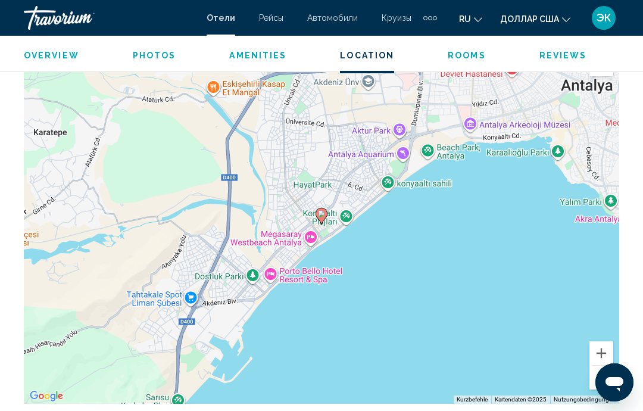
click at [599, 382] on button "Verkleinern" at bounding box center [601, 377] width 24 height 24
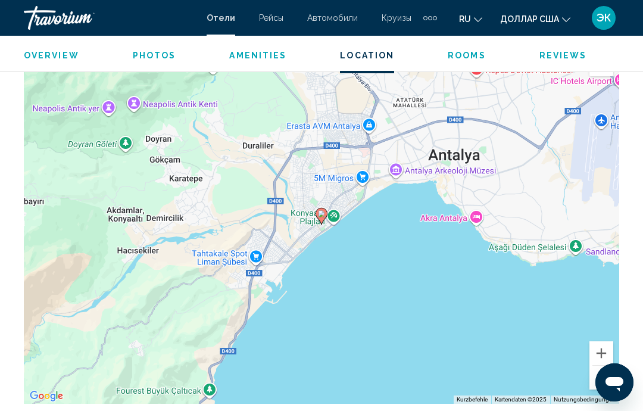
click at [601, 376] on button "Verkleinern" at bounding box center [601, 377] width 24 height 24
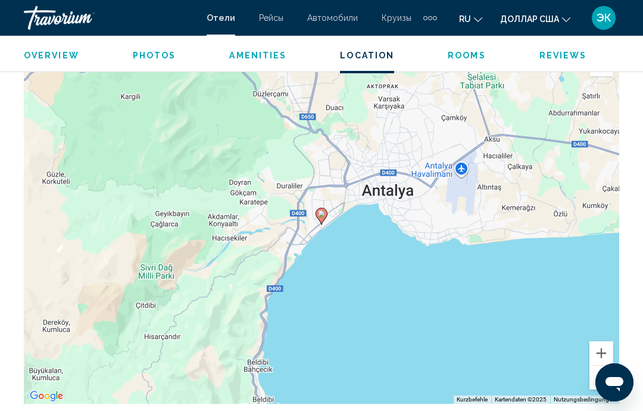
click at [601, 380] on button "Verkleinern" at bounding box center [601, 377] width 24 height 24
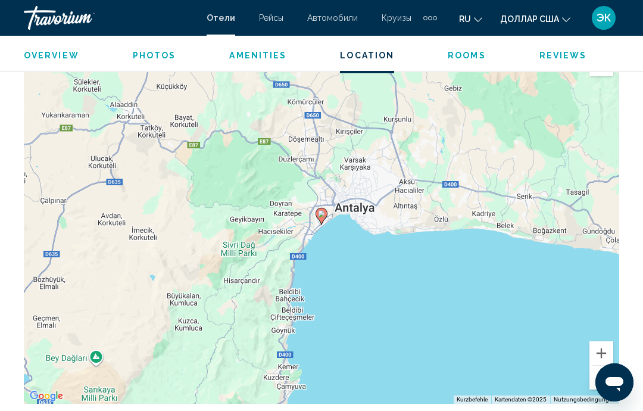
click at [599, 377] on button "Verkleinern" at bounding box center [601, 377] width 24 height 24
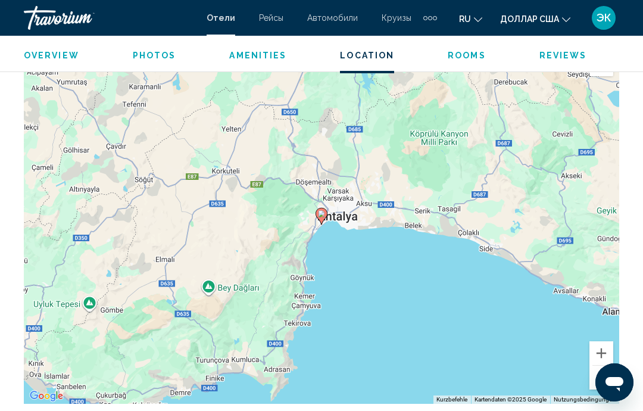
click at [601, 379] on button "Verkleinern" at bounding box center [601, 377] width 24 height 24
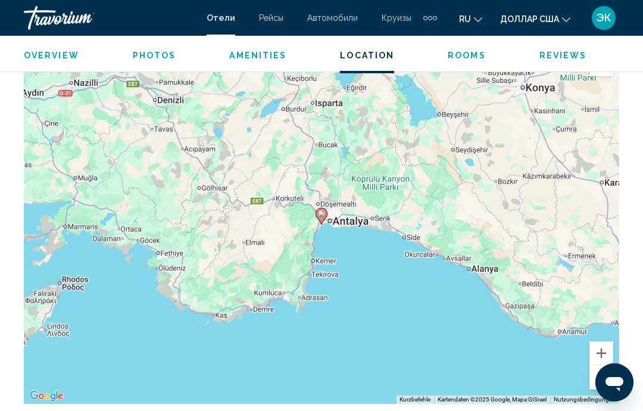
click at [601, 377] on button "Verkleinern" at bounding box center [601, 377] width 24 height 24
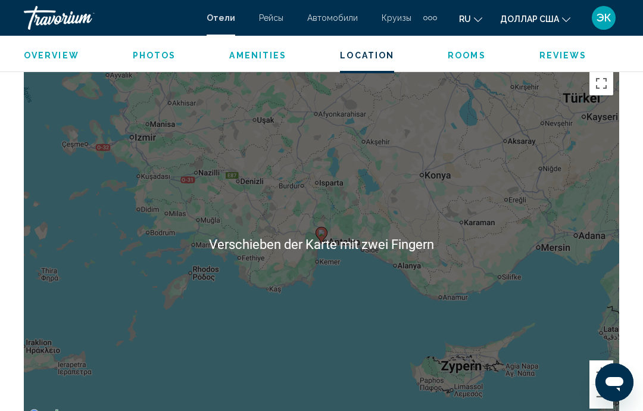
scroll to position [1276, 0]
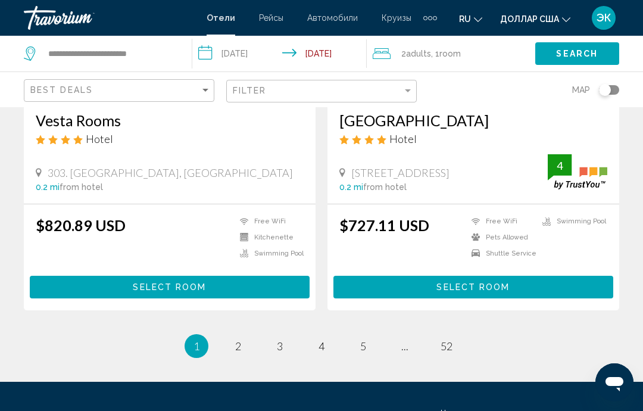
scroll to position [2327, 0]
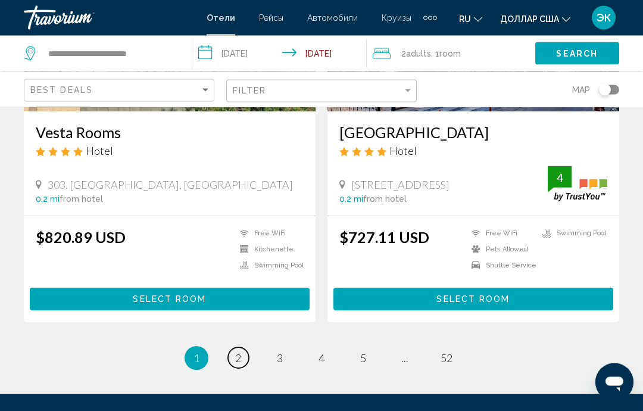
click at [243, 368] on link "page 2" at bounding box center [238, 358] width 21 height 21
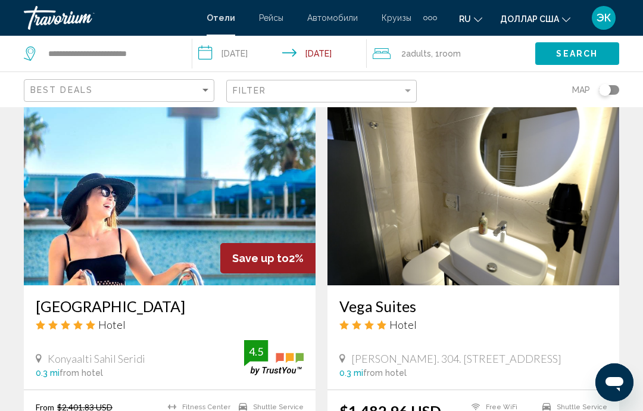
scroll to position [1767, 0]
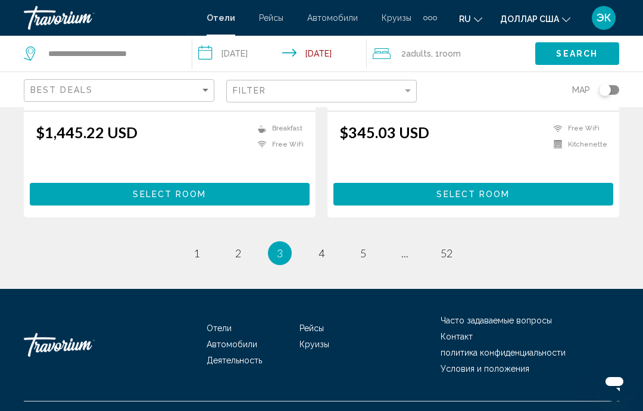
scroll to position [2416, 0]
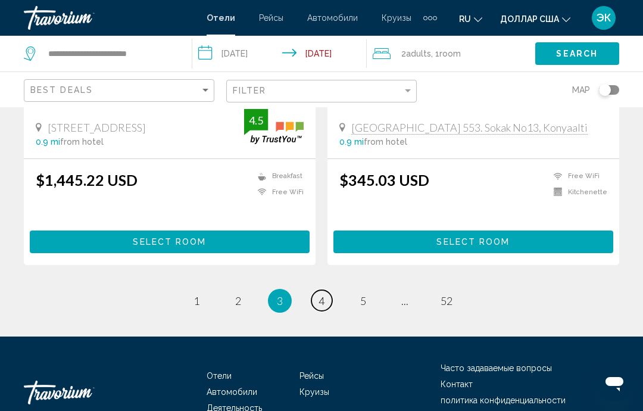
click at [327, 290] on link "page 4" at bounding box center [321, 300] width 21 height 21
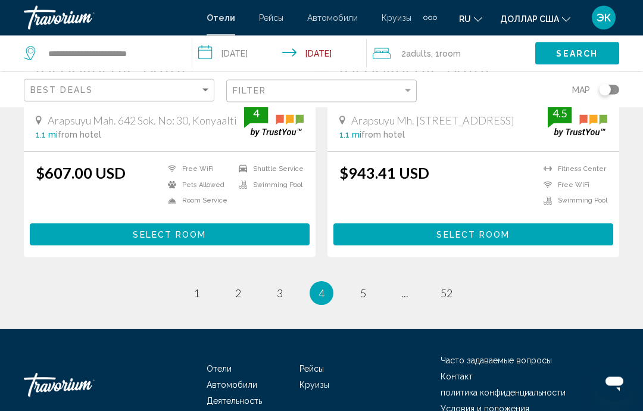
scroll to position [2423, 0]
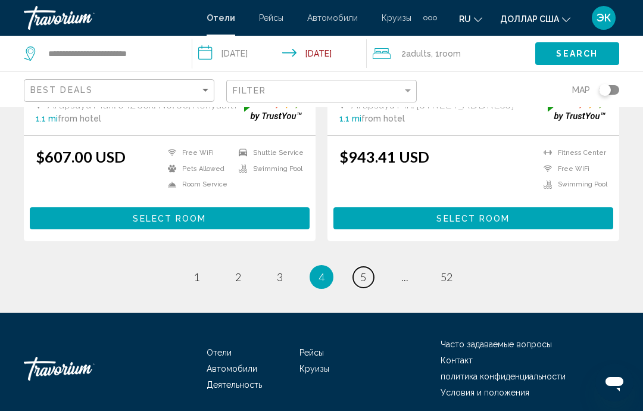
click at [361, 281] on span "5" at bounding box center [363, 276] width 6 height 13
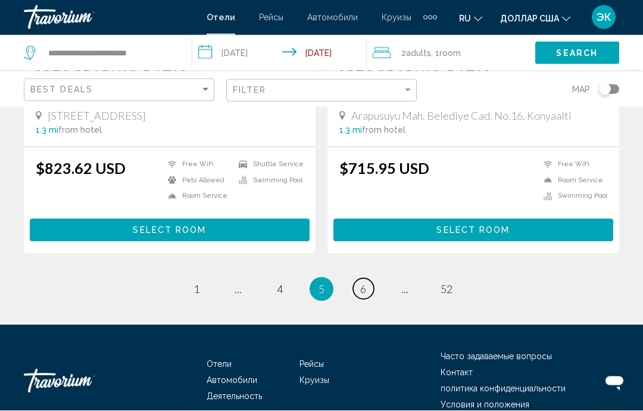
scroll to position [2412, 0]
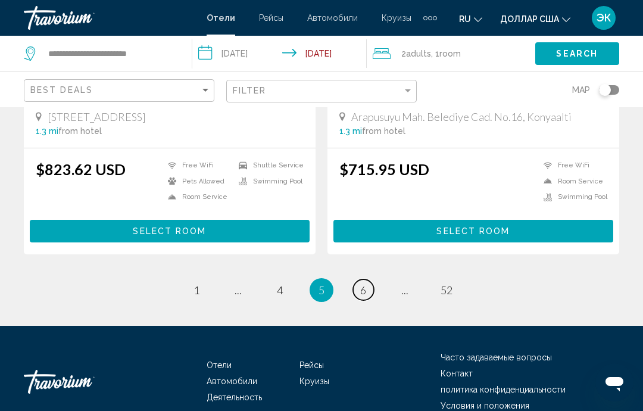
click at [363, 283] on span "6" at bounding box center [363, 289] width 6 height 13
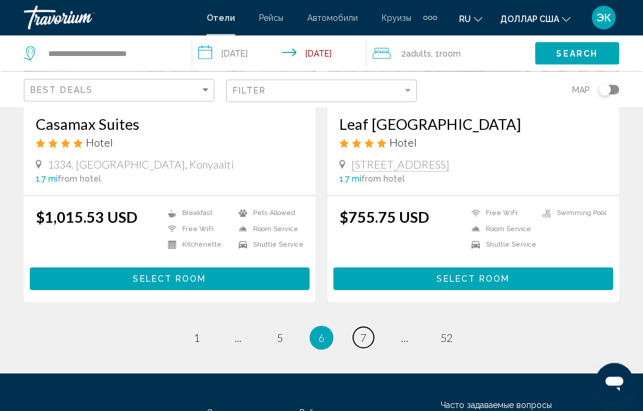
scroll to position [2400, 0]
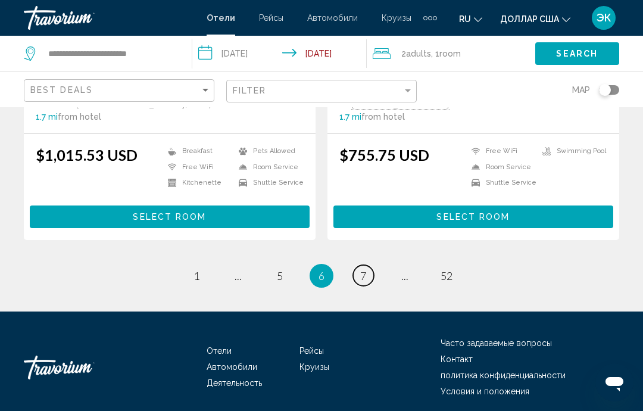
click at [365, 276] on span "7" at bounding box center [363, 275] width 6 height 13
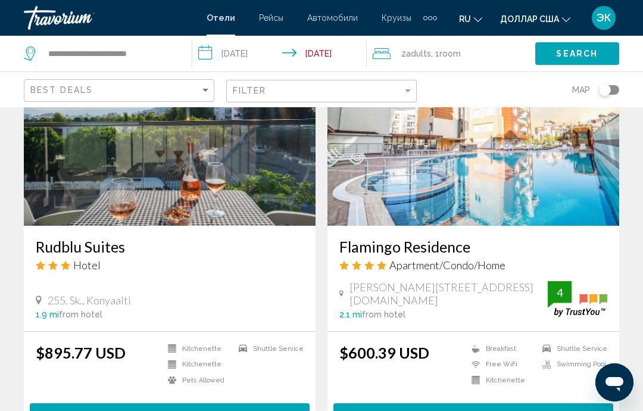
scroll to position [538, 0]
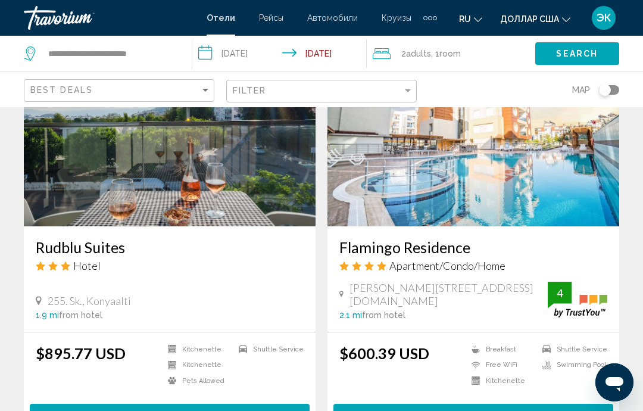
click at [558, 207] on img "Основное содержание" at bounding box center [473, 131] width 292 height 190
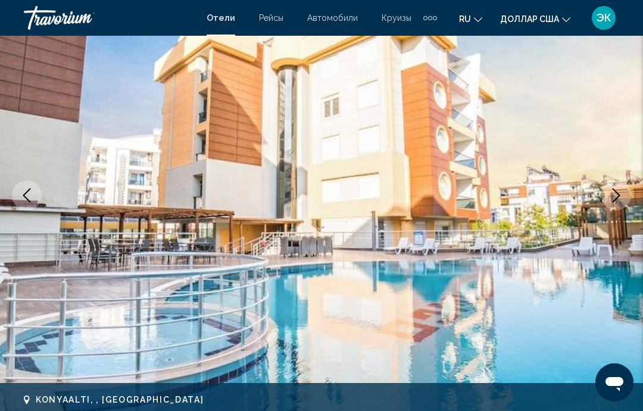
scroll to position [139, 0]
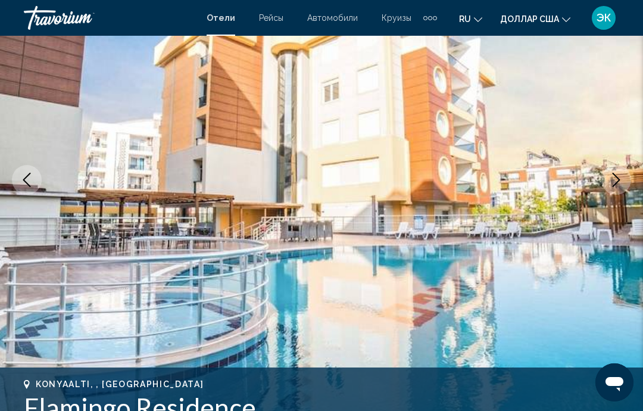
click at [598, 218] on img "Основное содержание" at bounding box center [321, 179] width 643 height 565
click at [615, 211] on img "Основное содержание" at bounding box center [321, 179] width 643 height 565
click at [622, 181] on icon "Next image" at bounding box center [616, 180] width 14 height 14
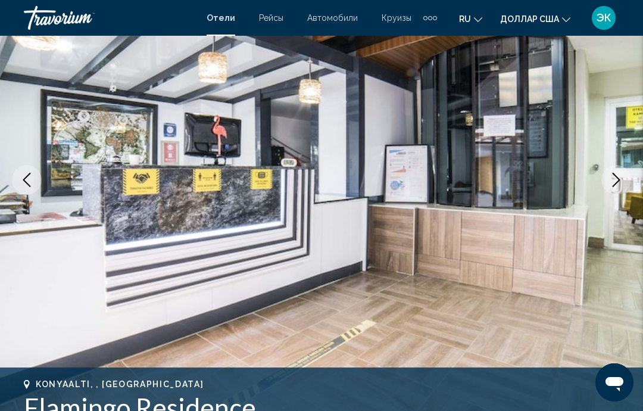
click at [614, 192] on button "Next image" at bounding box center [616, 180] width 30 height 30
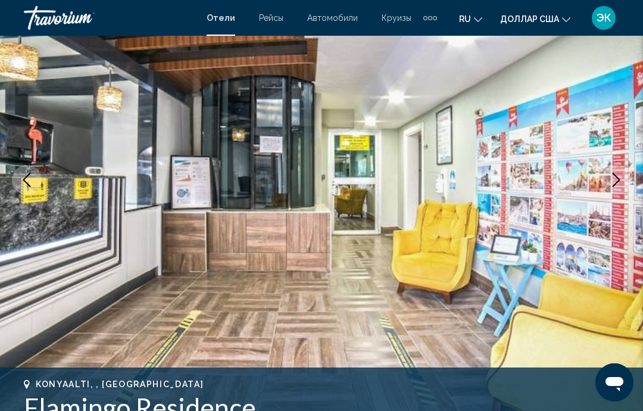
click at [617, 184] on icon "Next image" at bounding box center [616, 180] width 14 height 14
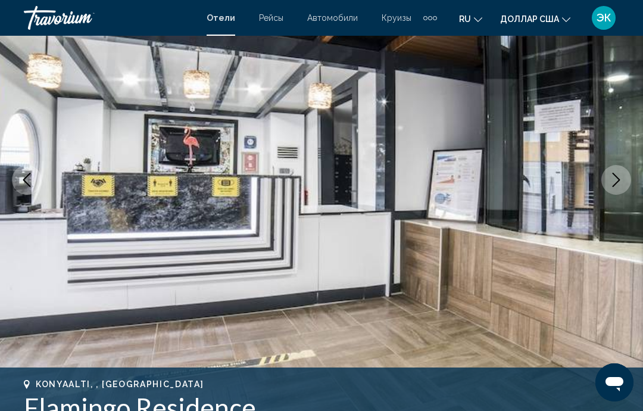
click at [617, 186] on icon "Next image" at bounding box center [616, 180] width 14 height 14
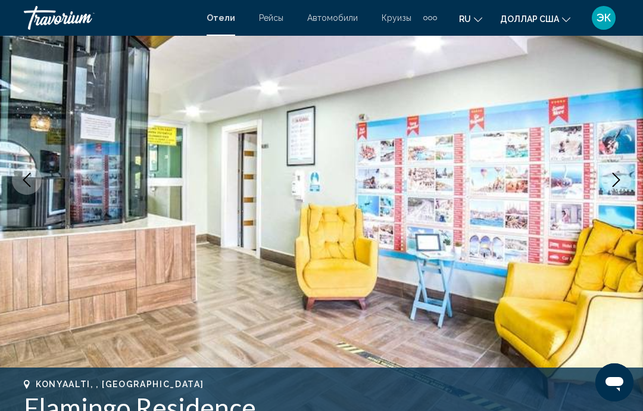
click at [610, 186] on icon "Next image" at bounding box center [616, 180] width 14 height 14
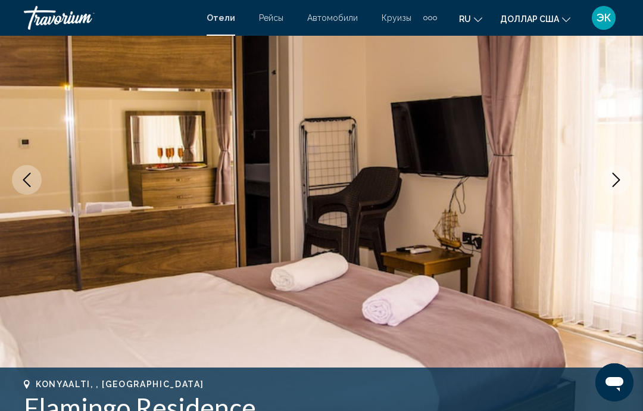
click at [611, 187] on button "Next image" at bounding box center [616, 180] width 30 height 30
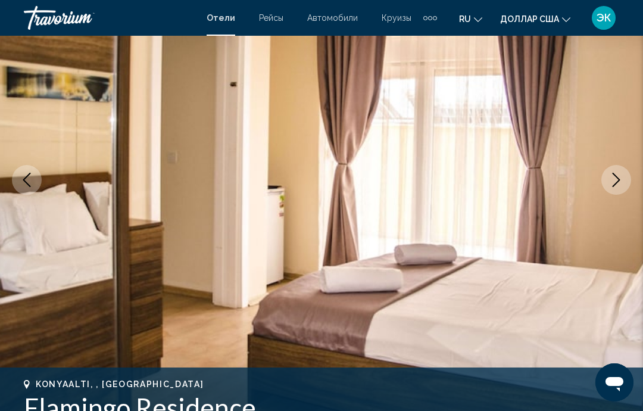
click at [614, 185] on icon "Next image" at bounding box center [616, 180] width 8 height 14
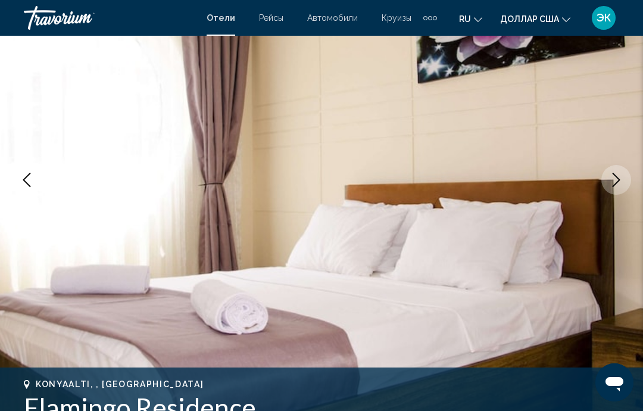
click at [613, 186] on icon "Next image" at bounding box center [616, 180] width 8 height 14
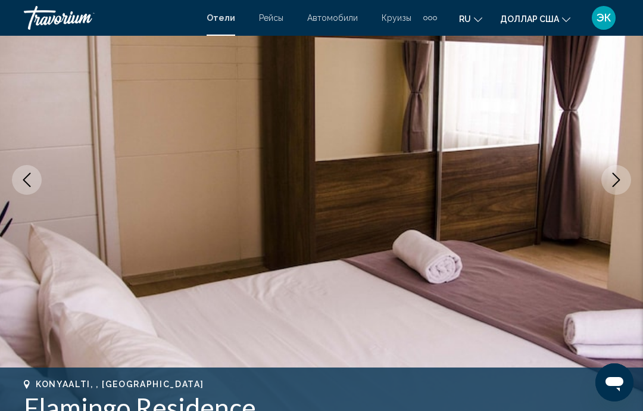
click at [614, 187] on button "Next image" at bounding box center [616, 180] width 30 height 30
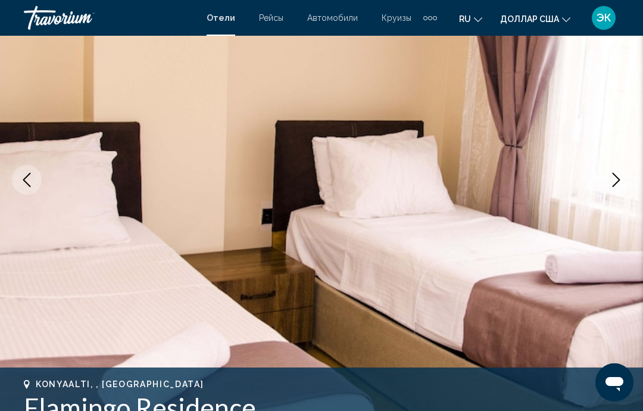
click at [614, 183] on icon "Next image" at bounding box center [616, 180] width 14 height 14
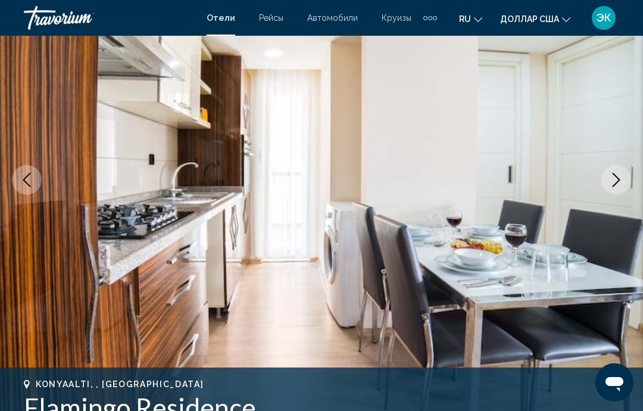
click at [614, 186] on icon "Next image" at bounding box center [616, 180] width 8 height 14
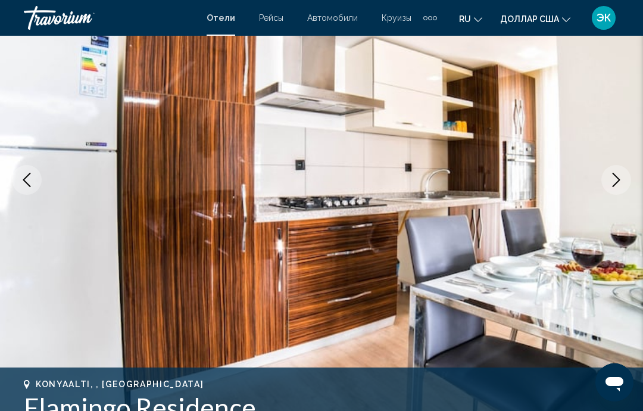
click at [613, 184] on icon "Next image" at bounding box center [616, 180] width 14 height 14
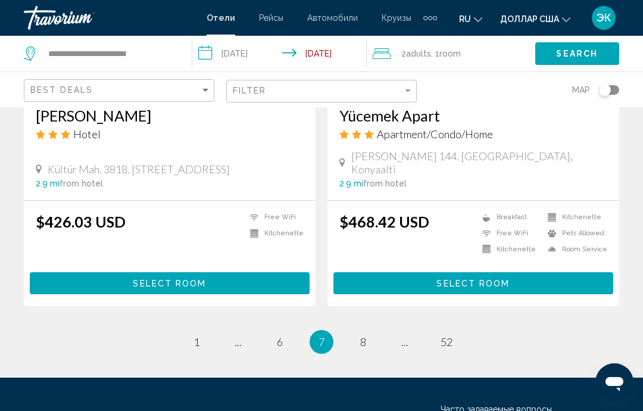
scroll to position [2430, 0]
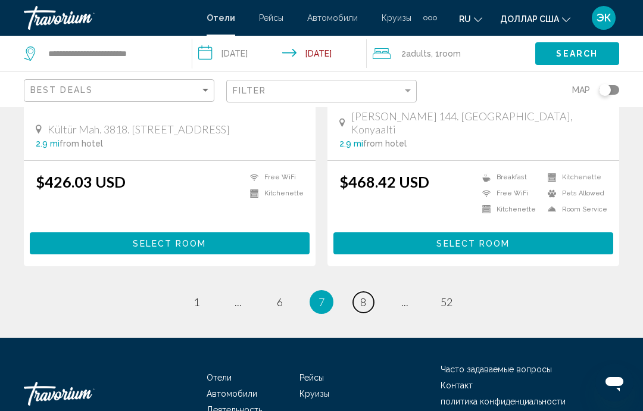
click at [369, 292] on link "page 8" at bounding box center [363, 302] width 21 height 21
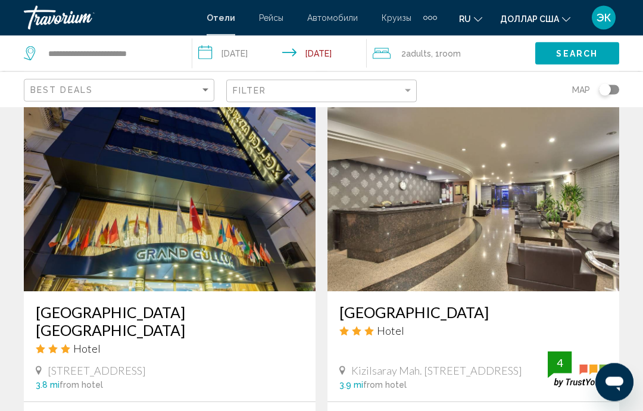
scroll to position [1756, 0]
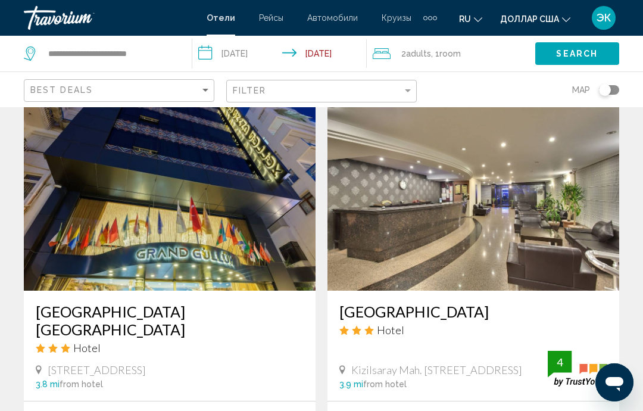
click at [530, 195] on img "Основное содержание" at bounding box center [473, 195] width 292 height 190
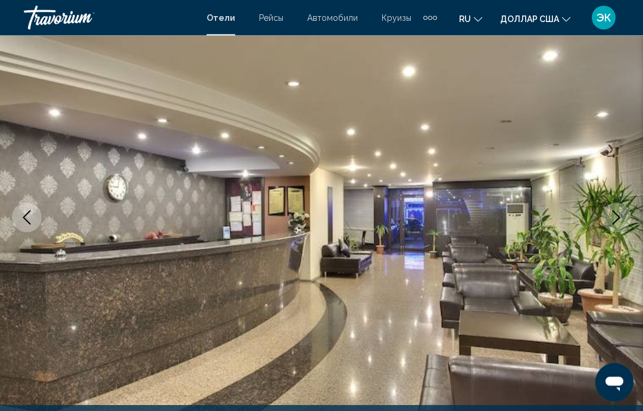
scroll to position [115, 0]
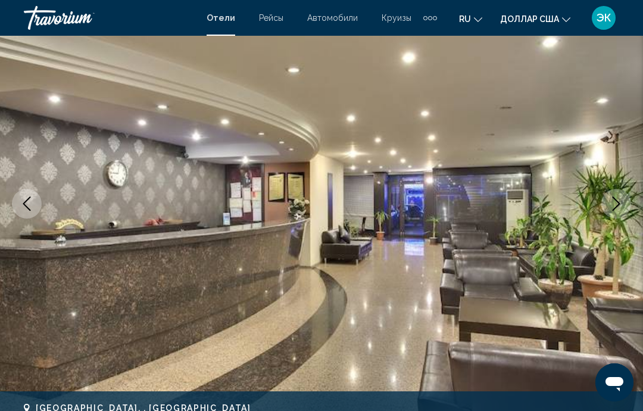
click at [607, 208] on button "Next image" at bounding box center [616, 204] width 30 height 30
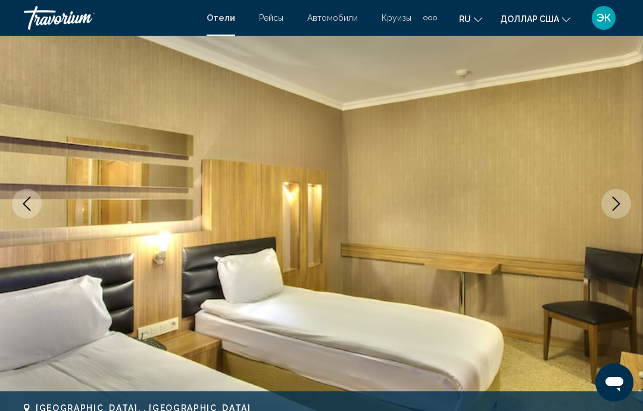
click at [620, 207] on icon "Next image" at bounding box center [616, 203] width 14 height 14
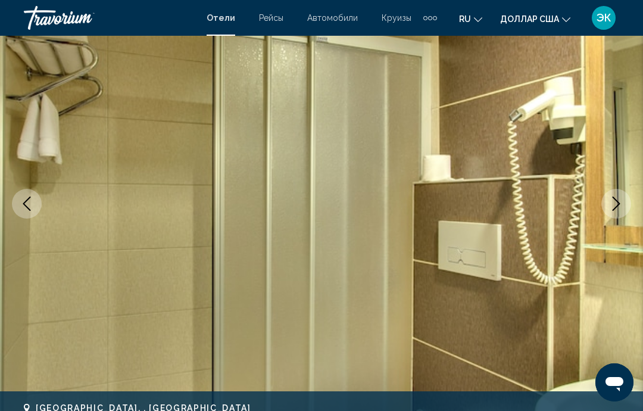
click at [618, 210] on icon "Next image" at bounding box center [616, 203] width 14 height 14
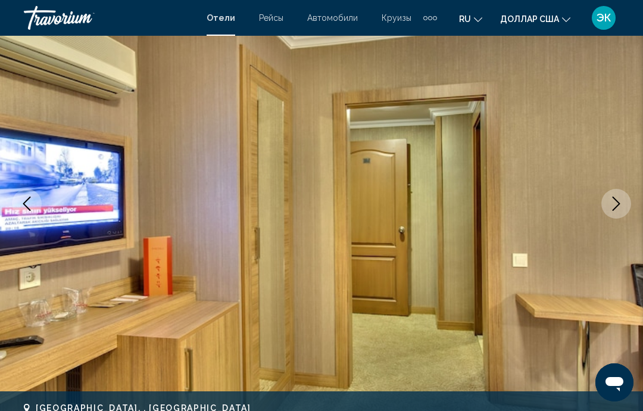
click at [622, 198] on icon "Next image" at bounding box center [616, 203] width 14 height 14
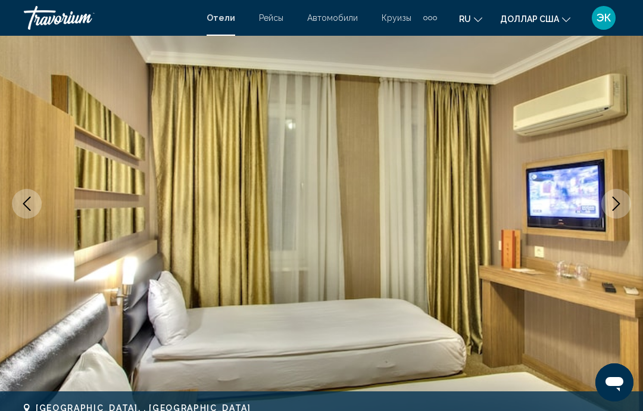
click at [618, 204] on icon "Next image" at bounding box center [616, 203] width 14 height 14
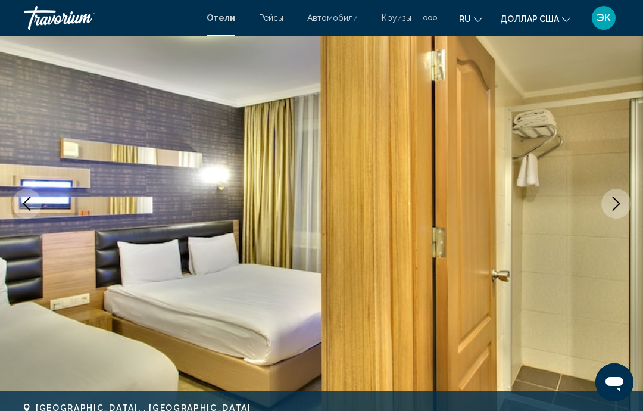
click at [614, 207] on icon "Next image" at bounding box center [616, 203] width 14 height 14
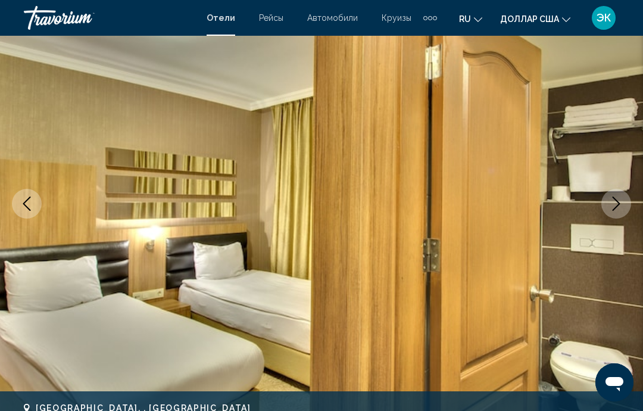
click at [619, 205] on icon "Next image" at bounding box center [616, 203] width 14 height 14
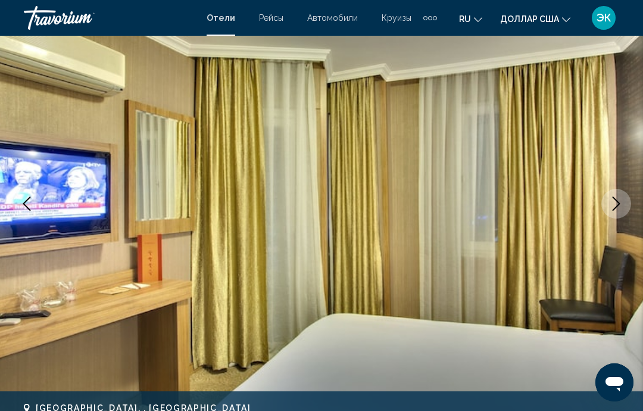
click at [615, 213] on button "Next image" at bounding box center [616, 204] width 30 height 30
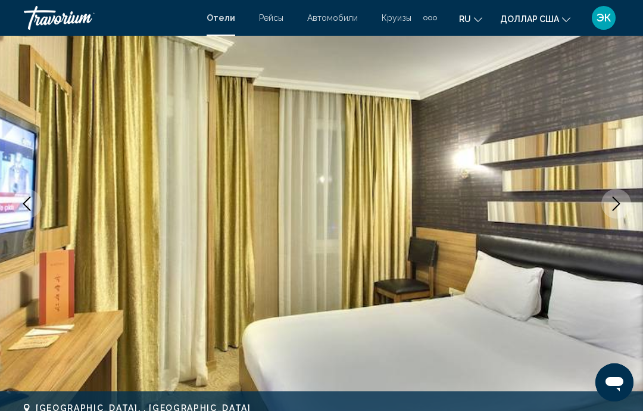
click at [617, 210] on icon "Next image" at bounding box center [616, 203] width 14 height 14
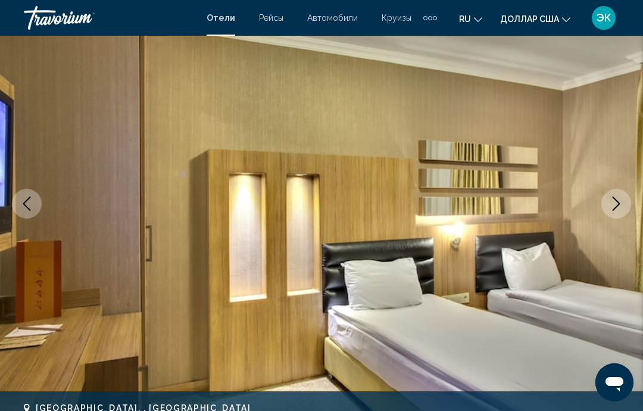
click at [618, 209] on icon "Next image" at bounding box center [616, 203] width 14 height 14
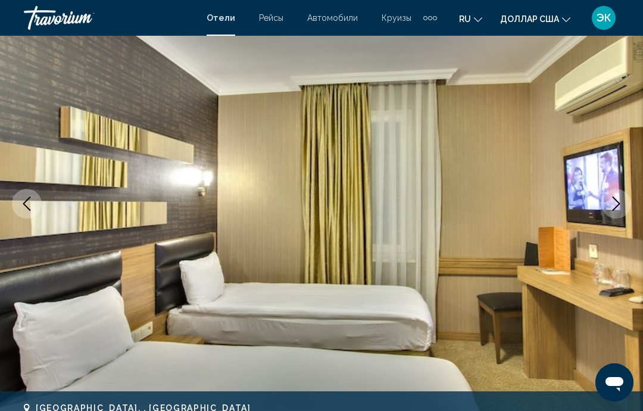
click at [620, 207] on icon "Next image" at bounding box center [616, 203] width 14 height 14
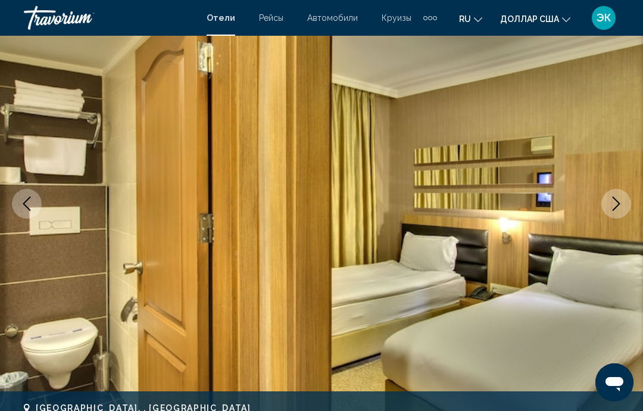
click at [621, 210] on icon "Next image" at bounding box center [616, 203] width 14 height 14
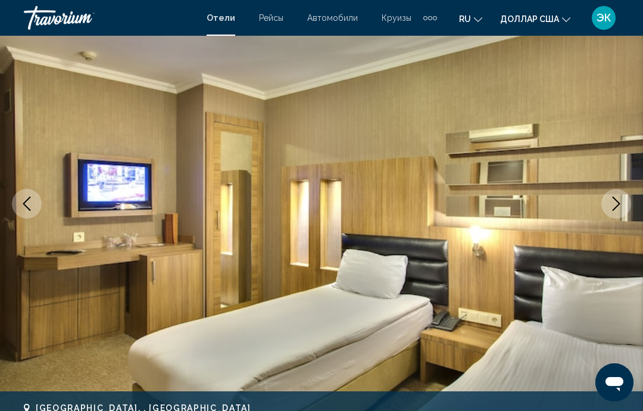
click at [621, 208] on icon "Next image" at bounding box center [616, 203] width 14 height 14
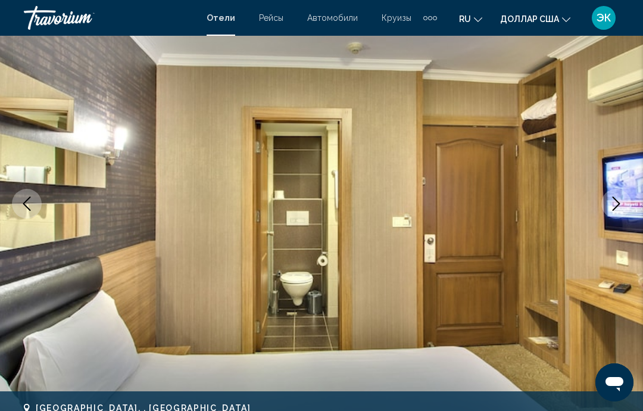
click at [619, 201] on icon "Next image" at bounding box center [616, 203] width 14 height 14
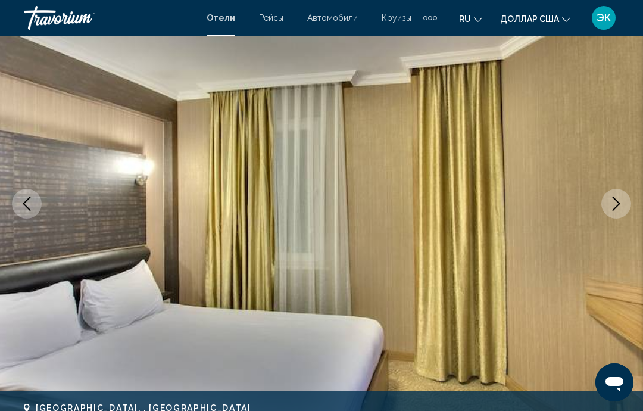
click at [618, 211] on button "Next image" at bounding box center [616, 204] width 30 height 30
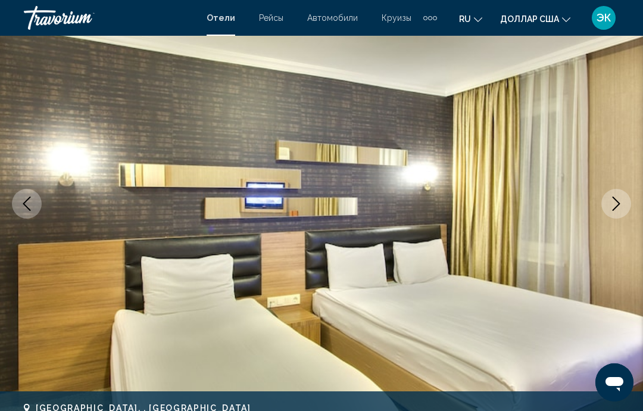
click at [621, 204] on icon "Next image" at bounding box center [616, 203] width 14 height 14
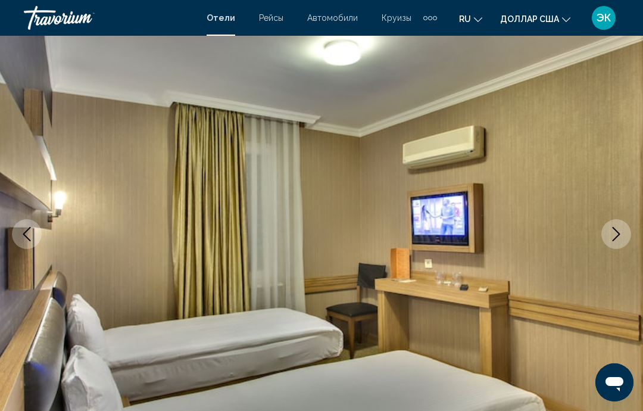
scroll to position [0, 0]
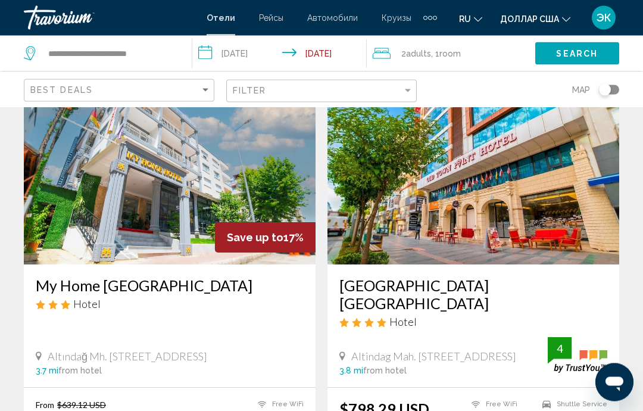
scroll to position [1341, 0]
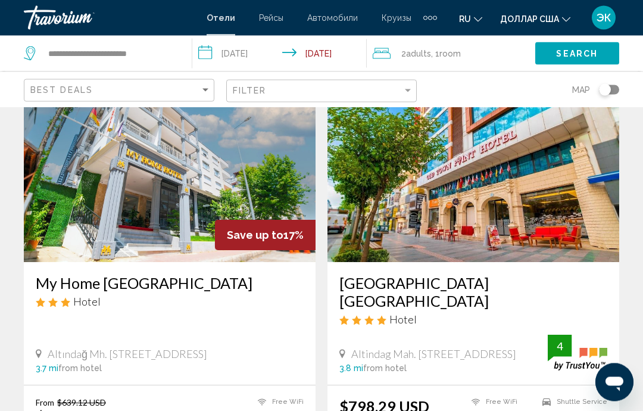
click at [543, 216] on img "Основное содержание" at bounding box center [473, 167] width 292 height 190
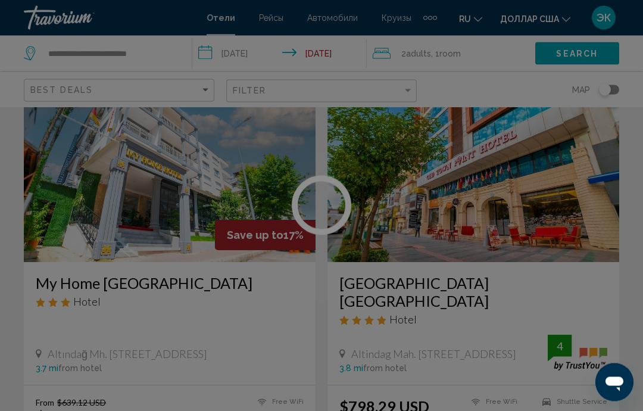
scroll to position [1342, 0]
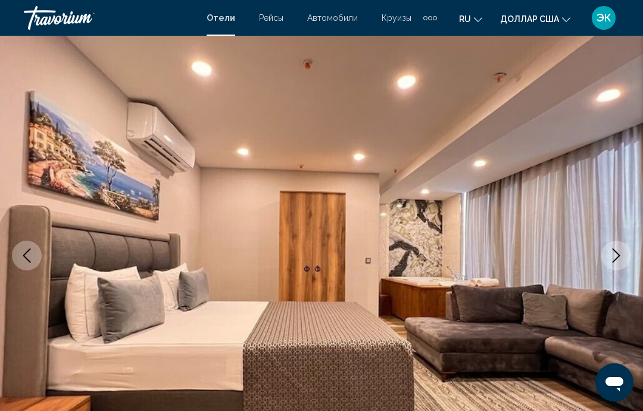
scroll to position [82, 0]
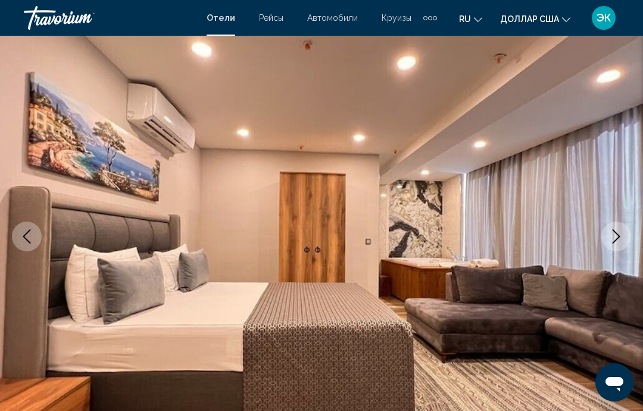
click at [620, 238] on icon "Next image" at bounding box center [616, 236] width 14 height 14
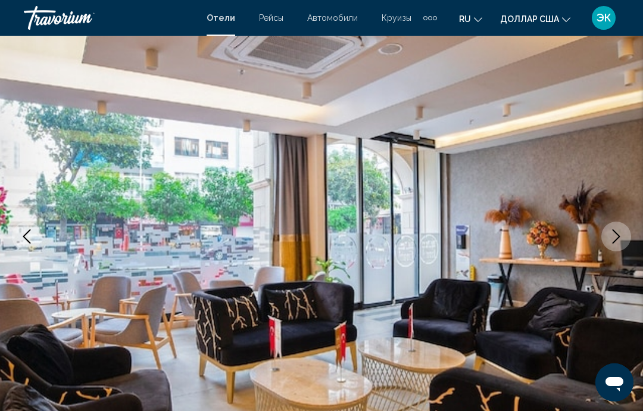
click at [622, 236] on icon "Next image" at bounding box center [616, 236] width 14 height 14
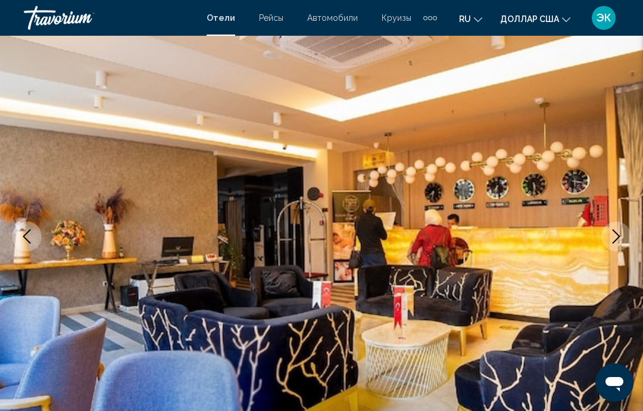
click at [620, 230] on icon "Next image" at bounding box center [616, 236] width 14 height 14
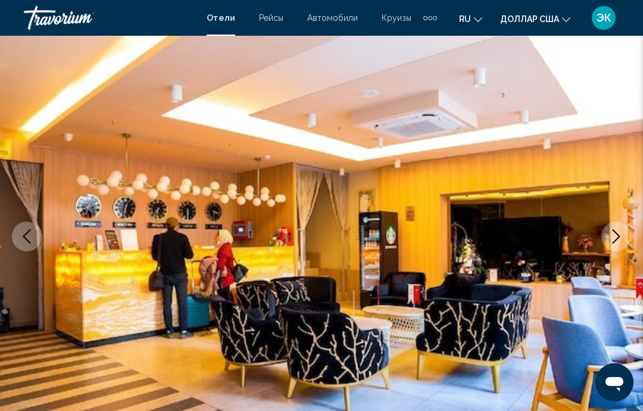
click at [618, 240] on icon "Next image" at bounding box center [616, 236] width 14 height 14
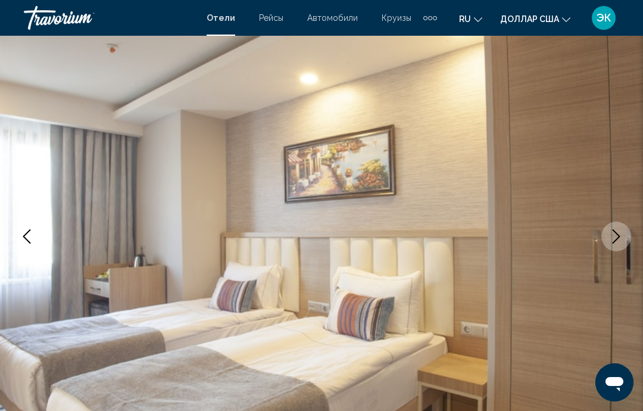
click at [618, 233] on icon "Next image" at bounding box center [616, 236] width 14 height 14
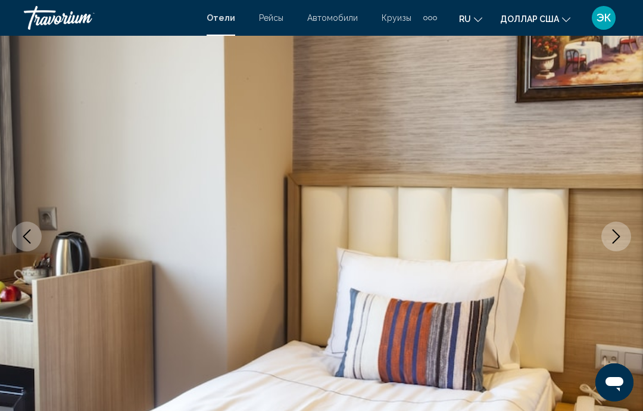
click at [618, 235] on icon "Next image" at bounding box center [616, 236] width 8 height 14
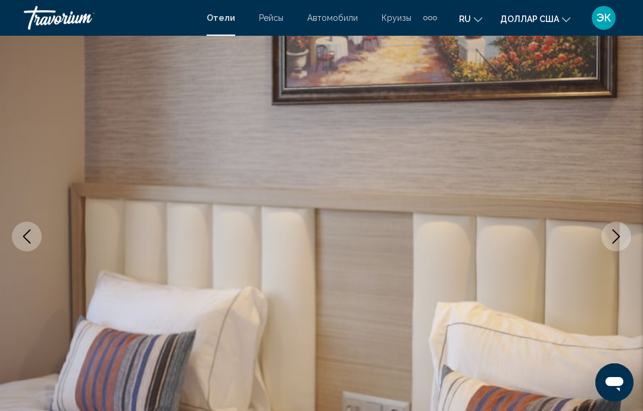
click at [620, 230] on icon "Next image" at bounding box center [616, 236] width 14 height 14
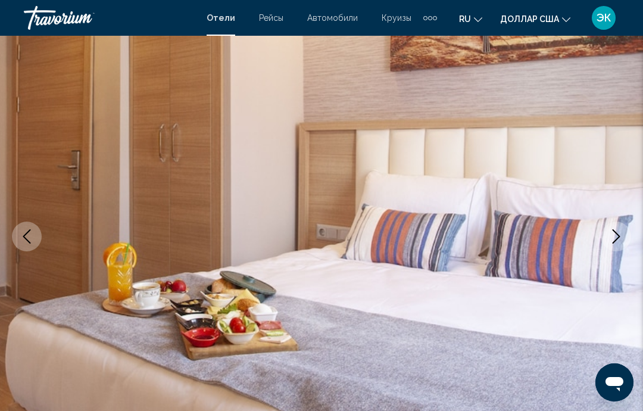
click at [624, 228] on button "Next image" at bounding box center [616, 236] width 30 height 30
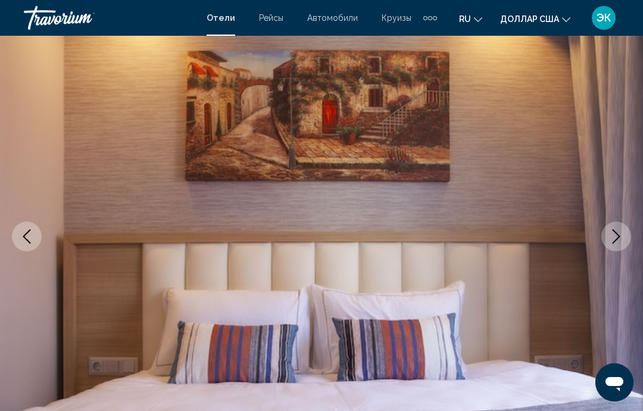
click at [618, 238] on icon "Next image" at bounding box center [616, 236] width 8 height 14
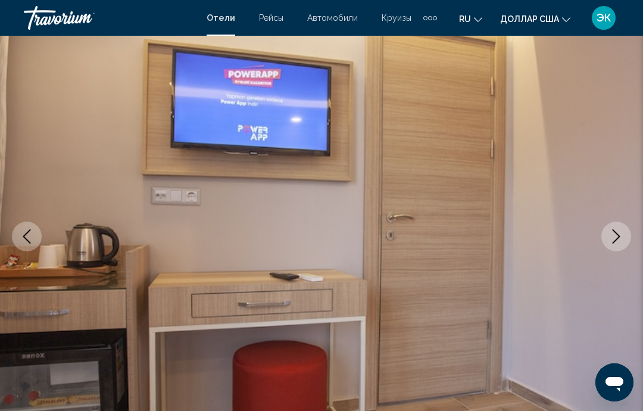
click at [615, 235] on icon "Next image" at bounding box center [616, 236] width 14 height 14
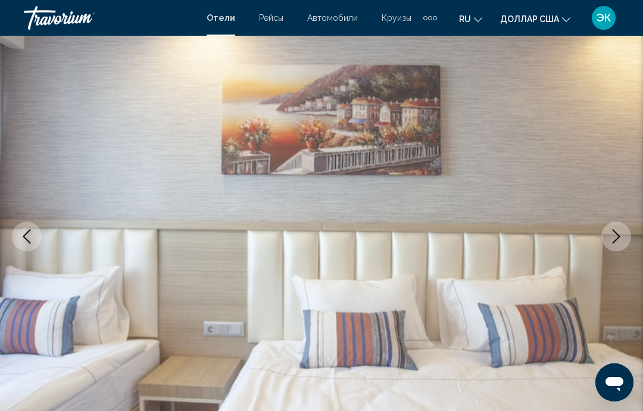
click at [618, 229] on icon "Next image" at bounding box center [616, 236] width 14 height 14
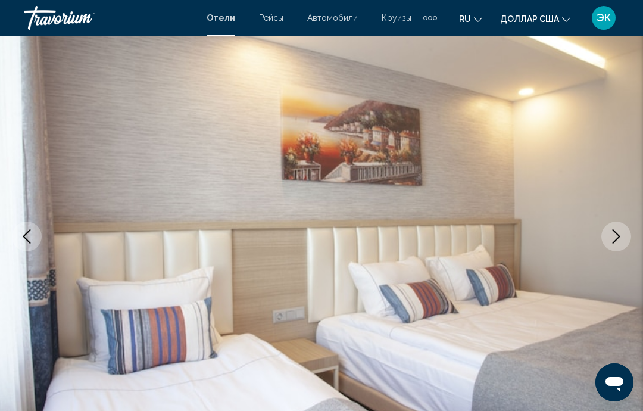
click at [613, 240] on icon "Next image" at bounding box center [616, 236] width 14 height 14
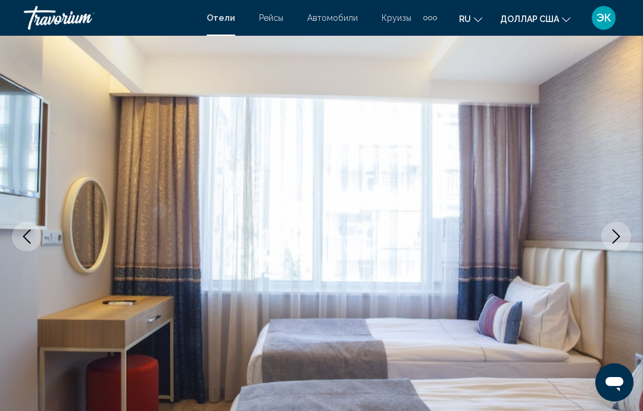
click at [614, 237] on icon "Next image" at bounding box center [616, 236] width 14 height 14
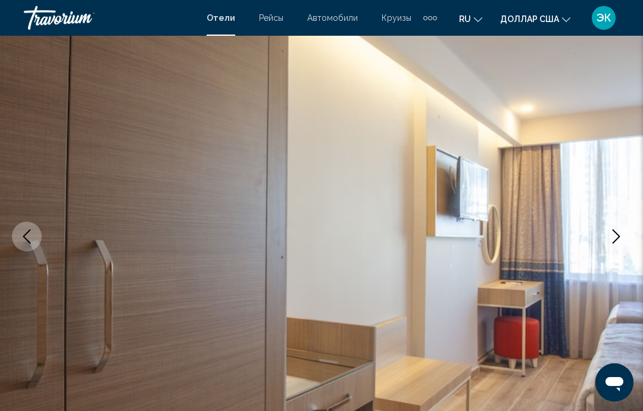
click at [615, 234] on icon "Next image" at bounding box center [616, 236] width 14 height 14
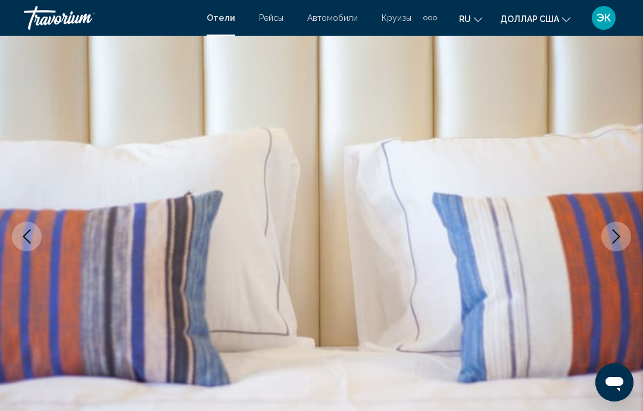
click at [614, 240] on icon "Next image" at bounding box center [616, 236] width 14 height 14
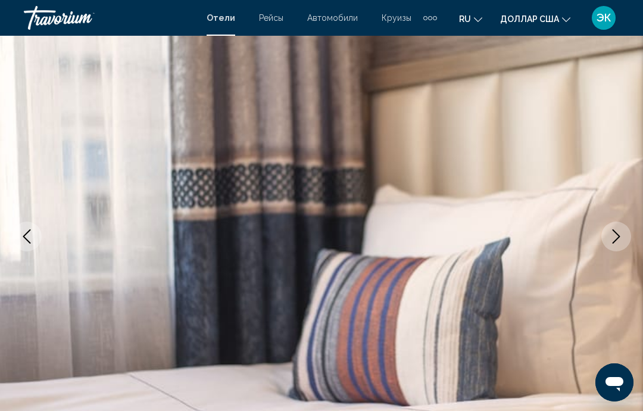
click at [614, 239] on icon "Next image" at bounding box center [616, 236] width 14 height 14
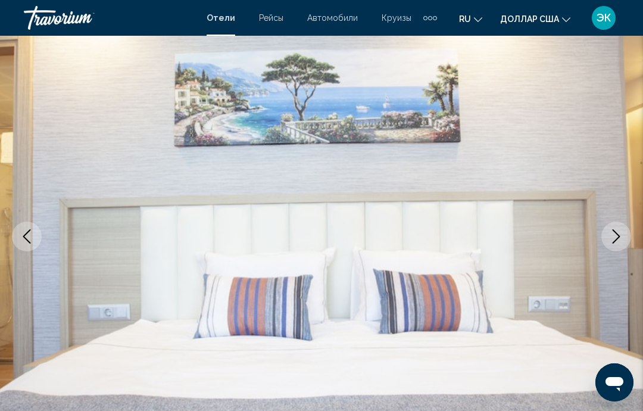
click at [615, 242] on icon "Next image" at bounding box center [616, 236] width 14 height 14
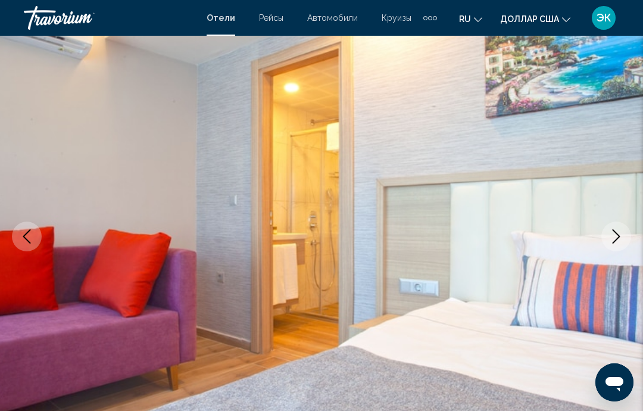
click at [617, 248] on button "Next image" at bounding box center [616, 236] width 30 height 30
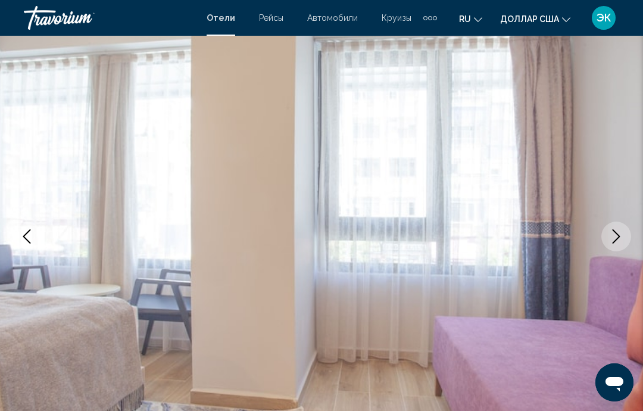
click at [613, 248] on button "Next image" at bounding box center [616, 236] width 30 height 30
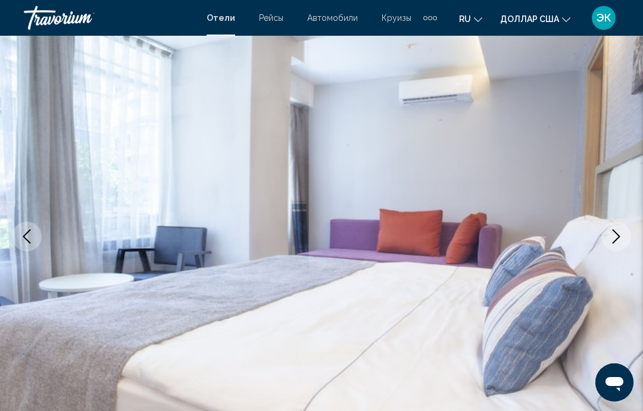
click at [611, 238] on icon "Next image" at bounding box center [616, 236] width 14 height 14
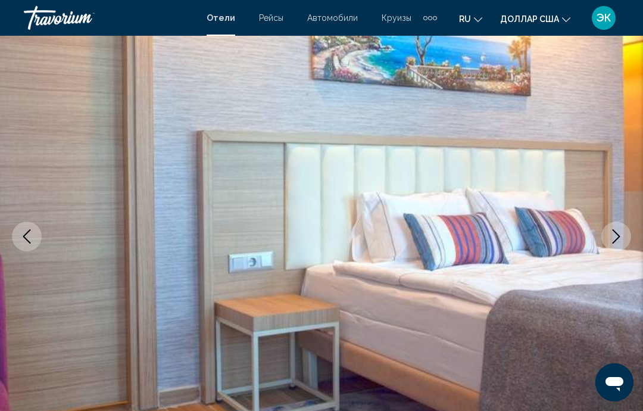
click at [614, 239] on icon "Next image" at bounding box center [616, 236] width 14 height 14
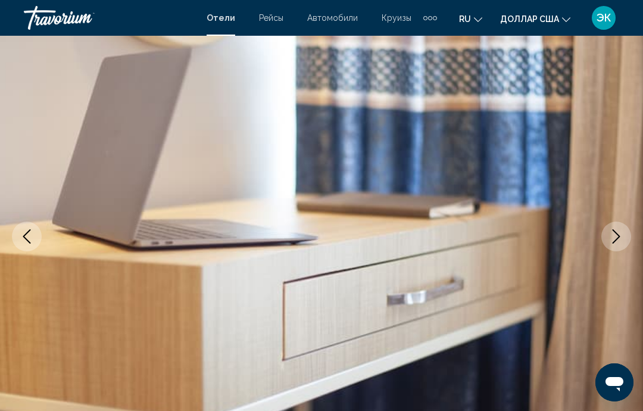
click at [610, 242] on icon "Next image" at bounding box center [616, 236] width 14 height 14
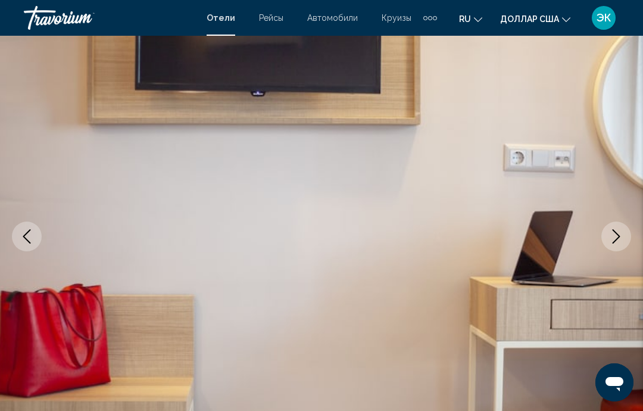
click at [611, 247] on button "Next image" at bounding box center [616, 236] width 30 height 30
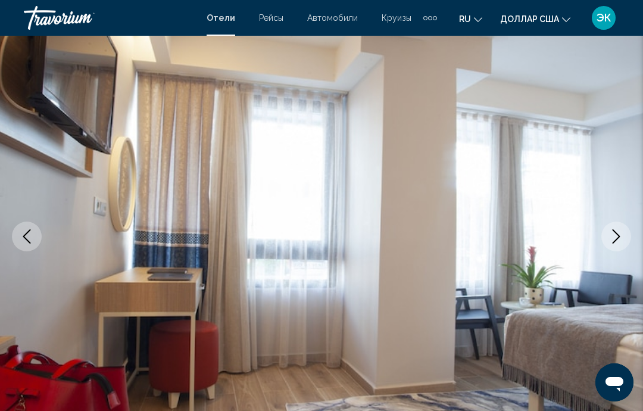
click at [612, 243] on button "Next image" at bounding box center [616, 236] width 30 height 30
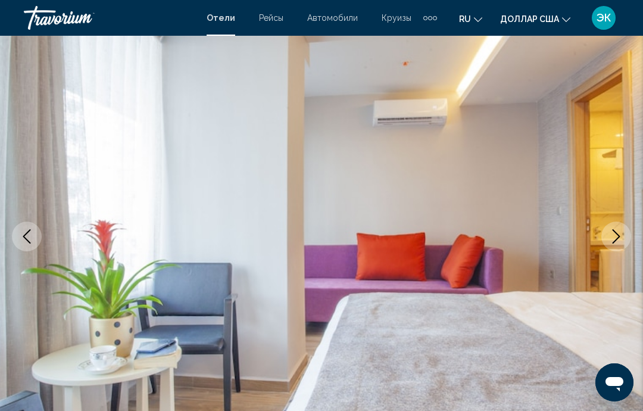
click at [618, 235] on icon "Next image" at bounding box center [616, 236] width 8 height 14
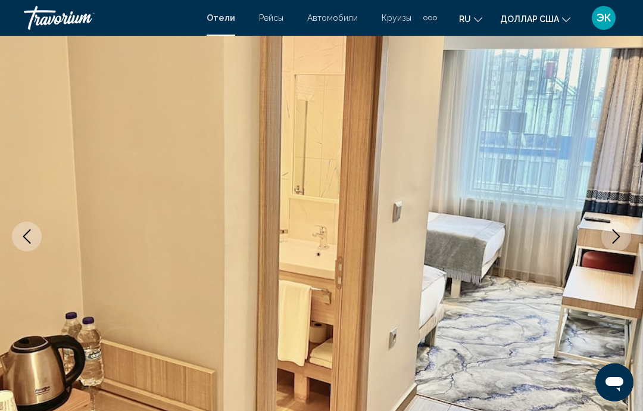
click at [615, 246] on button "Next image" at bounding box center [616, 236] width 30 height 30
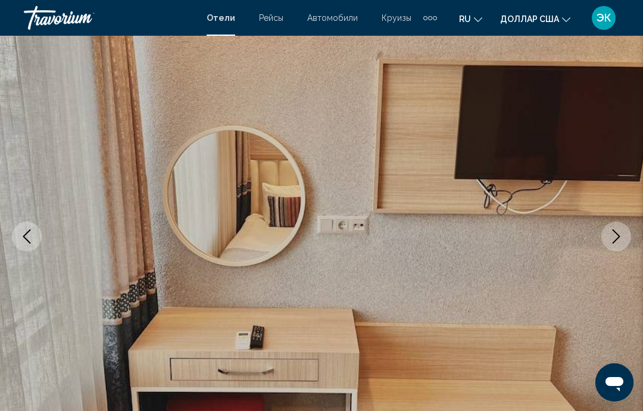
click at [621, 238] on icon "Next image" at bounding box center [616, 236] width 14 height 14
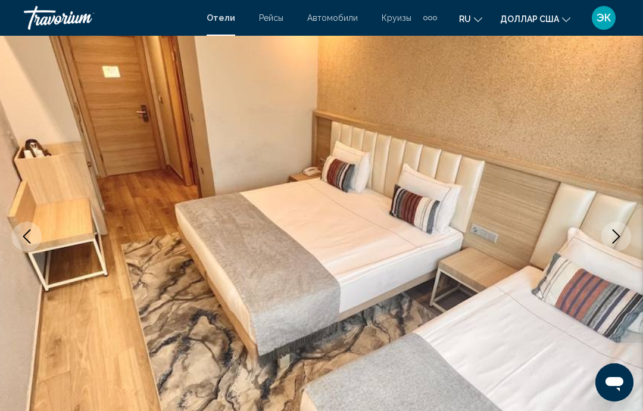
click at [617, 233] on icon "Next image" at bounding box center [616, 236] width 14 height 14
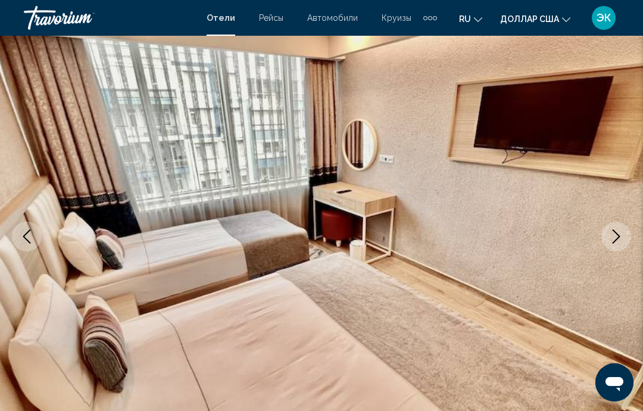
click at [616, 235] on icon "Next image" at bounding box center [616, 236] width 14 height 14
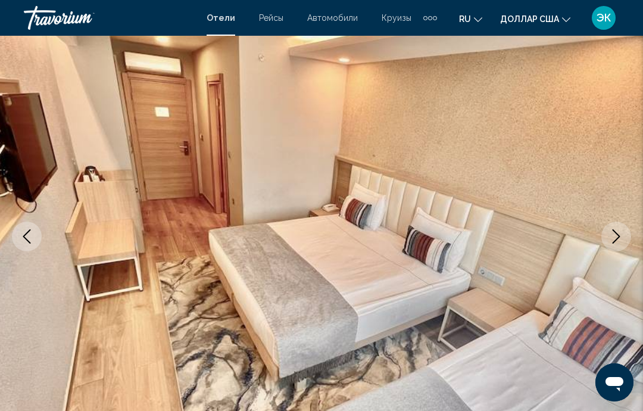
click at [617, 237] on icon "Next image" at bounding box center [616, 236] width 14 height 14
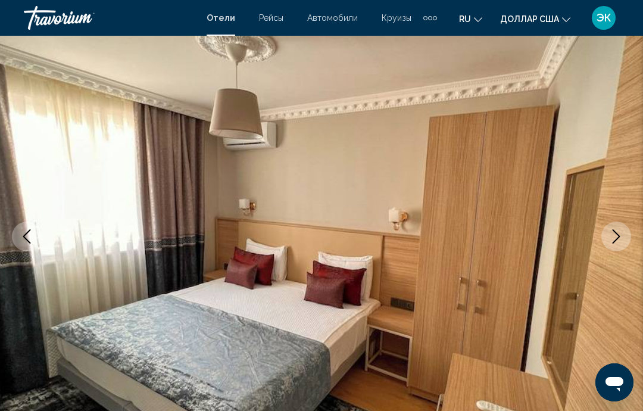
click at [620, 238] on icon "Next image" at bounding box center [616, 236] width 14 height 14
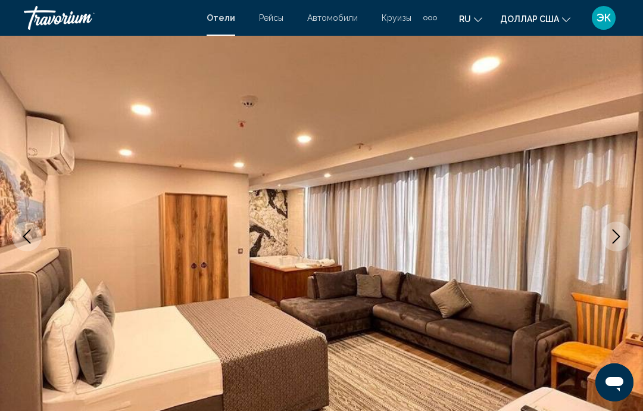
click at [624, 232] on button "Next image" at bounding box center [616, 236] width 30 height 30
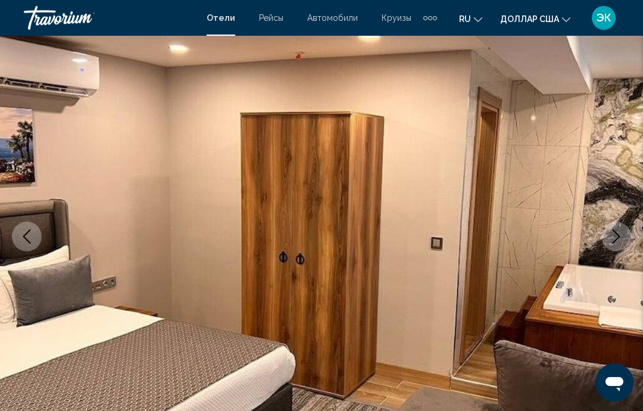
click at [620, 249] on button "Next image" at bounding box center [616, 236] width 30 height 30
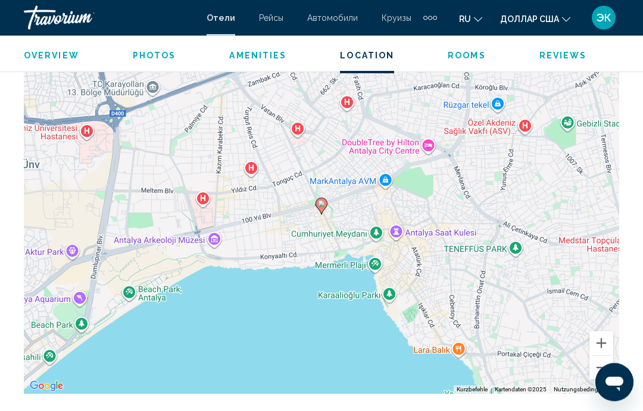
scroll to position [1370, 0]
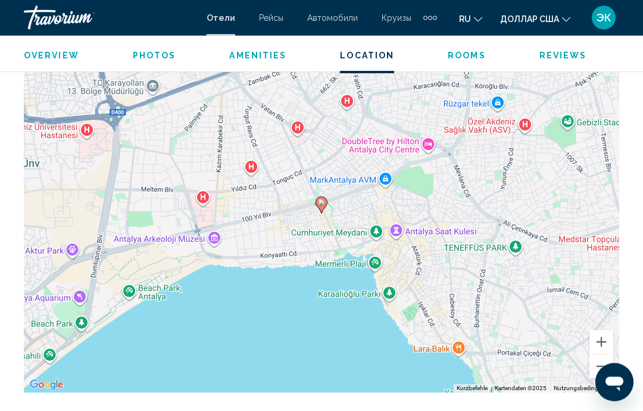
click at [601, 361] on button "Verkleinern" at bounding box center [601, 367] width 24 height 24
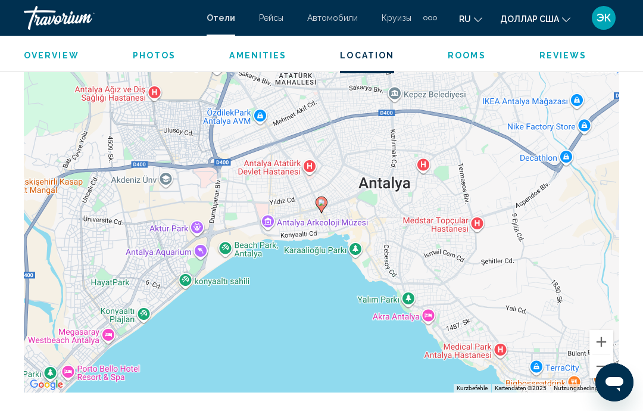
click at [599, 360] on button "Verkleinern" at bounding box center [601, 366] width 24 height 24
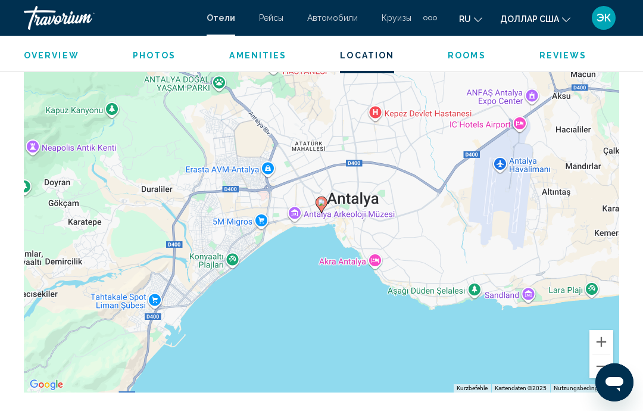
click at [601, 358] on button "Verkleinern" at bounding box center [601, 366] width 24 height 24
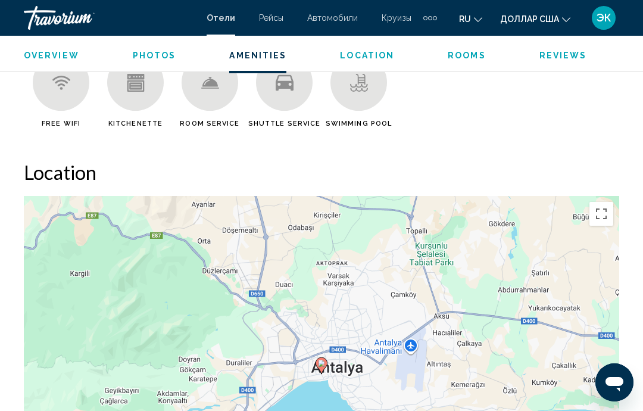
scroll to position [1209, 0]
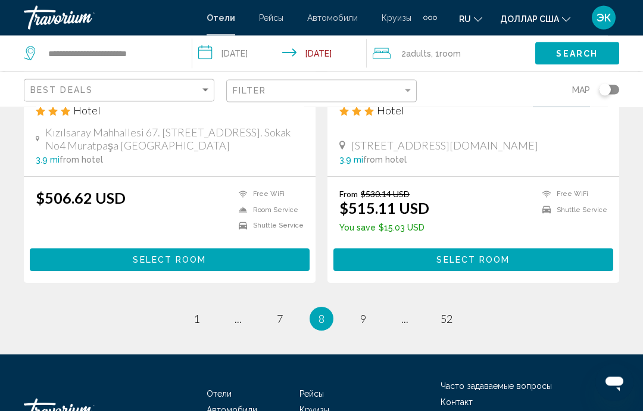
scroll to position [2413, 0]
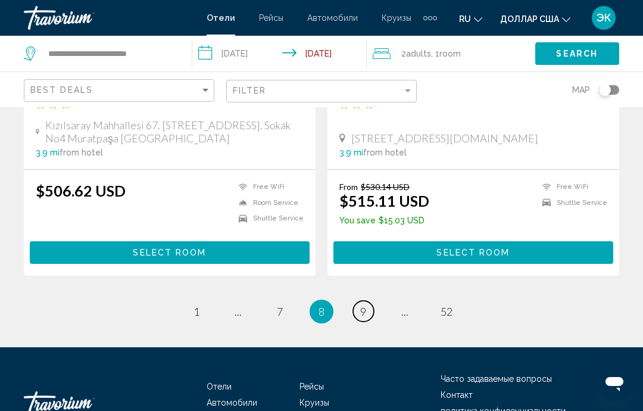
click at [365, 305] on span "9" at bounding box center [363, 311] width 6 height 13
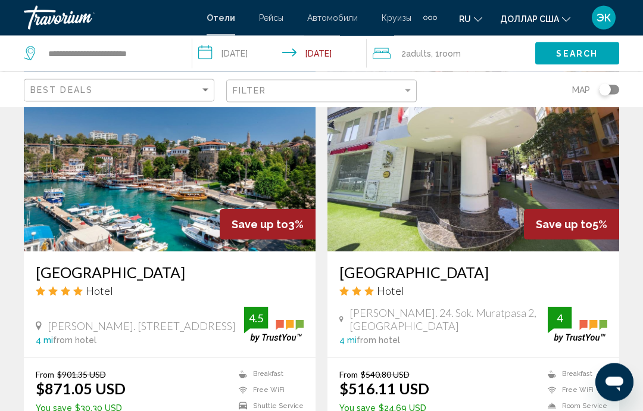
scroll to position [939, 0]
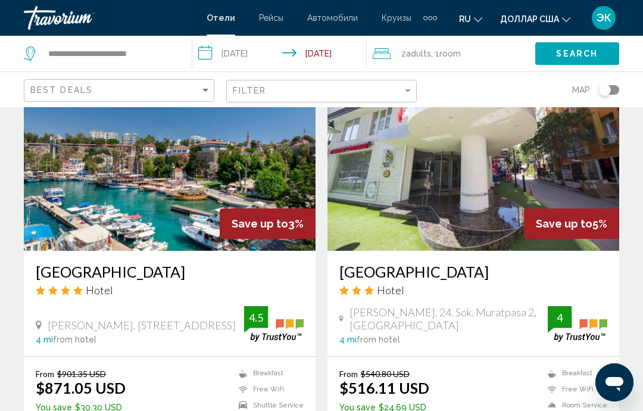
click at [169, 185] on img "Основное содержание" at bounding box center [170, 155] width 292 height 190
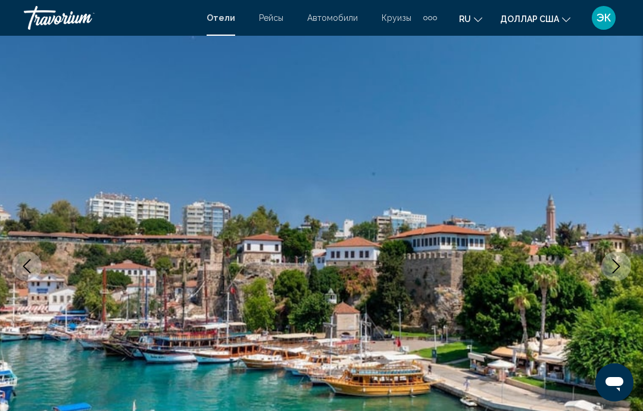
scroll to position [51, 0]
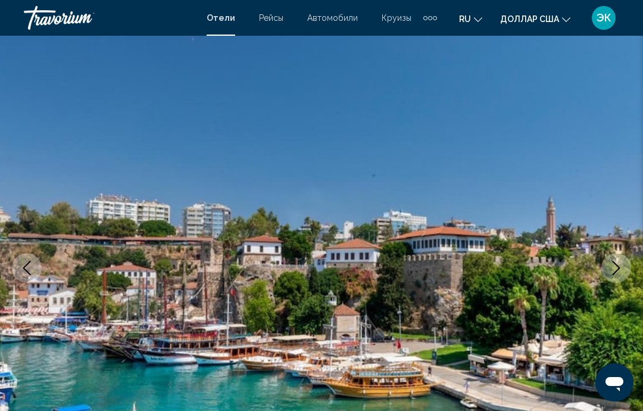
click at [623, 263] on icon "Next image" at bounding box center [616, 268] width 14 height 14
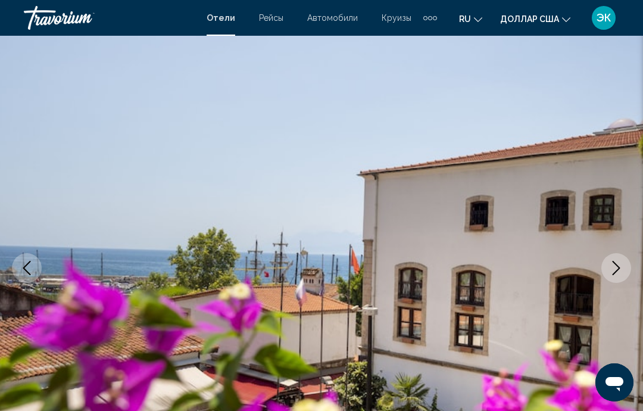
click at [612, 274] on icon "Next image" at bounding box center [616, 268] width 14 height 14
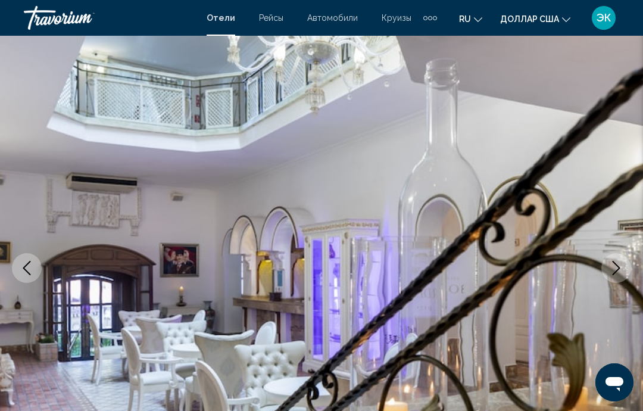
click at [614, 265] on icon "Next image" at bounding box center [616, 268] width 14 height 14
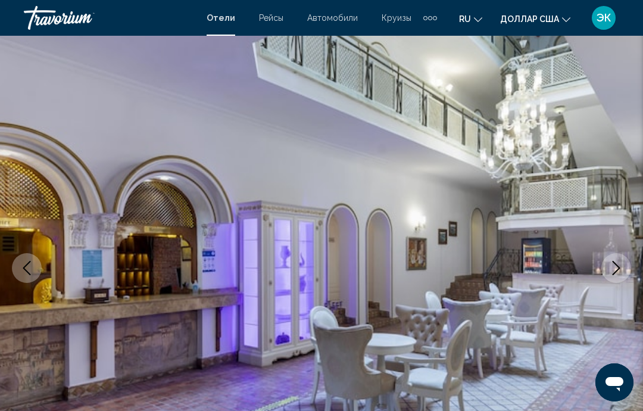
click at [614, 269] on icon "Next image" at bounding box center [616, 268] width 14 height 14
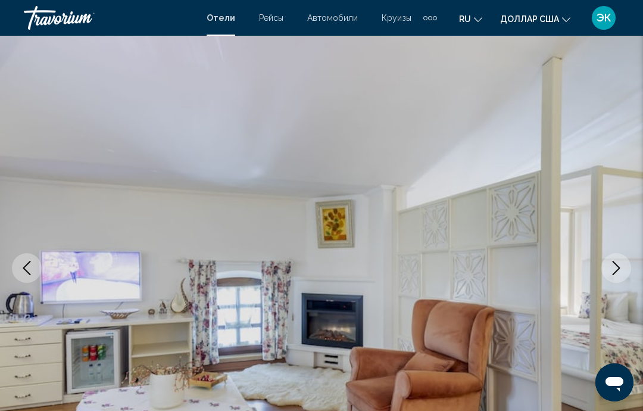
click at [611, 271] on icon "Next image" at bounding box center [616, 268] width 14 height 14
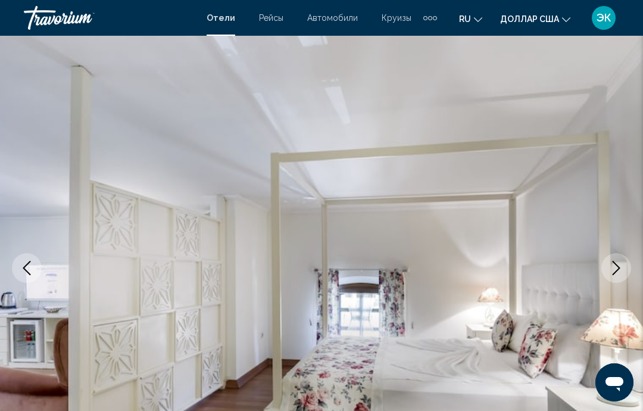
click at [611, 277] on button "Next image" at bounding box center [616, 268] width 30 height 30
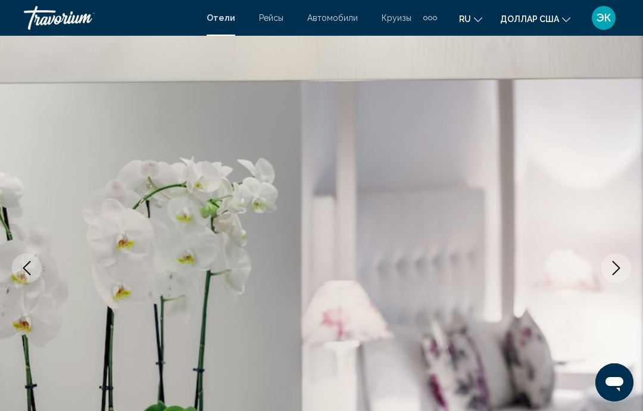
click at [610, 273] on icon "Next image" at bounding box center [616, 268] width 14 height 14
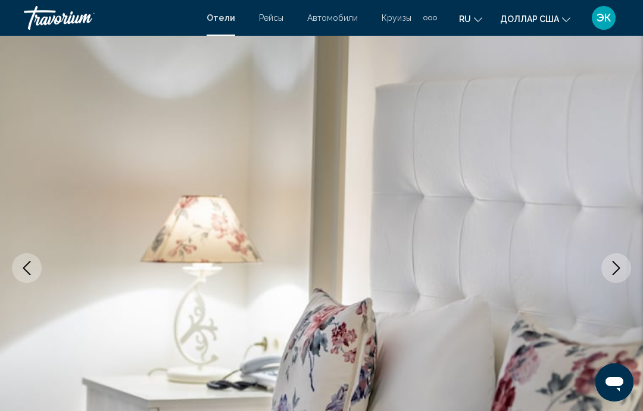
click at [612, 268] on icon "Next image" at bounding box center [616, 268] width 14 height 14
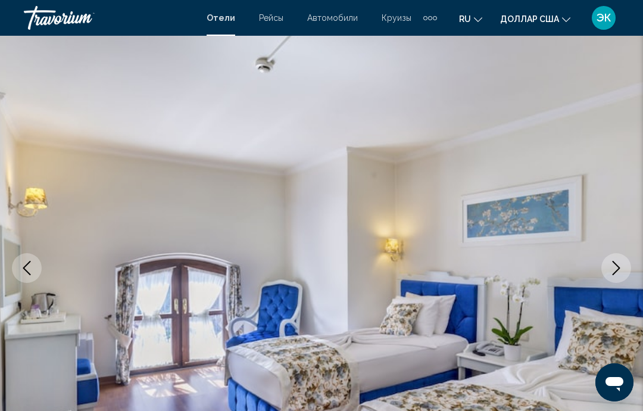
click at [612, 273] on icon "Next image" at bounding box center [616, 268] width 14 height 14
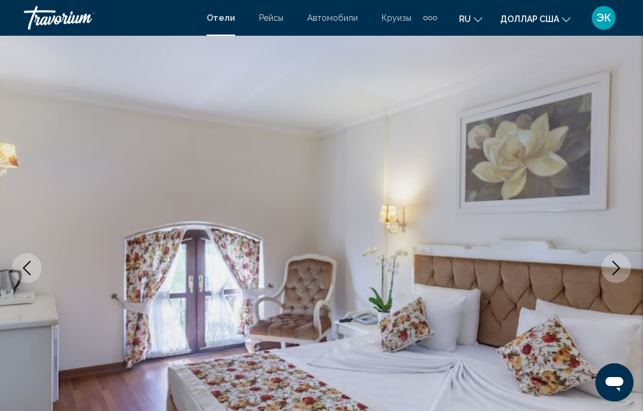
click at [608, 268] on button "Next image" at bounding box center [616, 268] width 30 height 30
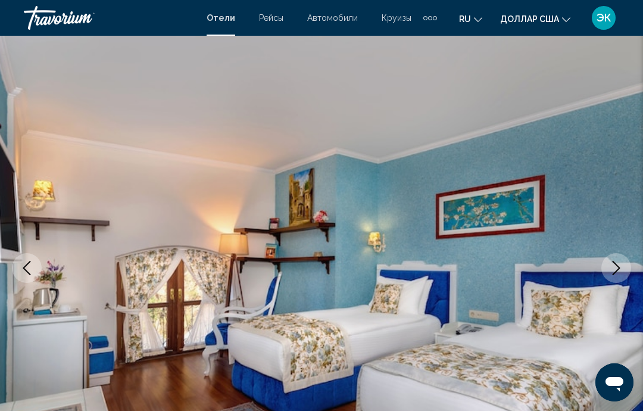
click at [607, 272] on button "Next image" at bounding box center [616, 268] width 30 height 30
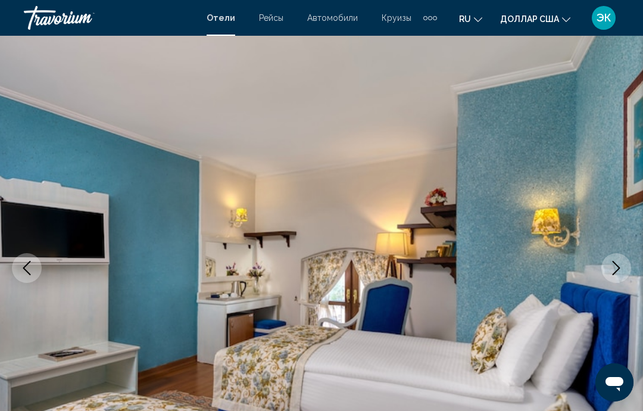
click at [612, 272] on icon "Next image" at bounding box center [616, 268] width 14 height 14
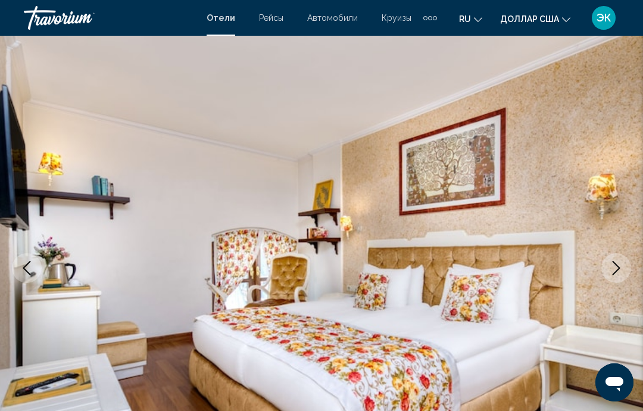
click at [610, 270] on icon "Next image" at bounding box center [616, 268] width 14 height 14
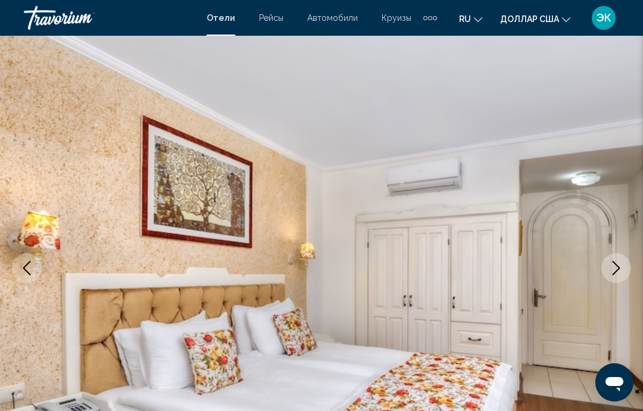
click at [615, 261] on icon "Next image" at bounding box center [616, 268] width 14 height 14
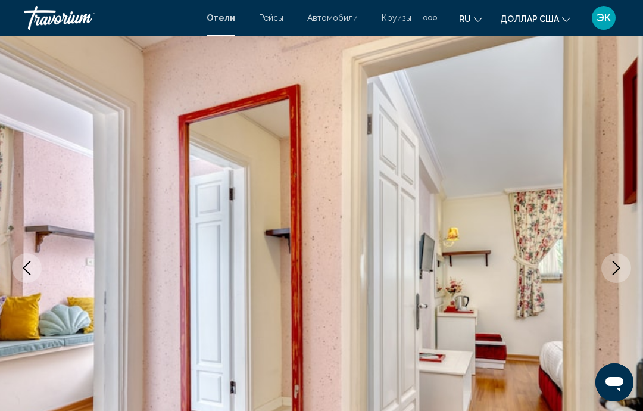
click at [613, 266] on icon "Next image" at bounding box center [616, 268] width 14 height 14
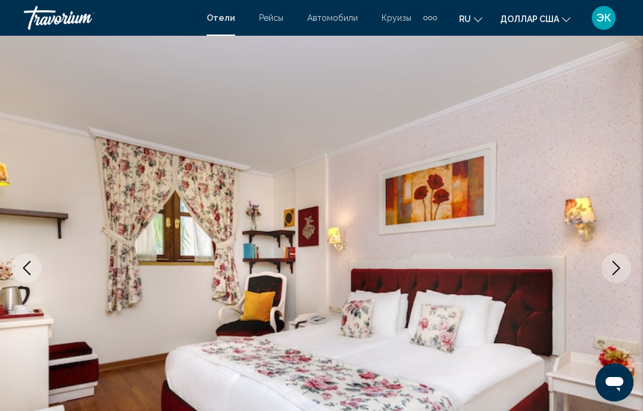
click at [611, 268] on icon "Next image" at bounding box center [616, 268] width 14 height 14
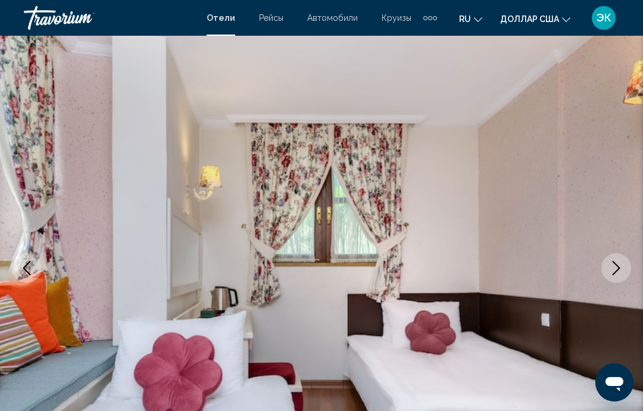
click at [614, 268] on icon "Next image" at bounding box center [616, 268] width 14 height 14
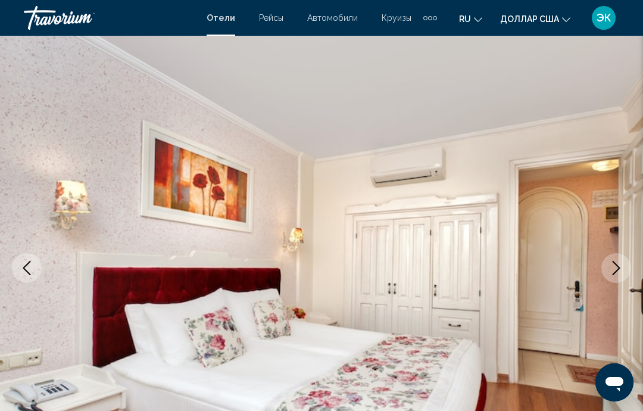
click at [607, 280] on img "Основное содержание" at bounding box center [321, 267] width 643 height 565
click at [614, 273] on icon "Next image" at bounding box center [616, 268] width 8 height 14
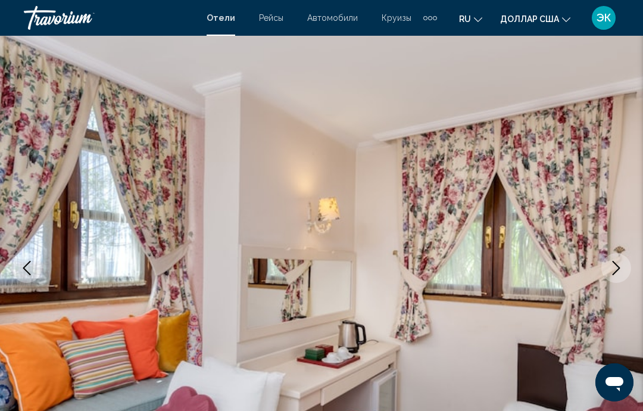
click at [624, 258] on button "Next image" at bounding box center [616, 268] width 30 height 30
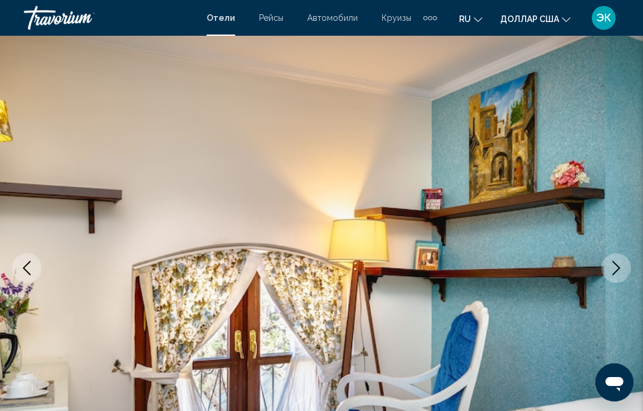
click at [623, 262] on icon "Next image" at bounding box center [616, 268] width 14 height 14
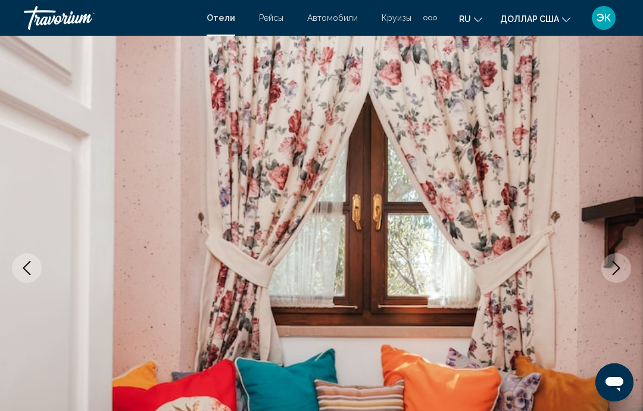
click at [621, 264] on icon "Next image" at bounding box center [616, 268] width 14 height 14
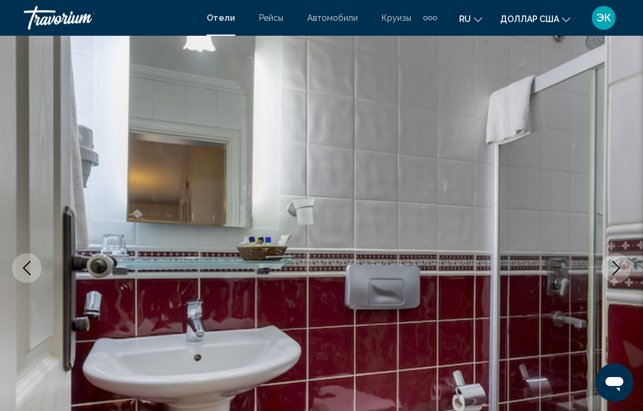
click at [628, 257] on img "Основное содержание" at bounding box center [321, 267] width 643 height 565
click at [620, 272] on icon "Next image" at bounding box center [616, 268] width 14 height 14
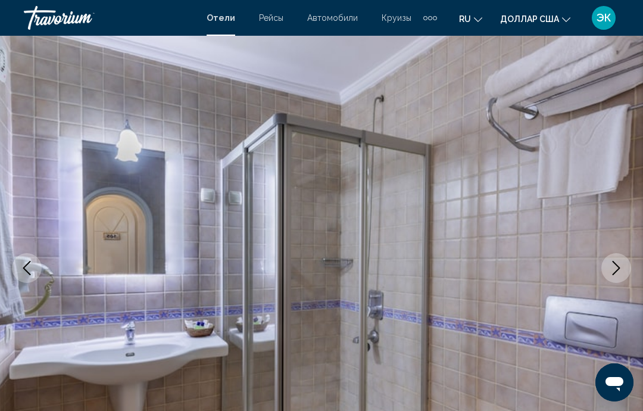
click at [618, 274] on icon "Next image" at bounding box center [616, 268] width 14 height 14
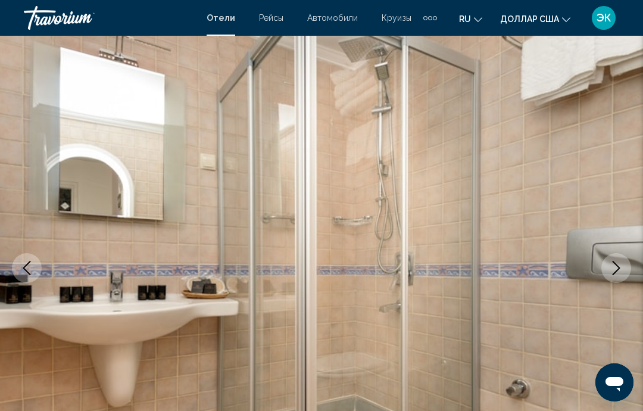
click at [618, 269] on icon "Next image" at bounding box center [616, 268] width 8 height 14
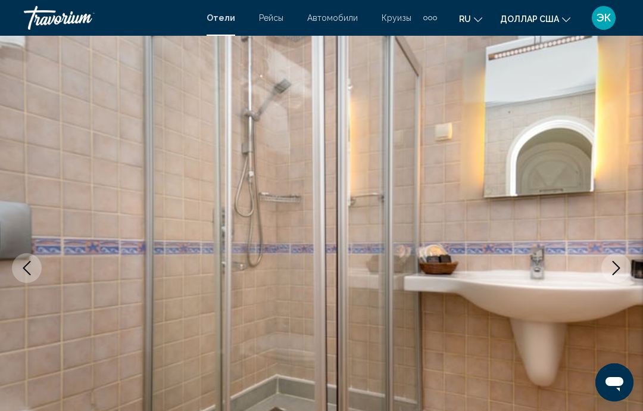
click at [615, 272] on icon "Next image" at bounding box center [616, 268] width 8 height 14
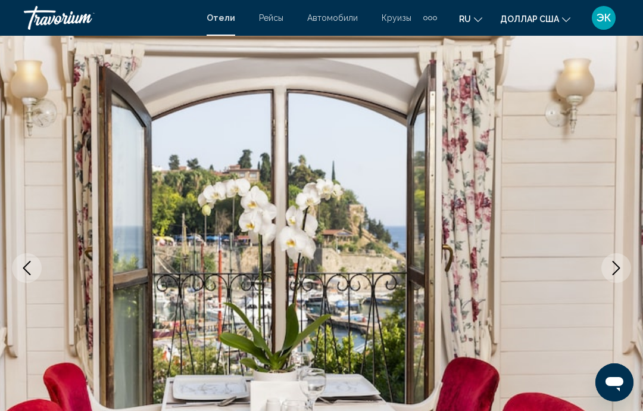
click at [618, 270] on icon "Next image" at bounding box center [616, 268] width 14 height 14
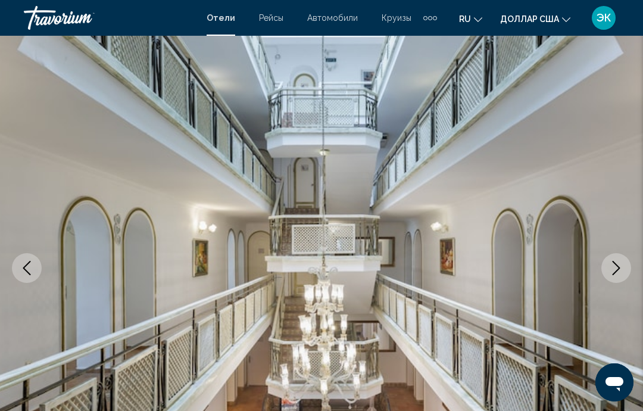
click at [618, 270] on icon "Next image" at bounding box center [616, 268] width 14 height 14
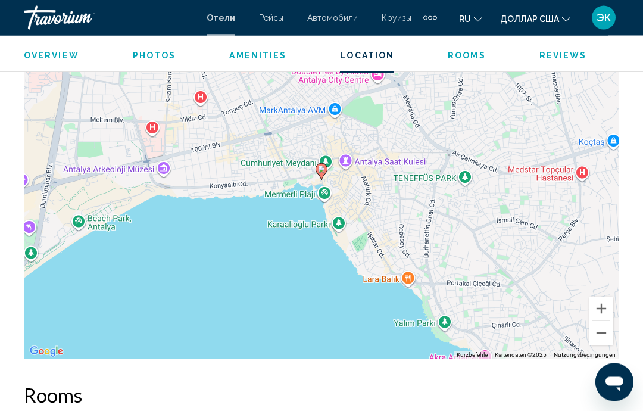
scroll to position [1404, 0]
click at [605, 333] on button "Verkleinern" at bounding box center [601, 333] width 24 height 24
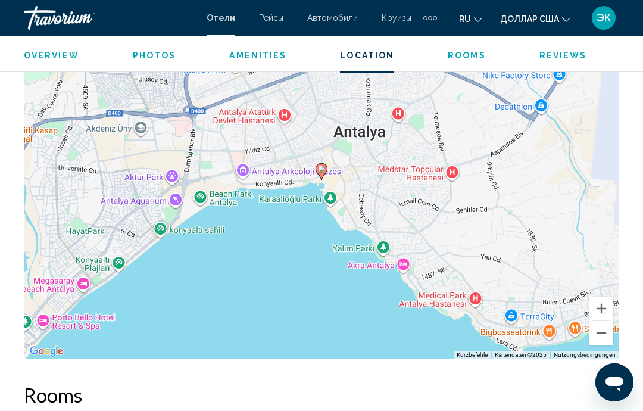
click at [604, 335] on button "Verkleinern" at bounding box center [601, 333] width 24 height 24
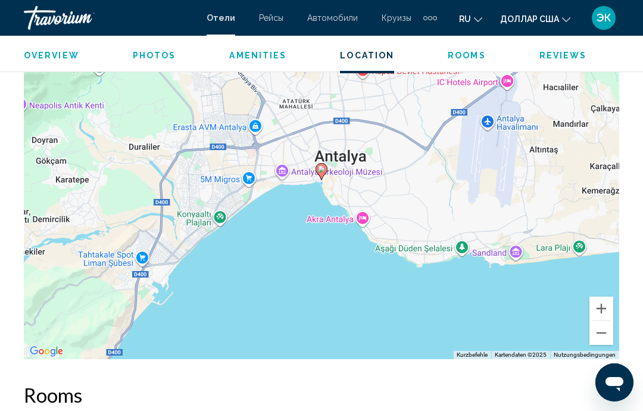
click at [602, 337] on button "Verkleinern" at bounding box center [601, 333] width 24 height 24
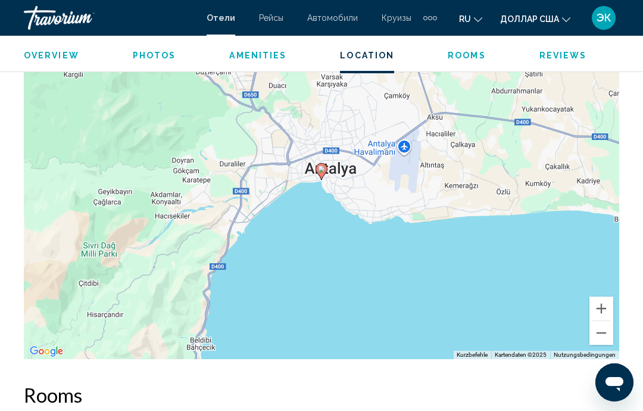
click at [602, 336] on button "Verkleinern" at bounding box center [601, 333] width 24 height 24
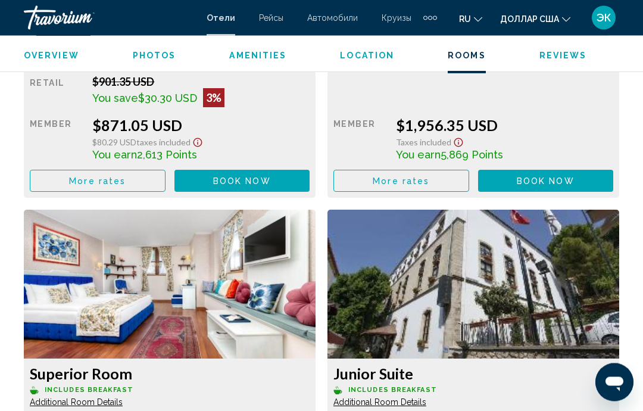
scroll to position [2079, 0]
